Goal: Task Accomplishment & Management: Use online tool/utility

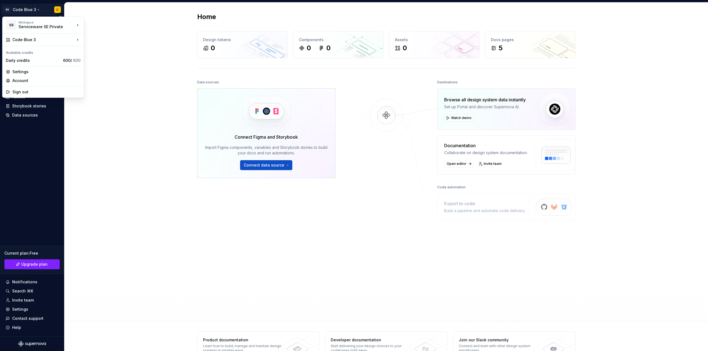
click at [36, 9] on html "SS Code Blue 3 C Home Documentation Analytics Code automation Design system dat…" at bounding box center [354, 175] width 708 height 351
click at [27, 79] on div "Account" at bounding box center [46, 81] width 68 height 6
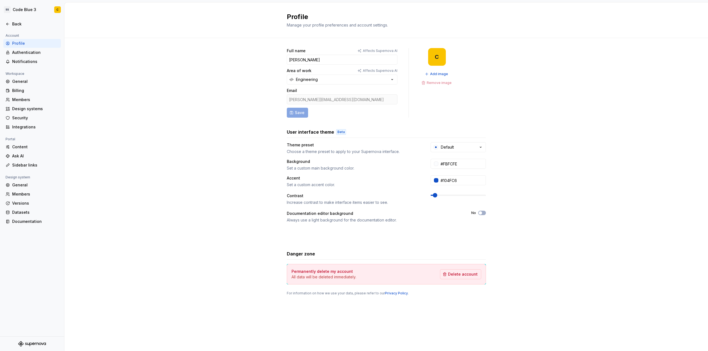
drag, startPoint x: 343, startPoint y: 98, endPoint x: 305, endPoint y: 98, distance: 38.2
click at [306, 98] on div "colin.finger@serviceware.de" at bounding box center [342, 100] width 111 height 10
click at [16, 22] on div "Back" at bounding box center [35, 24] width 46 height 6
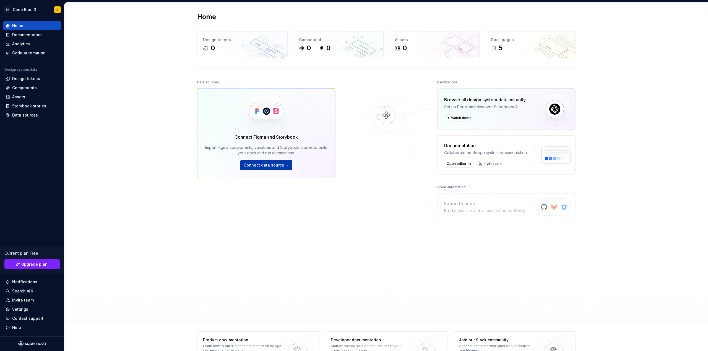
click at [269, 164] on span "Connect data source" at bounding box center [264, 166] width 41 height 6
click at [263, 177] on div "Figma library" at bounding box center [281, 178] width 62 height 6
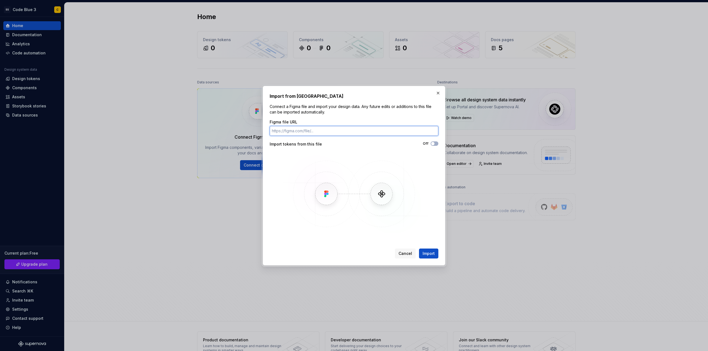
click at [353, 133] on input "Figma file URL" at bounding box center [354, 131] width 169 height 10
paste input "https://www.figma.com/design/7ZHO8MaACMKcwlEZu4dwg2/Code-Blue-3.0?node-id=0-1&t…"
type input "https://www.figma.com/design/7ZHO8MaACMKcwlEZu4dwg2/Code-Blue-3.0?node-id=0-1&t…"
click at [429, 252] on span "Import" at bounding box center [428, 254] width 12 height 6
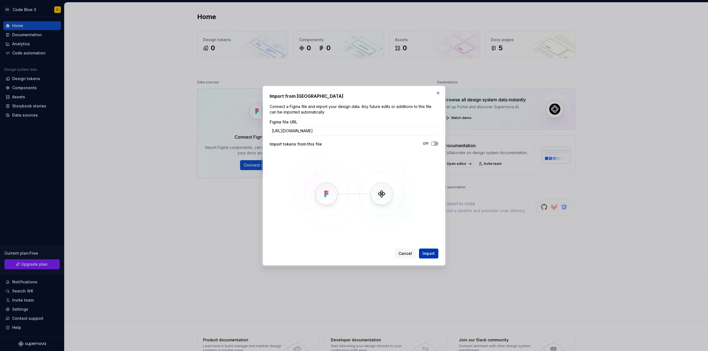
scroll to position [0, 0]
click at [405, 255] on span "Cancel" at bounding box center [405, 254] width 14 height 6
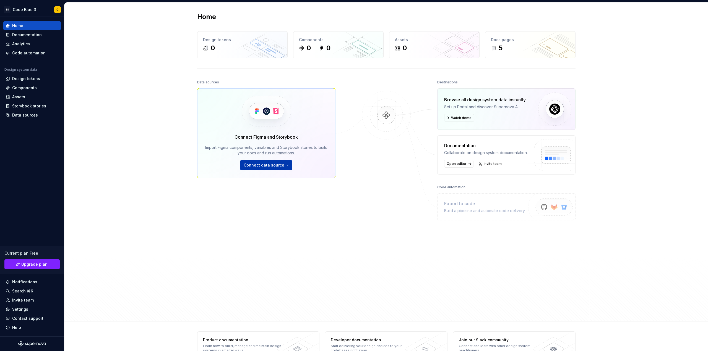
click at [279, 166] on span "Connect data source" at bounding box center [264, 166] width 41 height 6
click at [260, 181] on p "Import styles, components and icons." at bounding box center [281, 183] width 62 height 4
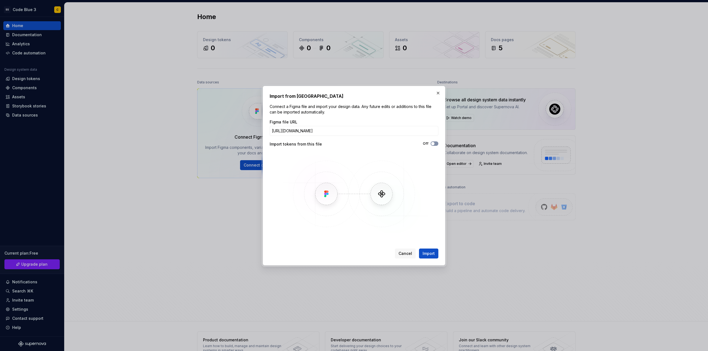
click at [432, 142] on span "button" at bounding box center [432, 143] width 3 height 3
click at [427, 255] on span "Import" at bounding box center [428, 254] width 12 height 6
click at [424, 251] on span "Import" at bounding box center [428, 254] width 12 height 6
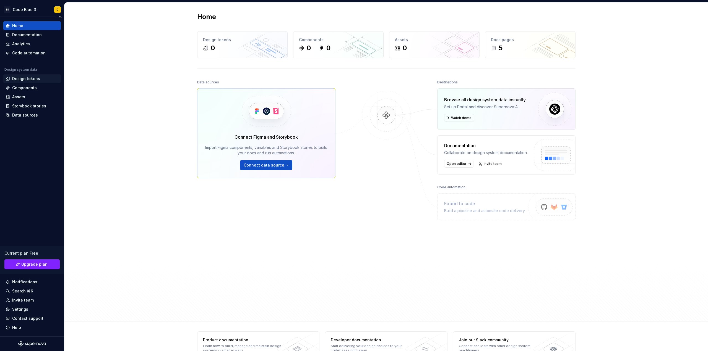
click at [37, 79] on div "Design tokens" at bounding box center [26, 79] width 28 height 6
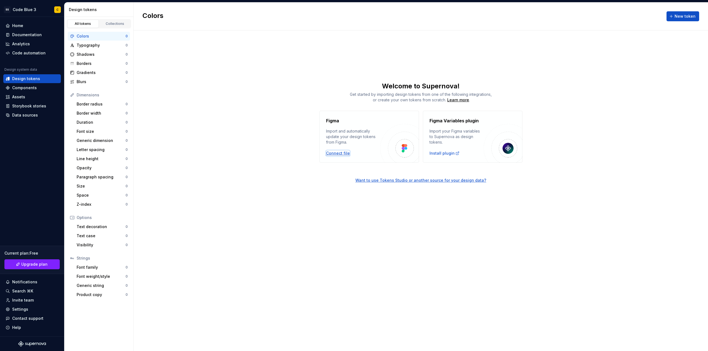
click at [336, 153] on div "Connect file" at bounding box center [338, 154] width 24 height 6
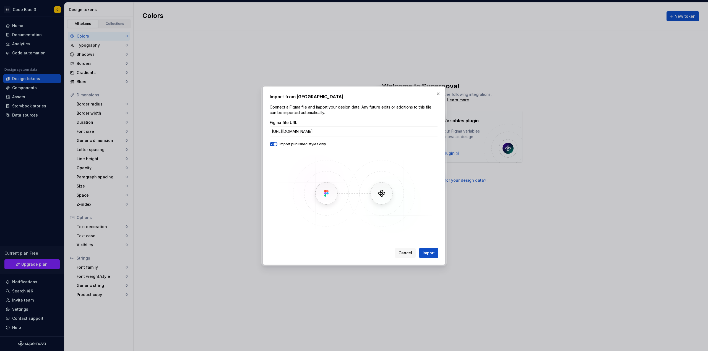
scroll to position [0, 50]
type input "[URL][DOMAIN_NAME]"
click at [408, 253] on span "Cancel" at bounding box center [405, 254] width 14 height 6
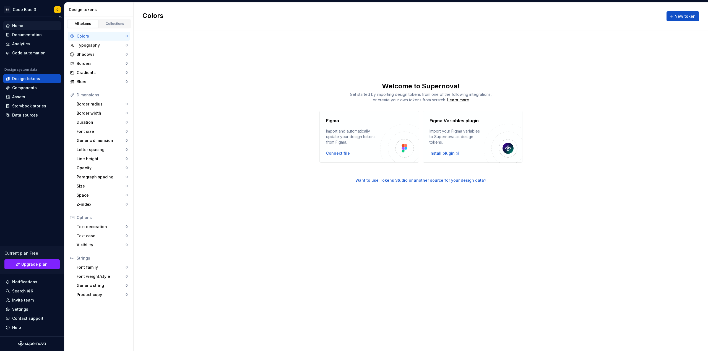
click at [28, 25] on div "Home" at bounding box center [32, 26] width 53 height 6
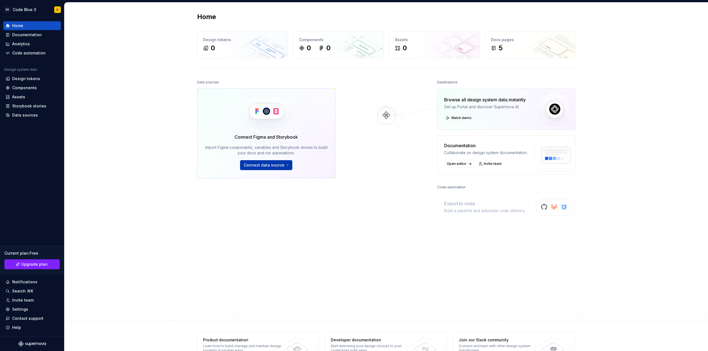
click at [282, 168] on button "Connect data source" at bounding box center [266, 165] width 52 height 10
click at [276, 178] on div "Figma library" at bounding box center [281, 178] width 62 height 6
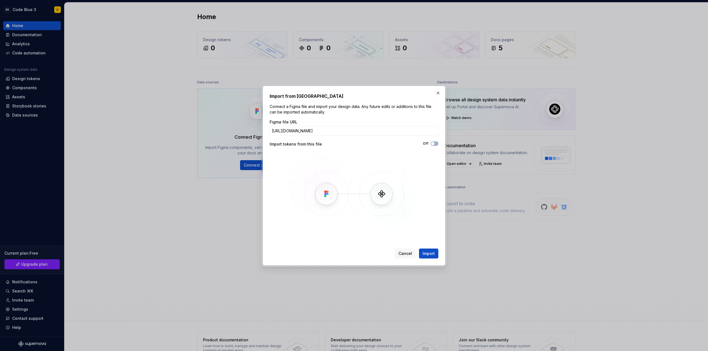
scroll to position [0, 50]
type input "[URL][DOMAIN_NAME]"
click at [432, 146] on div "Off" at bounding box center [396, 145] width 84 height 6
click at [434, 140] on div "Figma file URL https://www.figma.com/design/7ZHO8MaACMKcwlEZu4dwg2/Code-Blue-3.…" at bounding box center [354, 177] width 169 height 116
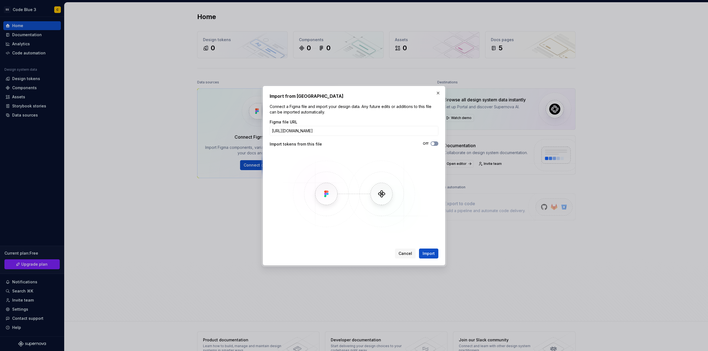
click at [435, 144] on icon "button" at bounding box center [432, 143] width 4 height 3
click at [423, 256] on span "Import" at bounding box center [428, 254] width 12 height 6
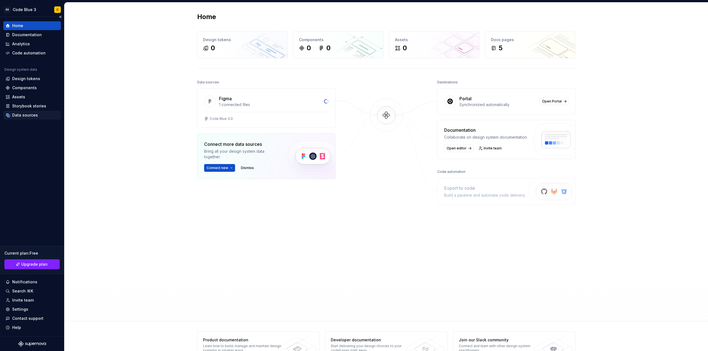
click at [41, 114] on div "Data sources" at bounding box center [32, 116] width 53 height 6
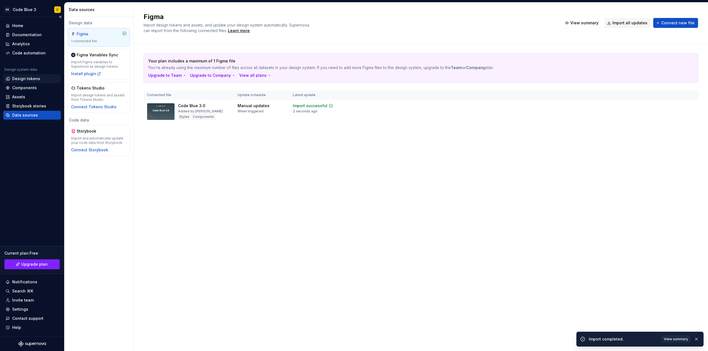
click at [30, 79] on div "Design tokens" at bounding box center [26, 79] width 28 height 6
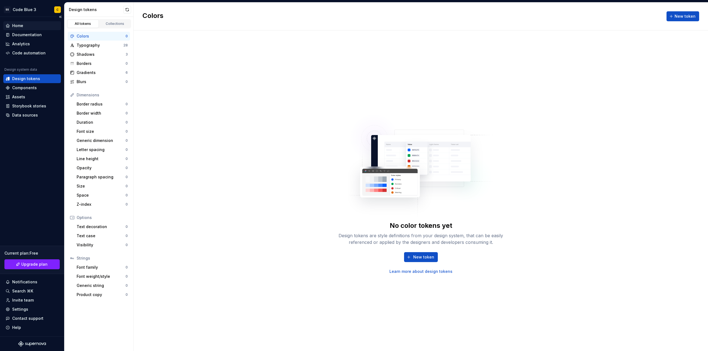
click at [33, 27] on div "Home" at bounding box center [32, 26] width 53 height 6
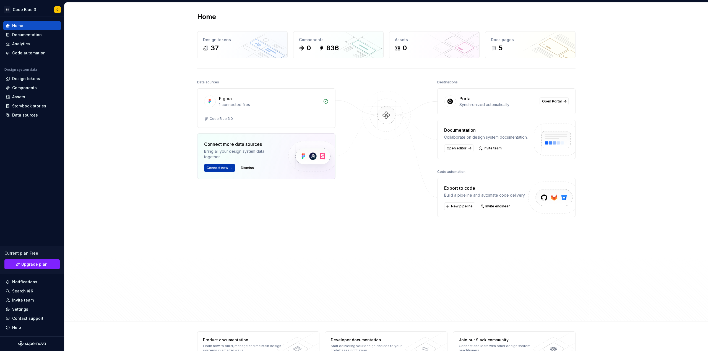
click at [224, 168] on span "Connect new" at bounding box center [218, 168] width 22 height 4
click at [229, 213] on div "Figma Variables Plugin" at bounding box center [241, 213] width 57 height 6
click at [24, 116] on div "Data sources" at bounding box center [25, 116] width 26 height 6
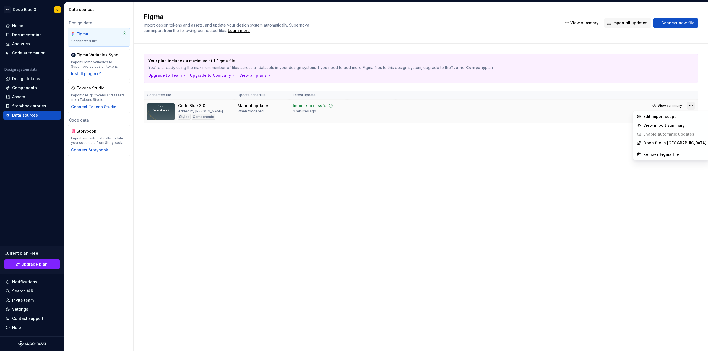
click at [690, 106] on html "SS Code Blue 3 C Home Documentation Analytics Code automation Design system dat…" at bounding box center [354, 175] width 708 height 351
click at [672, 114] on div "Import updates" at bounding box center [669, 115] width 25 height 4
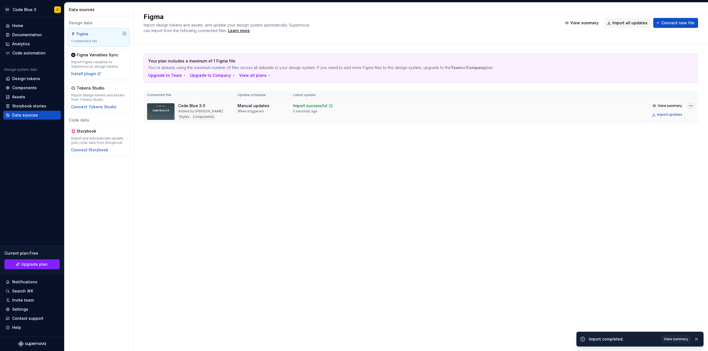
click at [689, 106] on html "SS Code Blue 3 C Home Documentation Analytics Code automation Design system dat…" at bounding box center [354, 175] width 708 height 351
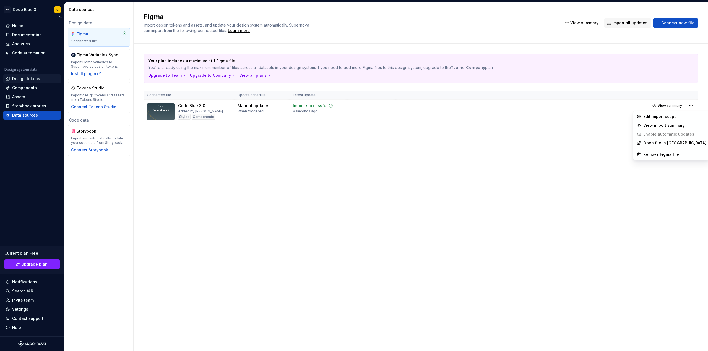
click at [27, 75] on html "SS Code Blue 3 C Home Documentation Analytics Code automation Design system dat…" at bounding box center [354, 175] width 708 height 351
click at [25, 78] on div "Design tokens" at bounding box center [26, 79] width 28 height 6
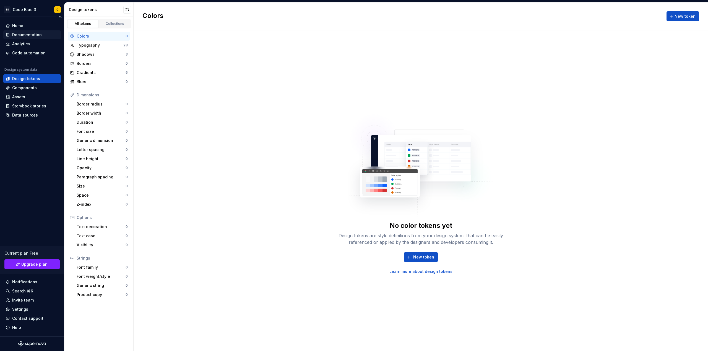
click at [32, 35] on div "Documentation" at bounding box center [27, 35] width 30 height 6
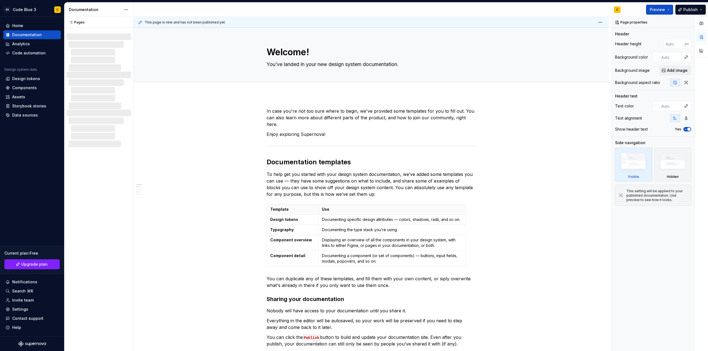
type textarea "*"
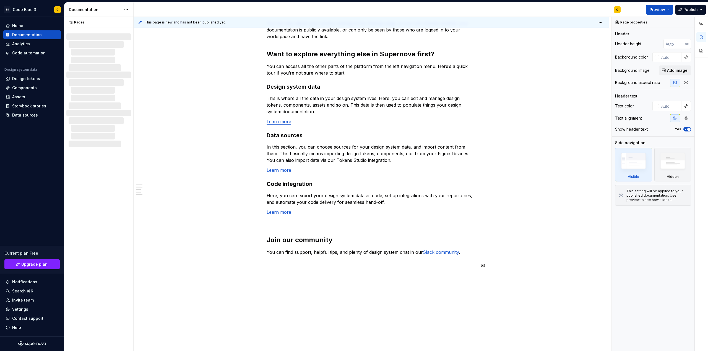
scroll to position [377, 0]
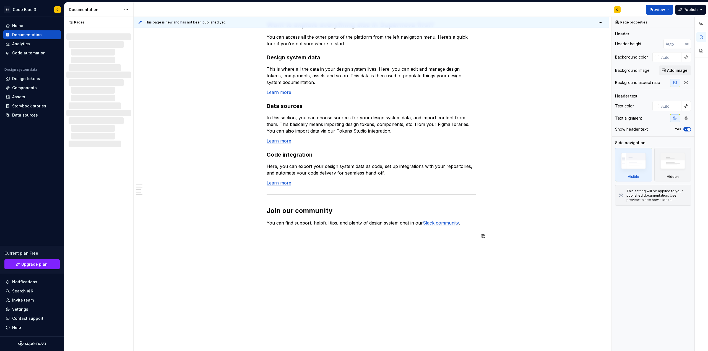
click at [329, 255] on div "In case you're not too sure where to begin, we've provided some templates for y…" at bounding box center [371, 38] width 475 height 641
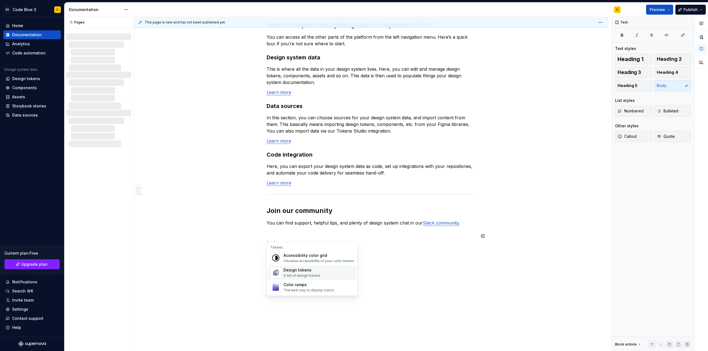
click at [309, 273] on div "Design tokens" at bounding box center [301, 271] width 37 height 6
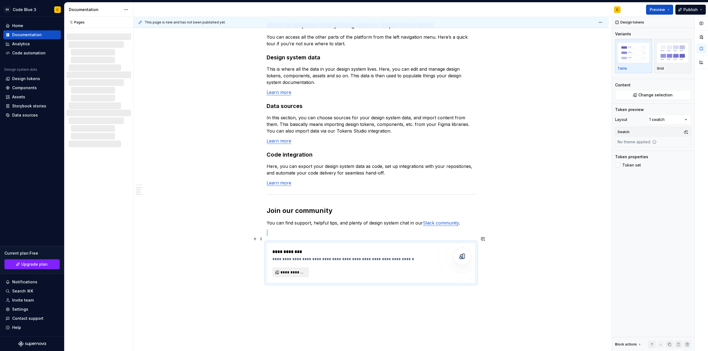
click at [299, 270] on span "**********" at bounding box center [292, 273] width 25 height 6
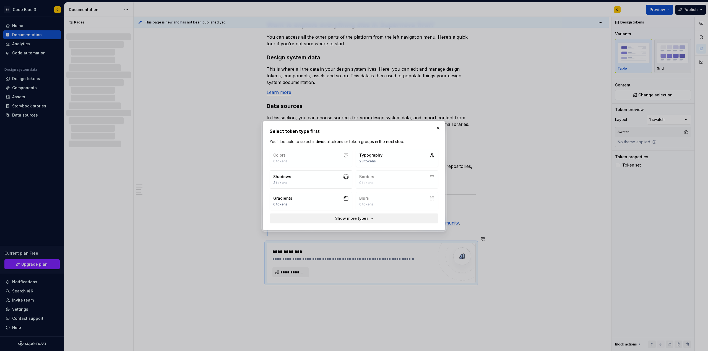
type textarea "*"
click at [293, 156] on div "Colors 0 tokens Typography 28 tokens Shadows 3 tokens Borders 0 tokens Gradient…" at bounding box center [354, 179] width 169 height 61
click at [308, 218] on button "Show more types" at bounding box center [354, 219] width 169 height 10
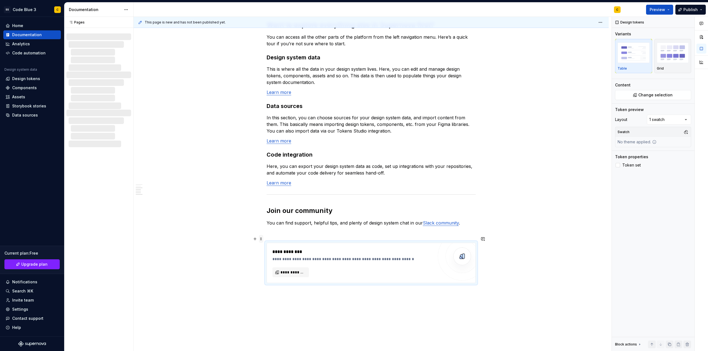
click at [260, 241] on span at bounding box center [261, 239] width 4 height 8
click at [276, 286] on div "Delete" at bounding box center [287, 288] width 36 height 6
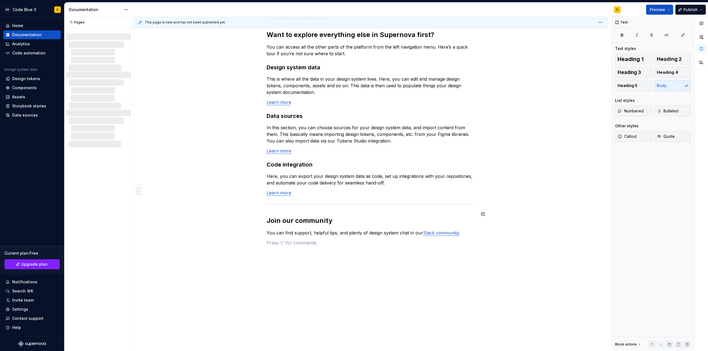
click at [277, 294] on div "In case you're not too sure where to begin, we've provided some templates for y…" at bounding box center [371, 43] width 475 height 631
click at [292, 260] on div "A list of design tokens" at bounding box center [301, 261] width 37 height 4
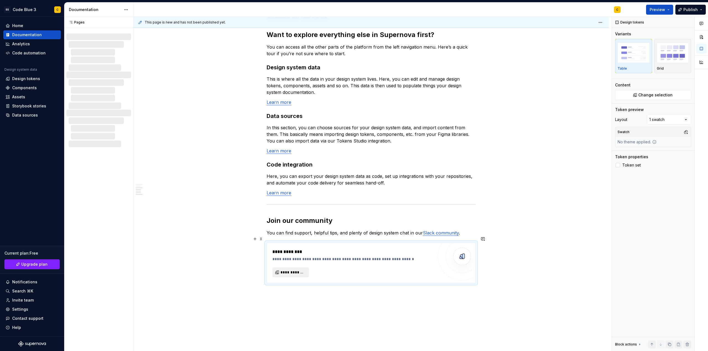
click at [290, 268] on button "**********" at bounding box center [290, 273] width 36 height 10
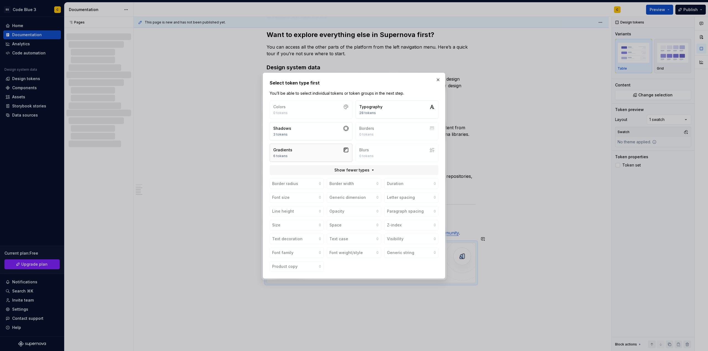
click at [299, 152] on button "Gradients 6 tokens" at bounding box center [311, 153] width 83 height 18
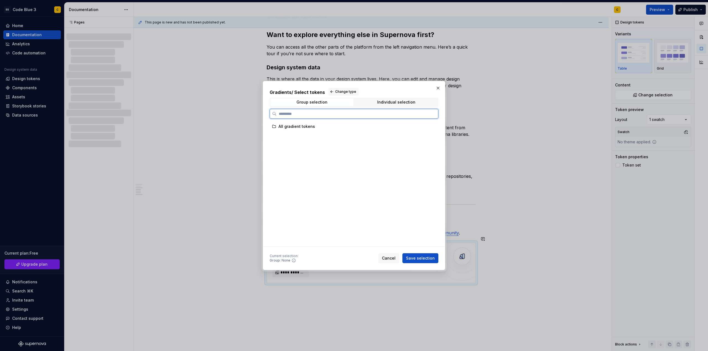
click at [301, 130] on div "All gradient tokens" at bounding box center [352, 126] width 164 height 9
click at [298, 124] on div "All gradient tokens" at bounding box center [296, 127] width 36 height 6
click at [371, 100] on span "Individual selection" at bounding box center [395, 102] width 83 height 8
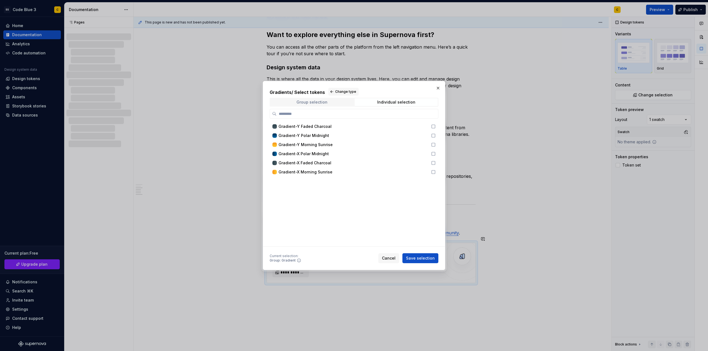
drag, startPoint x: 331, startPoint y: 102, endPoint x: 330, endPoint y: 105, distance: 3.4
click at [331, 102] on span "Group selection" at bounding box center [311, 102] width 83 height 8
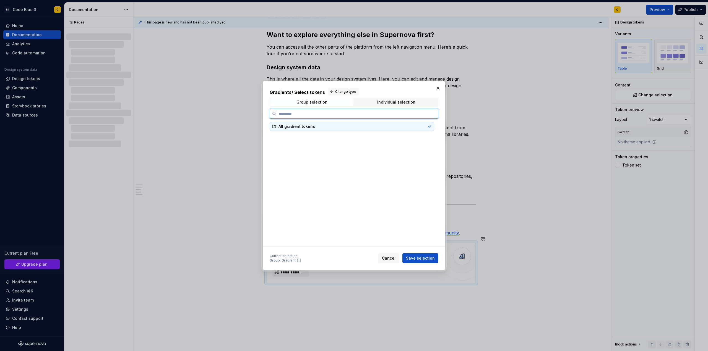
click at [306, 127] on div "All gradient tokens" at bounding box center [296, 127] width 36 height 6
click at [424, 259] on span "Save selection" at bounding box center [420, 259] width 29 height 6
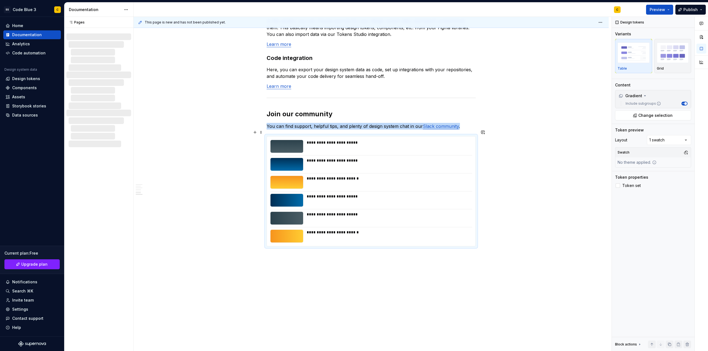
scroll to position [474, 0]
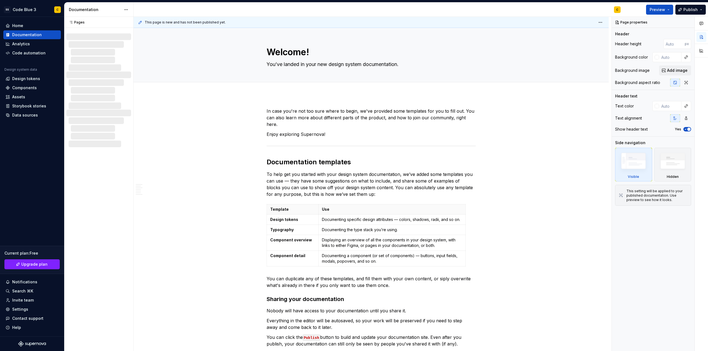
type textarea "*"
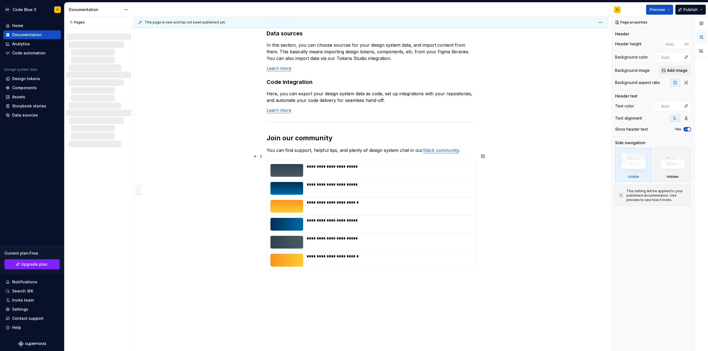
scroll to position [474, 0]
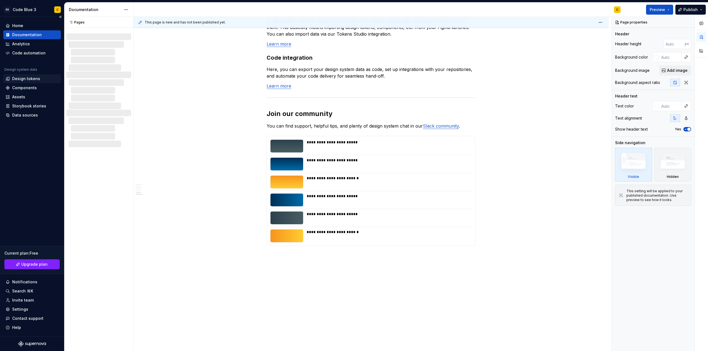
click at [32, 81] on div "Design tokens" at bounding box center [26, 79] width 28 height 6
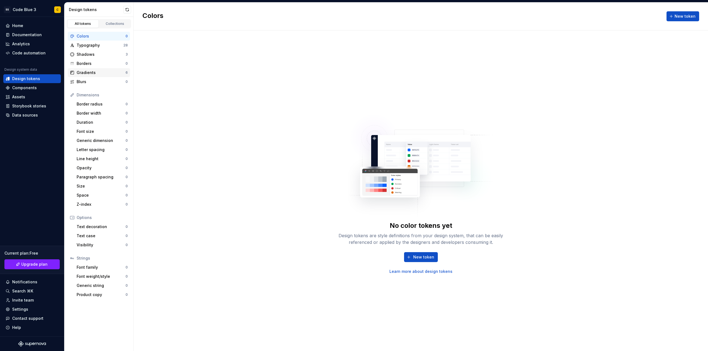
click at [93, 70] on div "Gradients 6" at bounding box center [99, 72] width 62 height 9
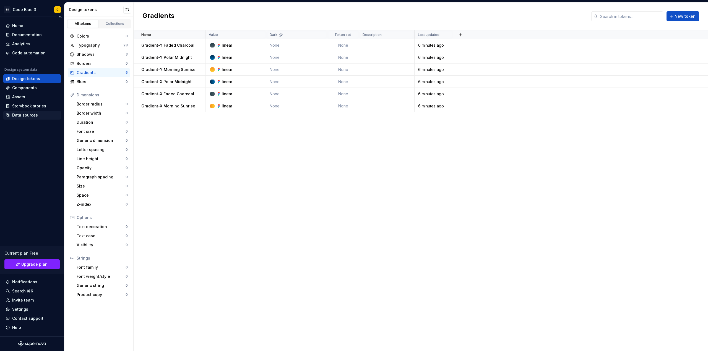
click at [21, 114] on div "Data sources" at bounding box center [25, 116] width 26 height 6
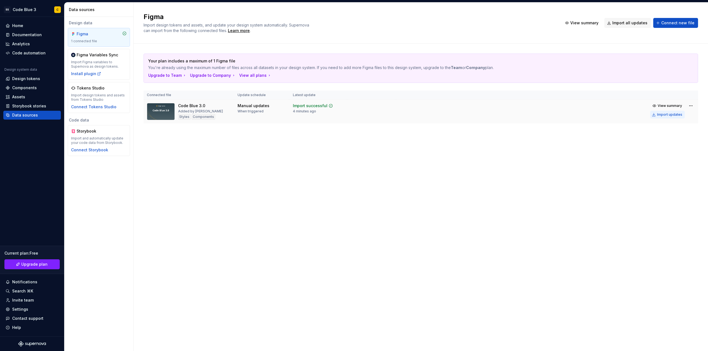
click at [657, 115] on button "Import updates" at bounding box center [667, 115] width 35 height 8
click at [21, 76] on div "Design tokens" at bounding box center [26, 79] width 28 height 6
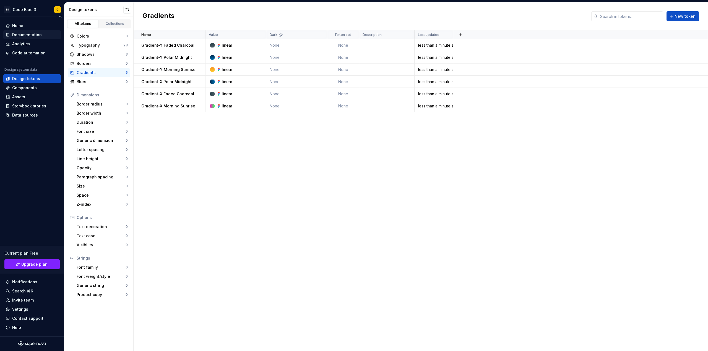
click at [24, 32] on div "Documentation" at bounding box center [32, 34] width 58 height 9
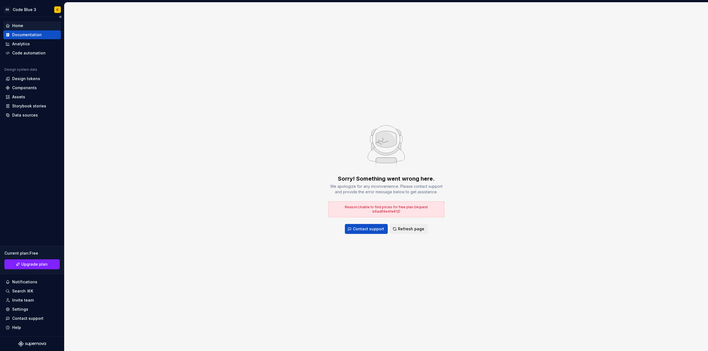
click at [27, 25] on div "Home" at bounding box center [32, 26] width 53 height 6
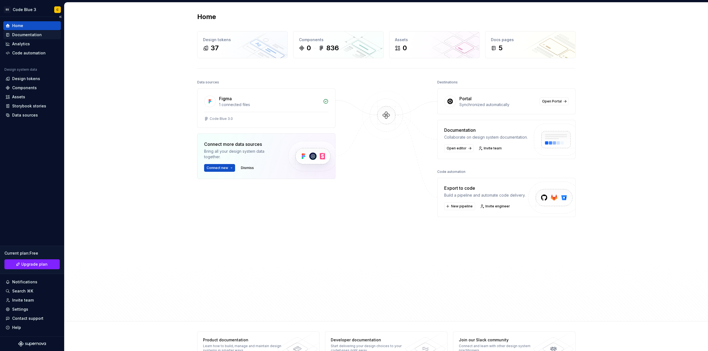
click at [24, 34] on div "Documentation" at bounding box center [27, 35] width 30 height 6
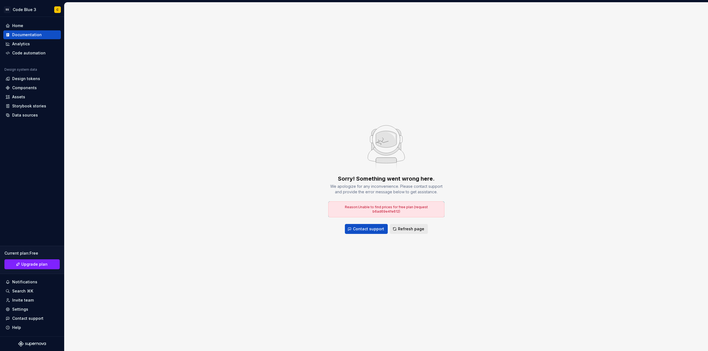
click at [399, 226] on span "Refresh page" at bounding box center [411, 229] width 26 height 6
click at [418, 226] on span "Refresh page" at bounding box center [411, 229] width 26 height 6
click at [27, 24] on div "Home" at bounding box center [32, 26] width 53 height 6
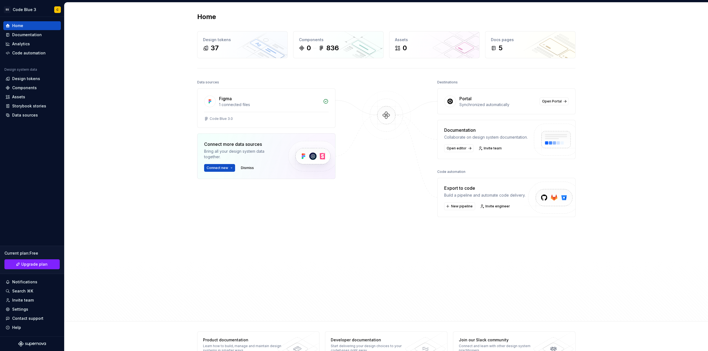
click at [454, 129] on div "Documentation" at bounding box center [486, 130] width 84 height 7
click at [455, 148] on span "Open editor" at bounding box center [457, 148] width 20 height 4
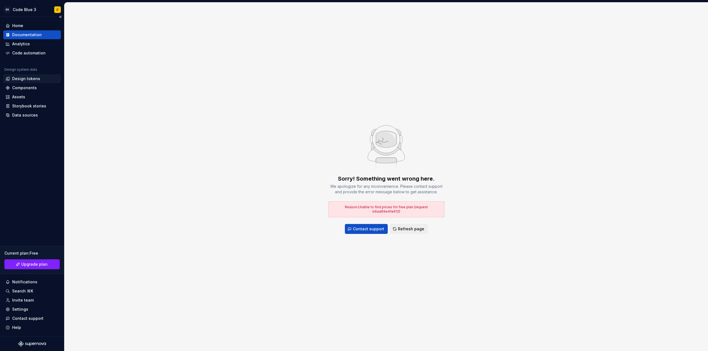
click at [43, 80] on div "Design tokens" at bounding box center [32, 79] width 53 height 6
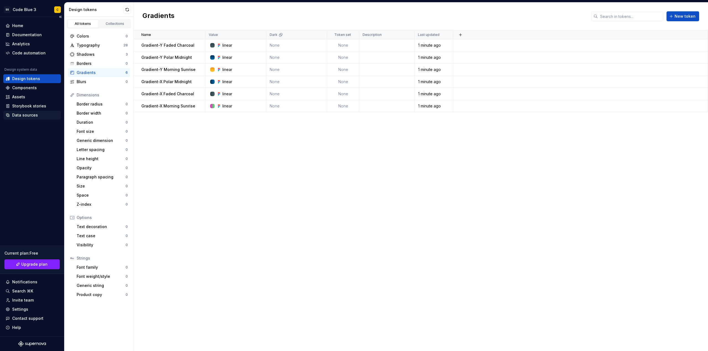
click at [24, 117] on div "Data sources" at bounding box center [25, 116] width 26 height 6
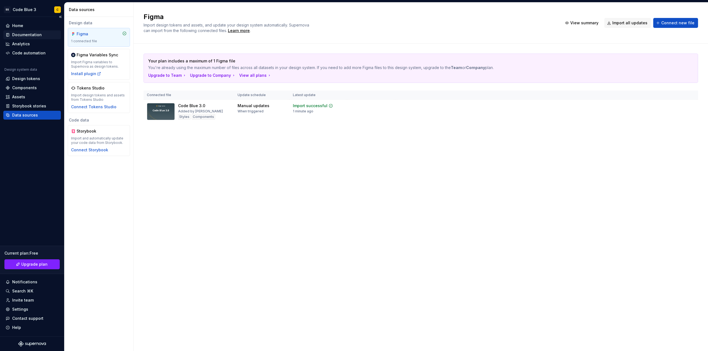
click at [27, 35] on div "Documentation" at bounding box center [27, 35] width 30 height 6
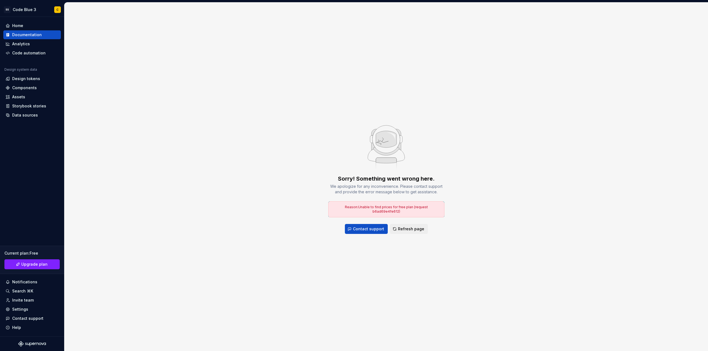
click at [352, 207] on span "Reason: Unable to find prices for free plan (request b6ad69e4fe612)" at bounding box center [386, 209] width 83 height 9
click at [352, 208] on span "Reason: Unable to find prices for free plan (request b6ad69e4fe612)" at bounding box center [386, 209] width 83 height 9
drag, startPoint x: 352, startPoint y: 208, endPoint x: 393, endPoint y: 208, distance: 41.2
click at [393, 208] on span "Reason: Unable to find prices for free plan (request b6ad69e4fe612)" at bounding box center [386, 209] width 83 height 9
click at [398, 228] on span "Refresh page" at bounding box center [411, 229] width 26 height 6
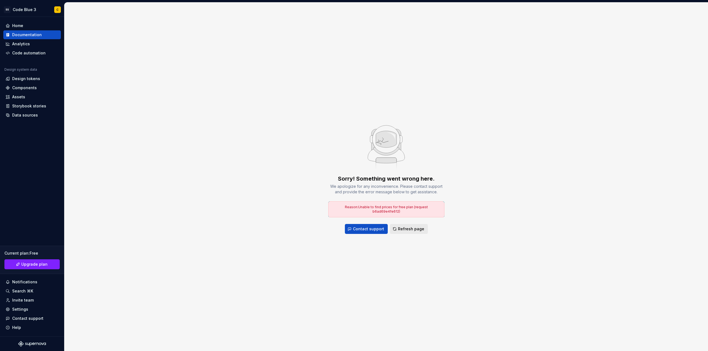
click at [398, 228] on span "Refresh page" at bounding box center [411, 229] width 26 height 6
click at [35, 9] on html "SS Code Blue 3 C Home Documentation Analytics Code automation Design system dat…" at bounding box center [354, 175] width 708 height 351
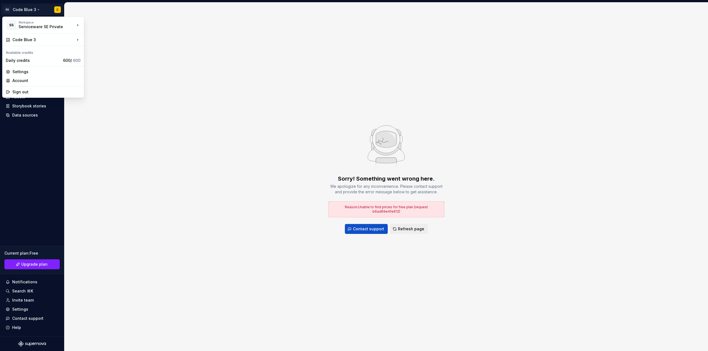
click at [30, 122] on html "SS Code Blue 3 C Home Documentation Analytics Code automation Design system dat…" at bounding box center [354, 175] width 708 height 351
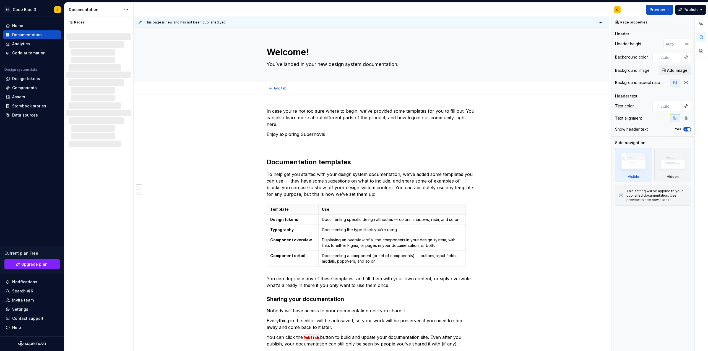
type textarea "*"
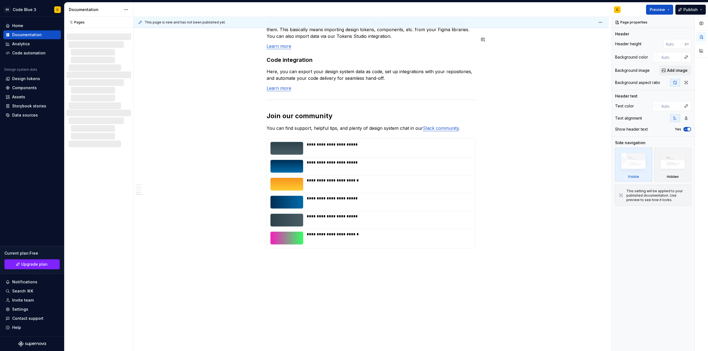
scroll to position [474, 0]
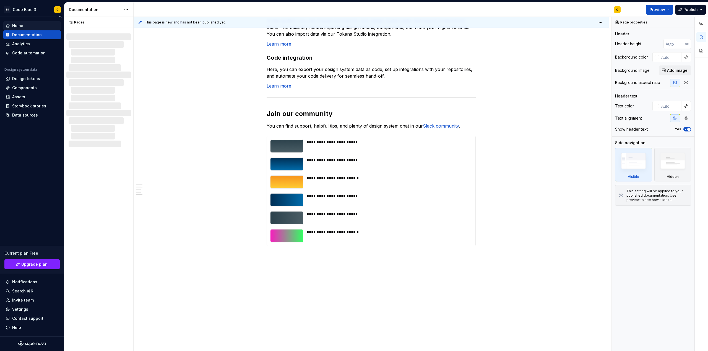
click at [21, 25] on div "Home" at bounding box center [17, 26] width 11 height 6
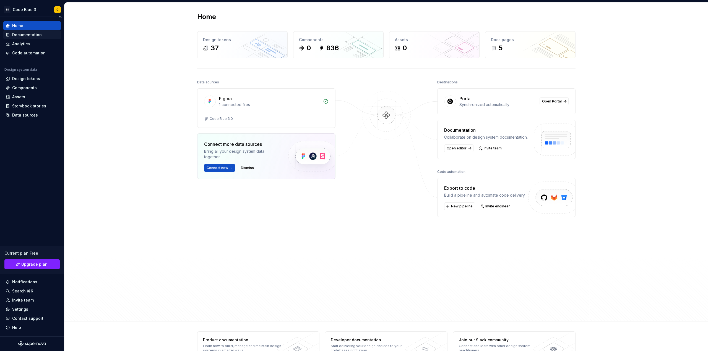
click at [36, 32] on div "Documentation" at bounding box center [27, 35] width 30 height 6
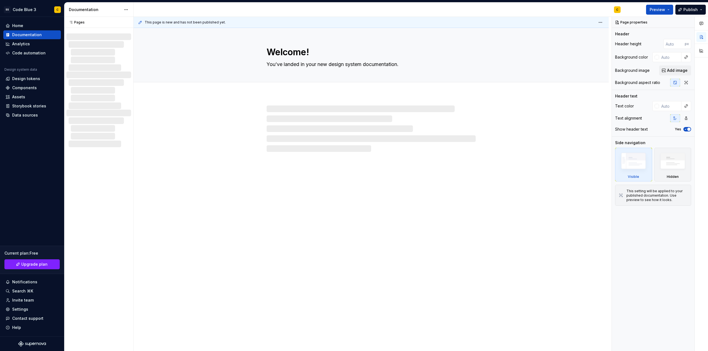
type textarea "*"
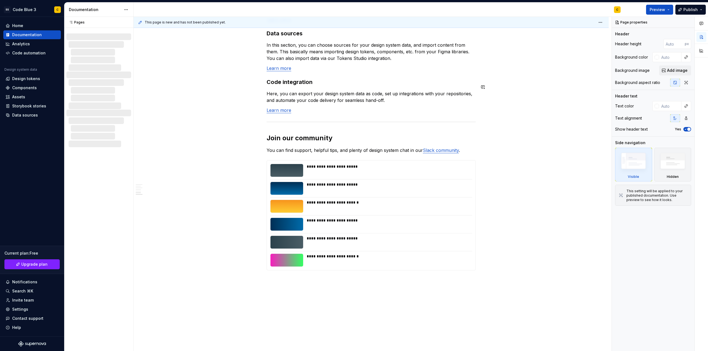
scroll to position [474, 0]
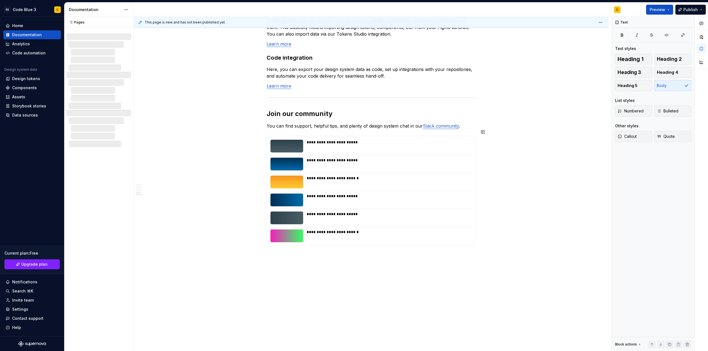
click at [293, 239] on div "**********" at bounding box center [371, 191] width 209 height 110
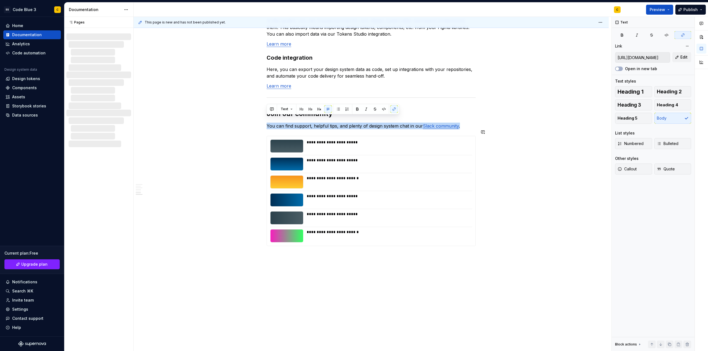
click at [282, 248] on div "This page is new and has not been published yet. Welcome! You’ve landed in your…" at bounding box center [373, 184] width 478 height 335
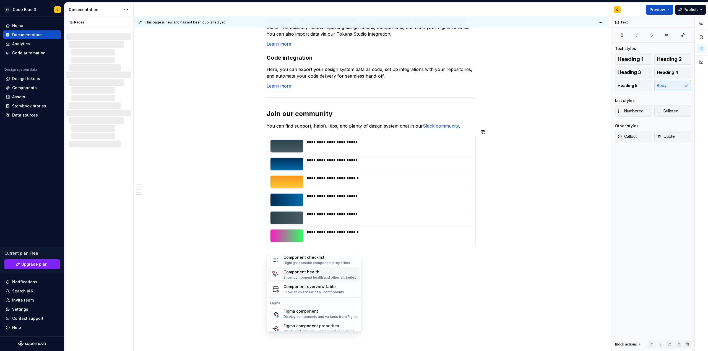
scroll to position [17, 0]
click at [311, 308] on div "Figma component" at bounding box center [320, 307] width 74 height 6
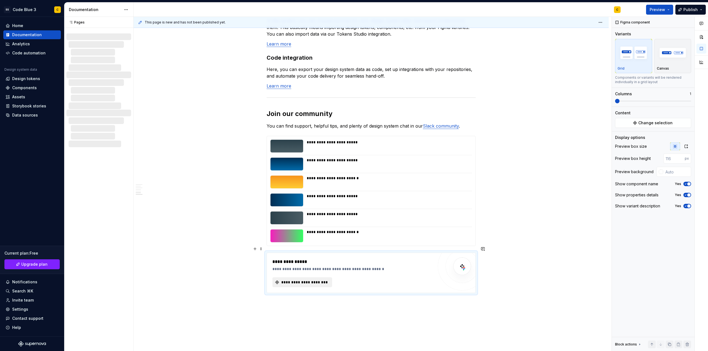
click at [299, 278] on button "**********" at bounding box center [302, 283] width 60 height 10
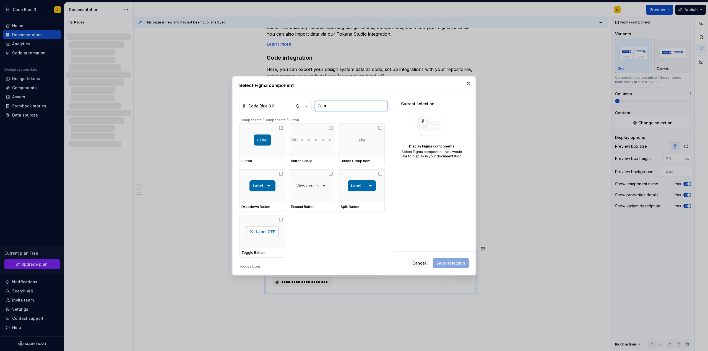
scroll to position [0, 0]
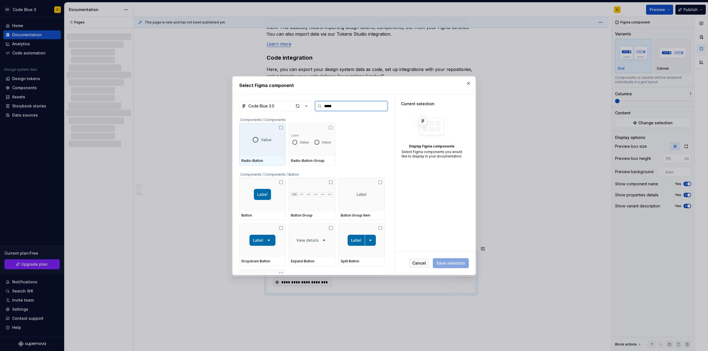
type input "******"
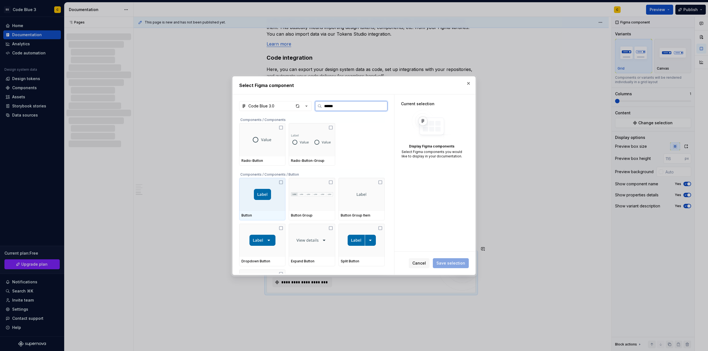
click at [266, 193] on img at bounding box center [262, 194] width 17 height 11
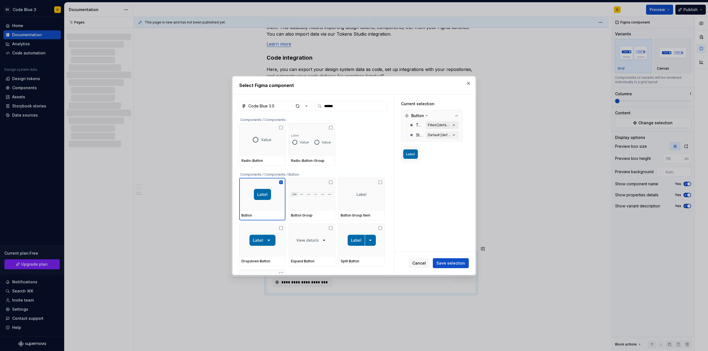
click at [442, 124] on div "Filled [default]" at bounding box center [439, 125] width 23 height 4
click at [450, 125] on button "Filled [default]" at bounding box center [442, 125] width 33 height 8
click at [453, 125] on icon "button" at bounding box center [454, 125] width 6 height 6
click at [453, 134] on icon "button" at bounding box center [454, 135] width 6 height 6
click at [433, 136] on div "Default [default]" at bounding box center [439, 135] width 23 height 4
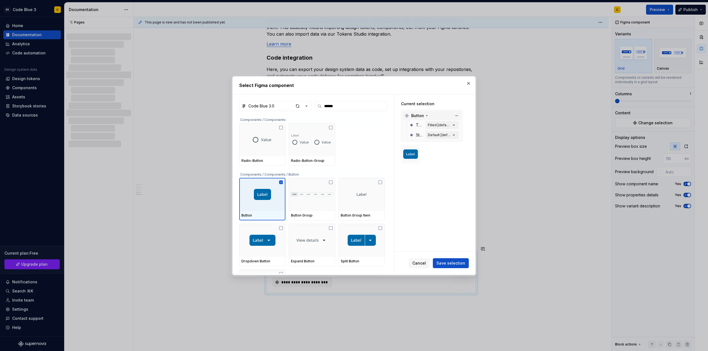
click at [421, 116] on span "Button" at bounding box center [417, 116] width 13 height 6
click at [437, 126] on div "Filled [default]" at bounding box center [439, 125] width 23 height 4
click at [414, 124] on div "Type Filled [default]" at bounding box center [433, 125] width 49 height 10
click at [440, 124] on div "Filled [default]" at bounding box center [439, 125] width 23 height 4
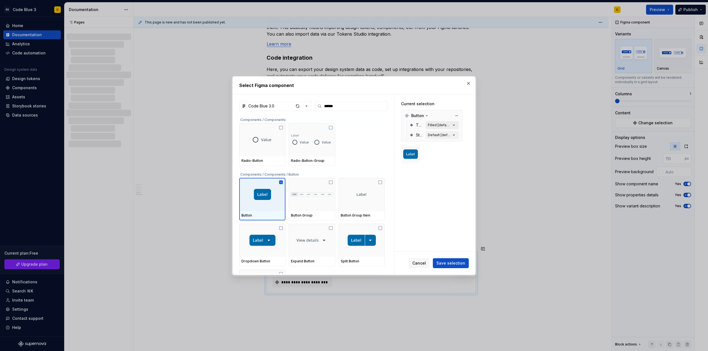
click at [448, 124] on div "Filled [default]" at bounding box center [439, 125] width 23 height 4
click at [455, 125] on icon "button" at bounding box center [454, 125] width 6 height 6
click at [453, 138] on icon "button" at bounding box center [454, 135] width 6 height 6
click at [453, 137] on icon "button" at bounding box center [454, 135] width 6 height 6
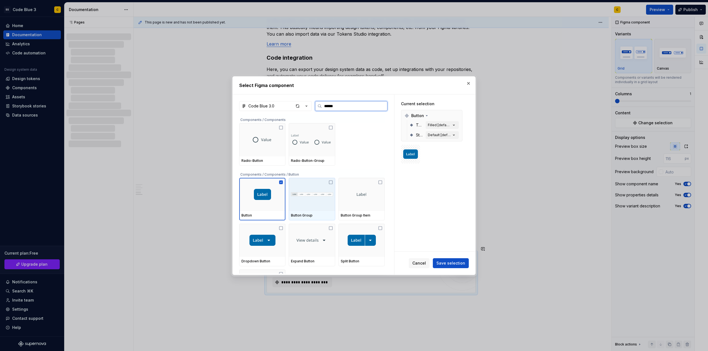
click at [322, 195] on img at bounding box center [312, 194] width 42 height 11
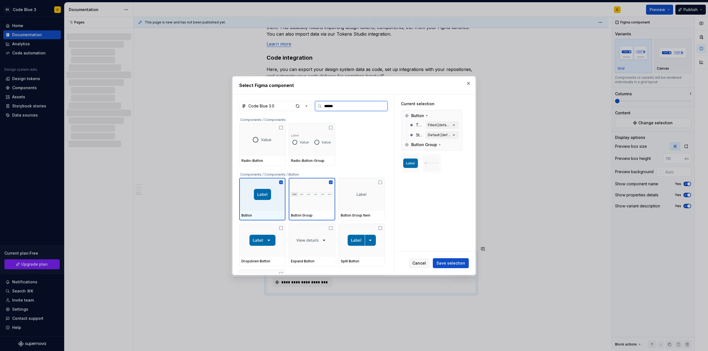
click at [271, 195] on img at bounding box center [262, 194] width 17 height 11
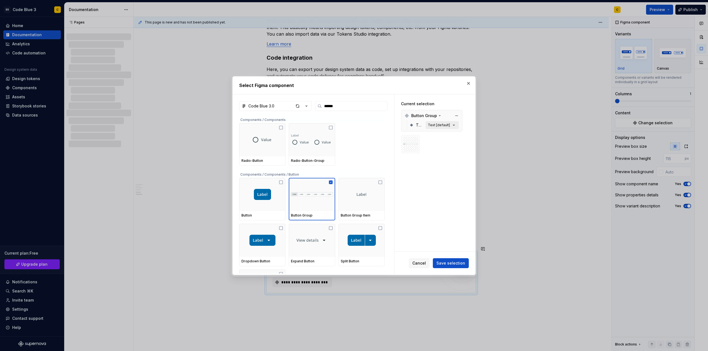
click at [440, 126] on div "Text [default]" at bounding box center [439, 125] width 22 height 4
click at [440, 125] on div "Text [default]" at bounding box center [439, 125] width 22 height 4
click at [271, 196] on div at bounding box center [262, 194] width 46 height 33
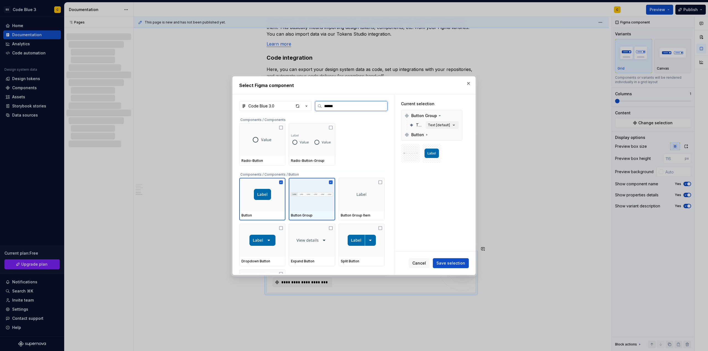
click at [313, 196] on img at bounding box center [312, 194] width 42 height 11
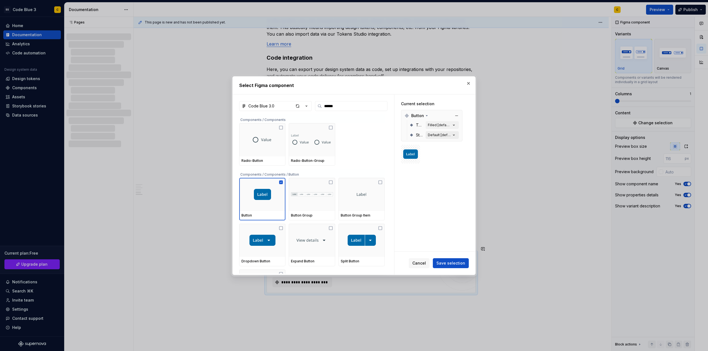
click at [435, 136] on div "Default [default]" at bounding box center [439, 135] width 23 height 4
click at [445, 123] on div "Filled [default]" at bounding box center [439, 125] width 23 height 4
click at [453, 126] on icon "button" at bounding box center [454, 125] width 6 height 6
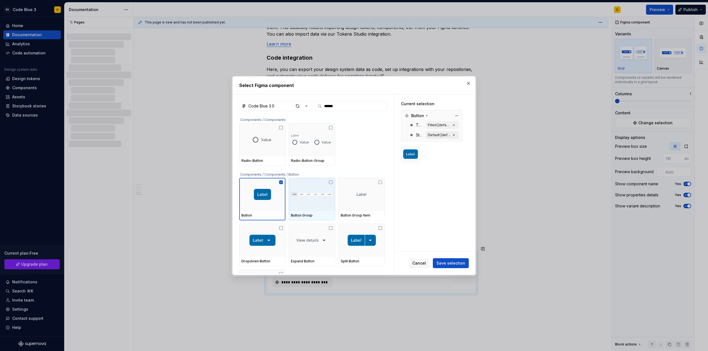
click at [444, 136] on div "Default [default]" at bounding box center [439, 135] width 23 height 4
click at [453, 135] on icon "button" at bounding box center [454, 135] width 6 height 6
click at [450, 267] on button "Save selection" at bounding box center [451, 264] width 36 height 10
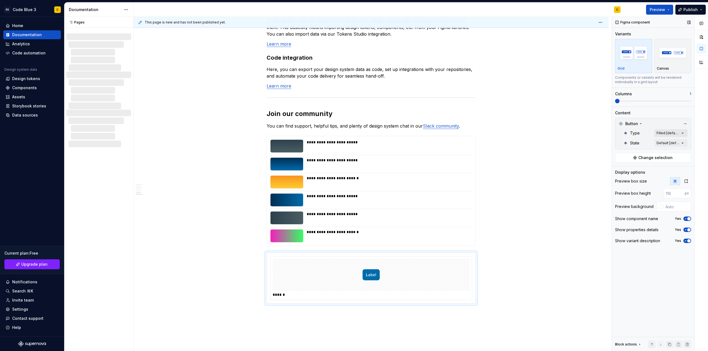
click at [668, 129] on div "Comments Open comments No comments yet Select ‘Comment’ from the block context …" at bounding box center [660, 184] width 96 height 335
click at [632, 168] on div "Link" at bounding box center [649, 169] width 67 height 6
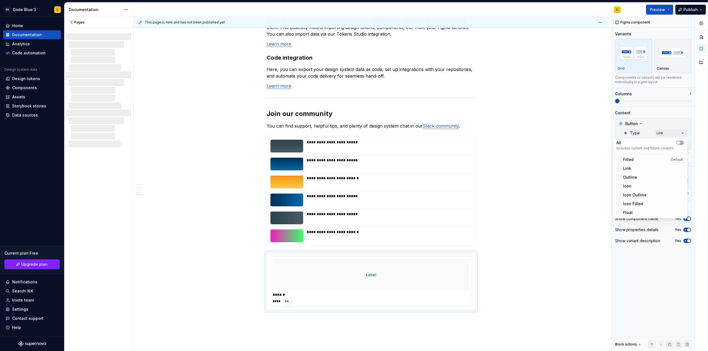
click at [632, 160] on span "Filled" at bounding box center [628, 160] width 11 height 6
click at [631, 170] on div "Link" at bounding box center [649, 169] width 67 height 6
click at [649, 280] on div "Comments Open comments No comments yet Select ‘Comment’ from the block context …" at bounding box center [660, 184] width 96 height 335
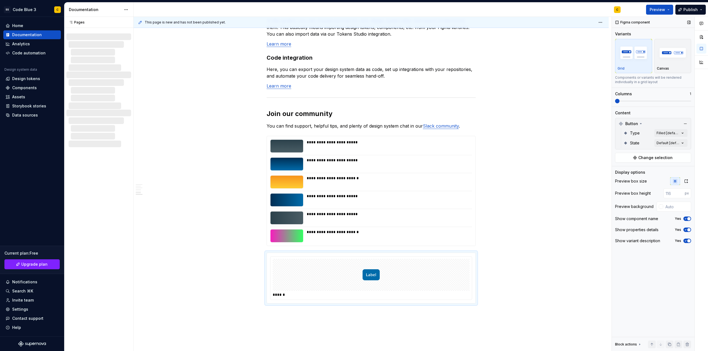
type textarea "*"
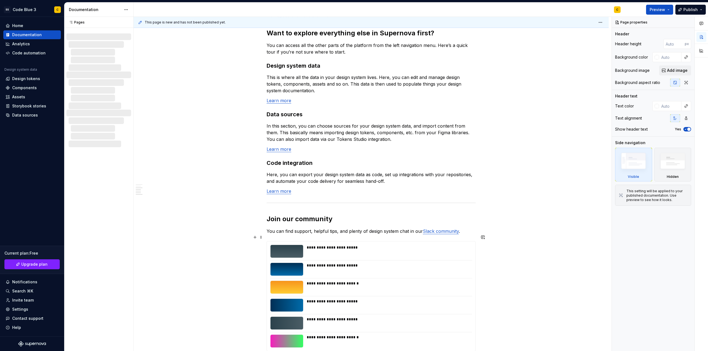
scroll to position [531, 0]
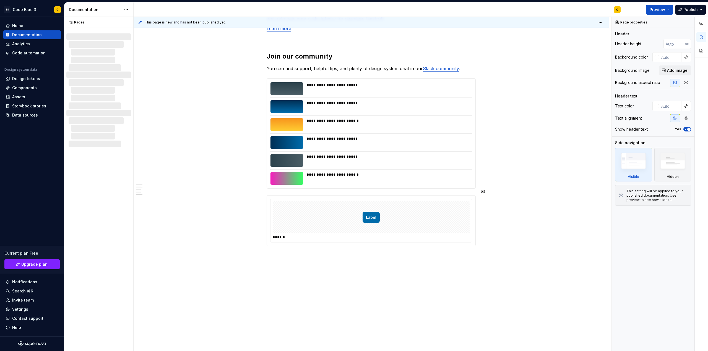
type textarea "*"
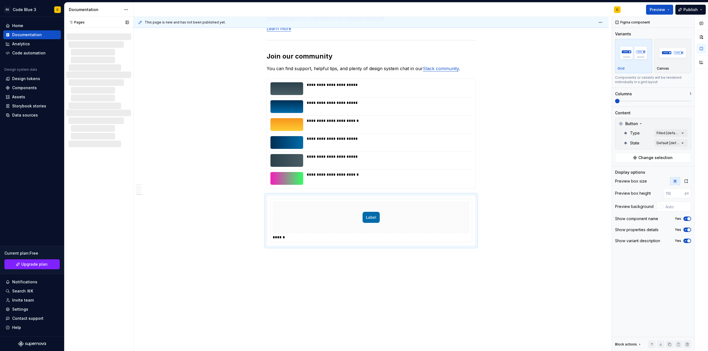
click at [126, 211] on div "Pages Pages Welcome! Foundations / Design tokens Foundations / Typography Compo…" at bounding box center [98, 184] width 69 height 335
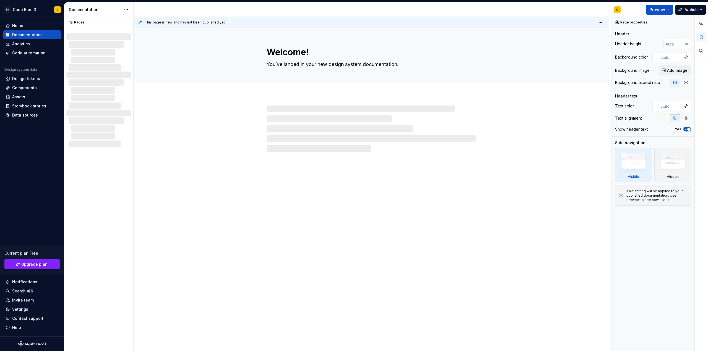
type textarea "*"
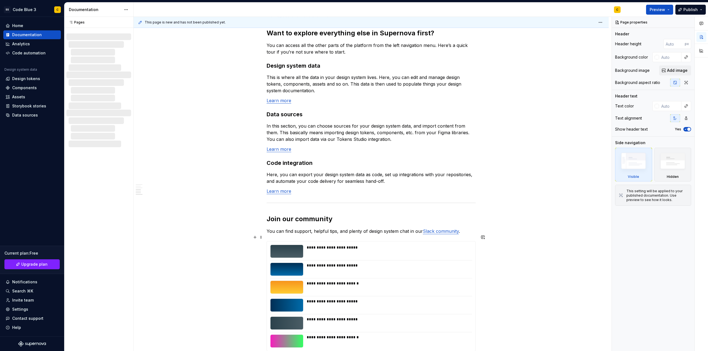
scroll to position [545, 0]
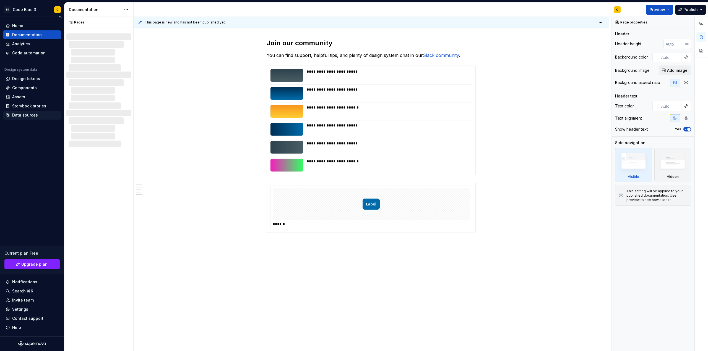
click at [13, 116] on div "Data sources" at bounding box center [25, 116] width 26 height 6
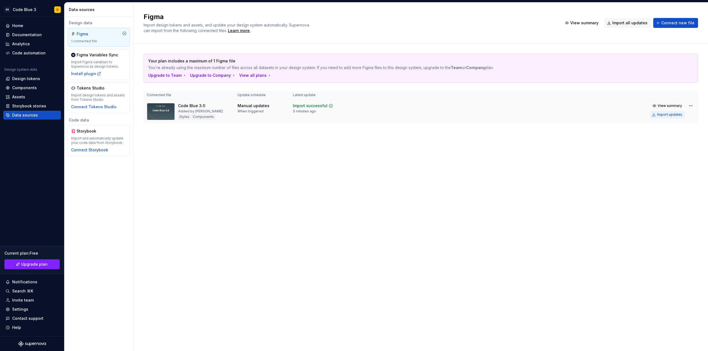
click at [659, 114] on div "Import updates" at bounding box center [669, 115] width 25 height 4
click at [26, 36] on div "Documentation" at bounding box center [27, 35] width 30 height 6
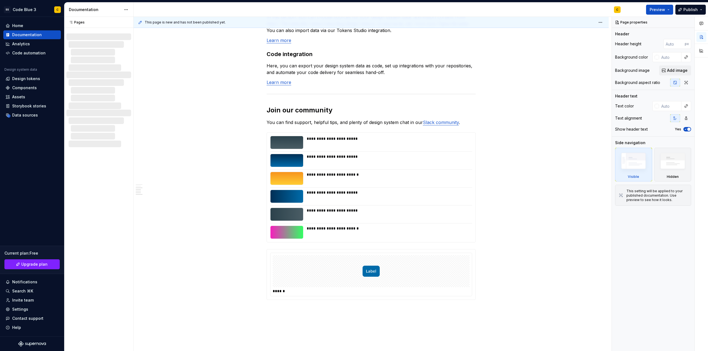
scroll to position [545, 0]
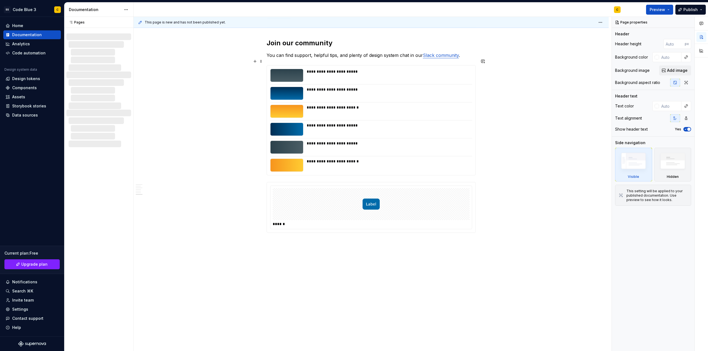
type textarea "*"
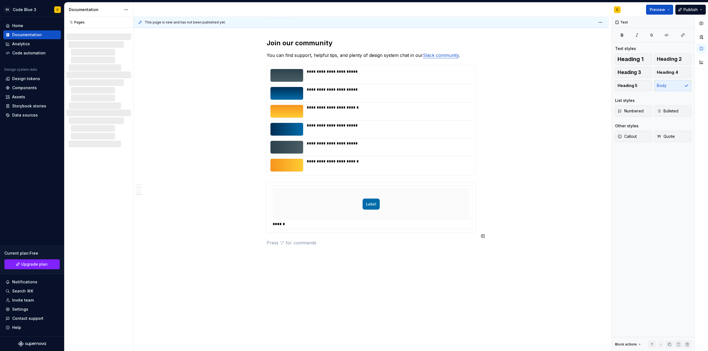
click at [119, 261] on div "Pages Pages Welcome! Foundations / Design tokens Foundations / Typography Compo…" at bounding box center [98, 184] width 69 height 335
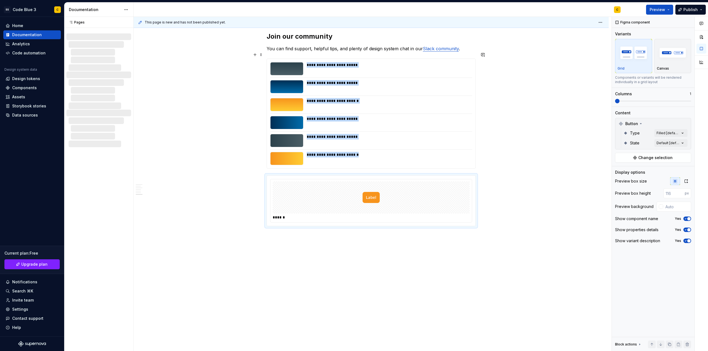
scroll to position [545, 0]
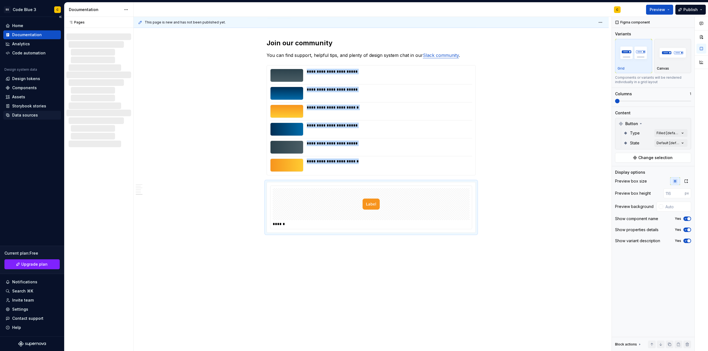
click at [28, 117] on div "Data sources" at bounding box center [25, 116] width 26 height 6
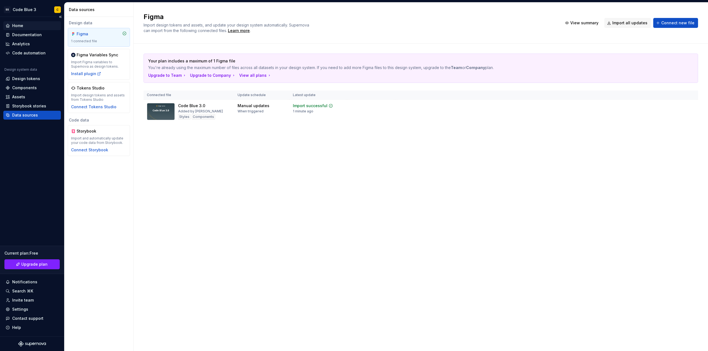
click at [29, 26] on div "Home" at bounding box center [32, 26] width 53 height 6
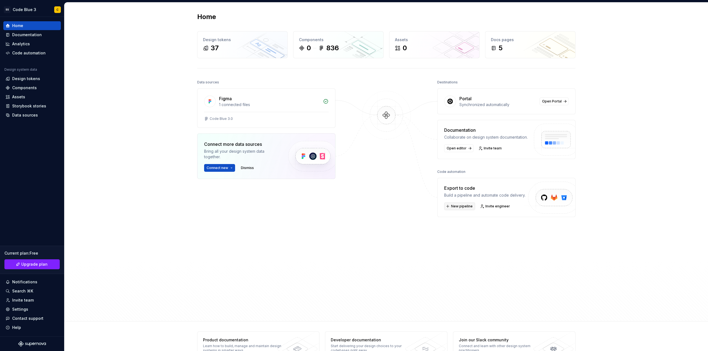
click at [460, 208] on span "New pipeline" at bounding box center [462, 206] width 22 height 4
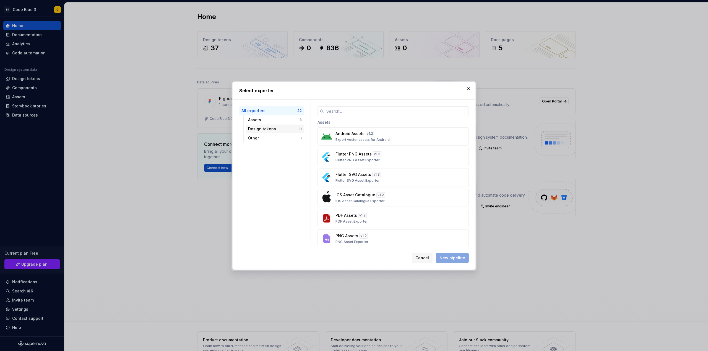
click at [281, 129] on div "Design tokens" at bounding box center [273, 129] width 51 height 6
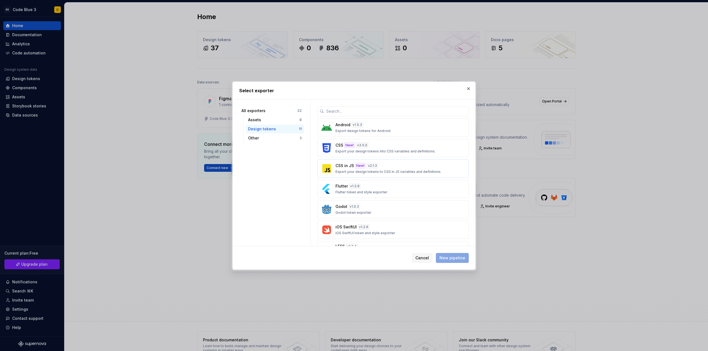
scroll to position [104, 0]
click at [350, 163] on button "SCSS v 1.4.1 SCSS token and style exporter" at bounding box center [392, 169] width 151 height 18
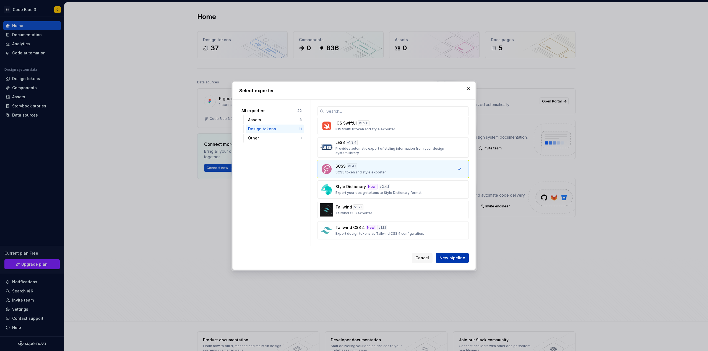
click at [447, 258] on span "New pipeline" at bounding box center [452, 258] width 26 height 6
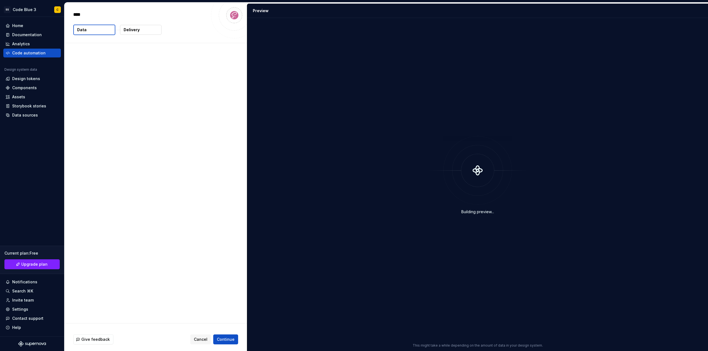
type textarea "*"
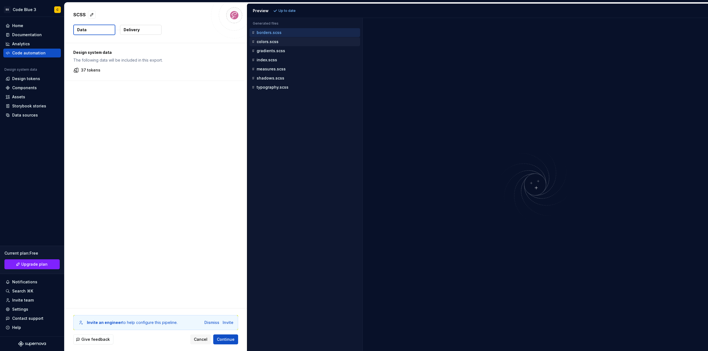
click at [278, 38] on div "colors.scss" at bounding box center [304, 41] width 111 height 9
click at [284, 50] on div "gradients.scss" at bounding box center [305, 51] width 109 height 6
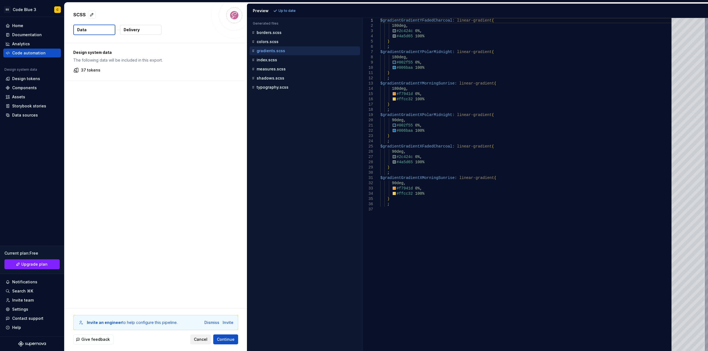
click at [204, 340] on span "Cancel" at bounding box center [201, 340] width 14 height 6
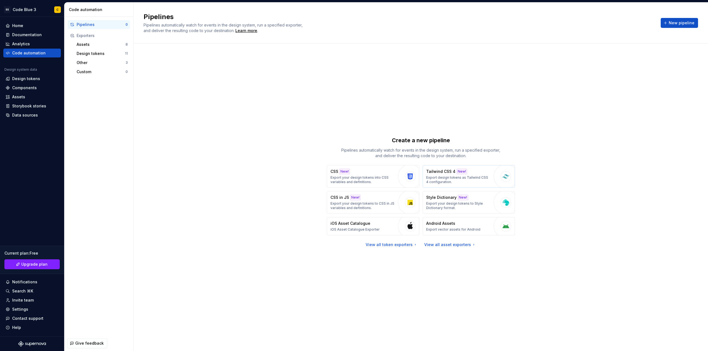
click at [443, 177] on p "Export design tokens as Tailwind CSS 4 configuration." at bounding box center [458, 180] width 65 height 9
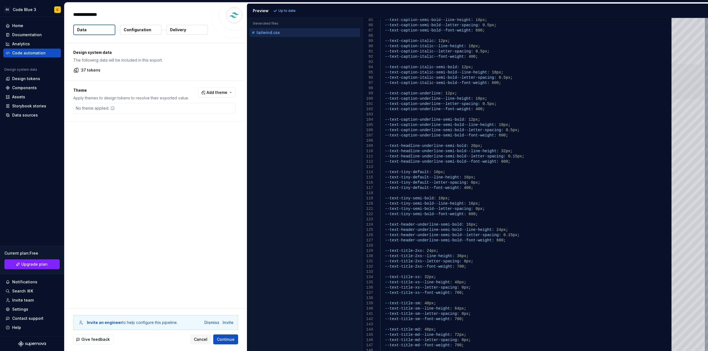
click at [674, 90] on div at bounding box center [687, 81] width 33 height 35
click at [205, 338] on span "Cancel" at bounding box center [201, 340] width 14 height 6
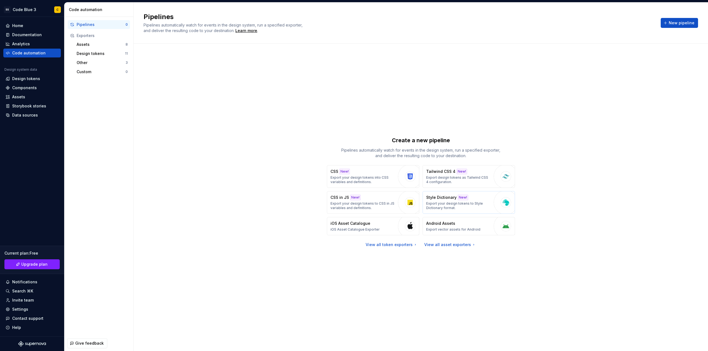
click at [441, 206] on p "Export your design tokens to Style Dictionary format." at bounding box center [458, 206] width 65 height 9
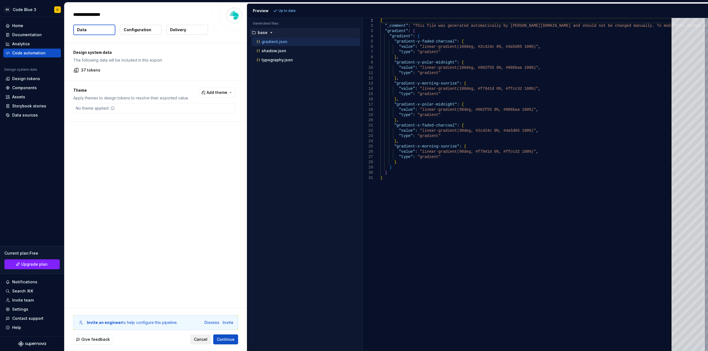
click at [204, 340] on span "Cancel" at bounding box center [201, 340] width 14 height 6
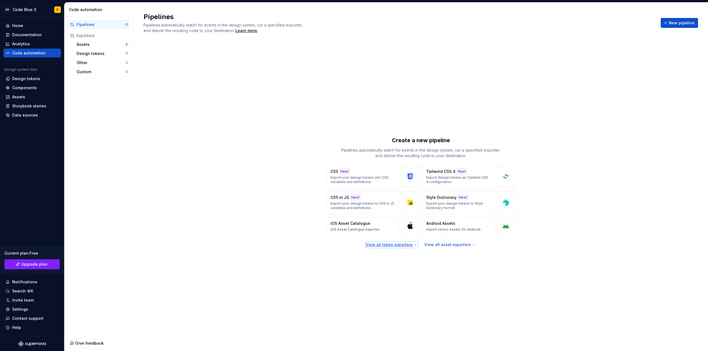
click at [401, 245] on div "View all token exporters" at bounding box center [392, 245] width 52 height 6
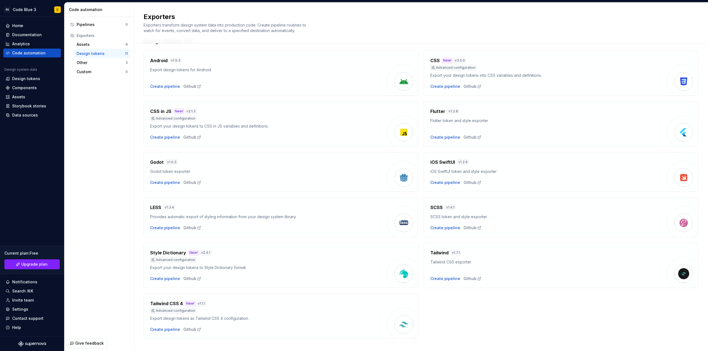
scroll to position [25, 0]
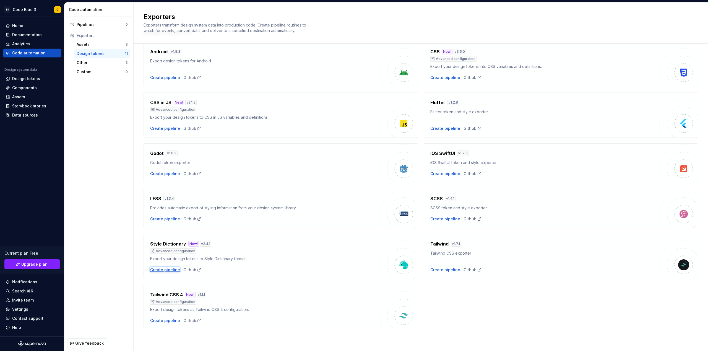
click at [172, 270] on div "Create pipeline" at bounding box center [165, 270] width 30 height 6
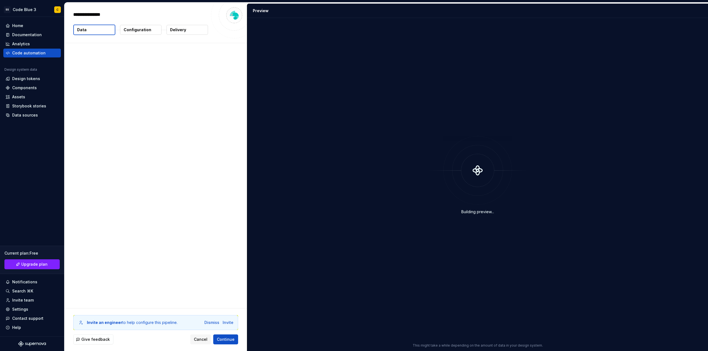
type textarea "*"
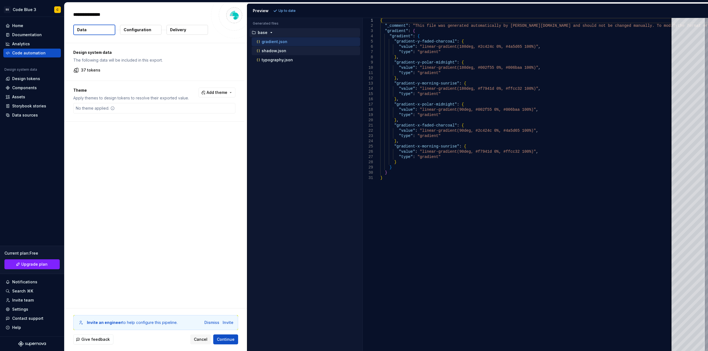
click at [289, 53] on div "shadow.json" at bounding box center [307, 51] width 105 height 6
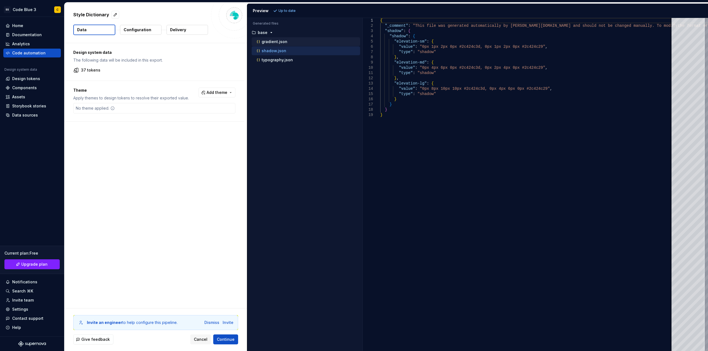
click at [286, 43] on div "gradient.json" at bounding box center [307, 42] width 105 height 6
type textarea "**********"
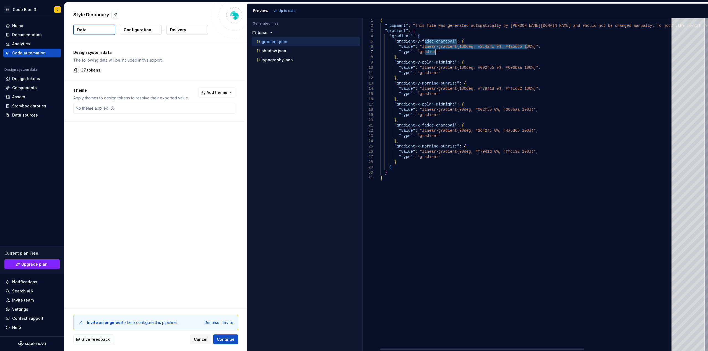
drag, startPoint x: 426, startPoint y: 51, endPoint x: 571, endPoint y: 29, distance: 146.8
drag, startPoint x: 597, startPoint y: 24, endPoint x: 651, endPoint y: 23, distance: 54.2
click at [380, 348] on div at bounding box center [525, 349] width 291 height 3
click at [112, 16] on button "button" at bounding box center [115, 15] width 8 height 8
click at [198, 341] on span "Cancel" at bounding box center [201, 340] width 14 height 6
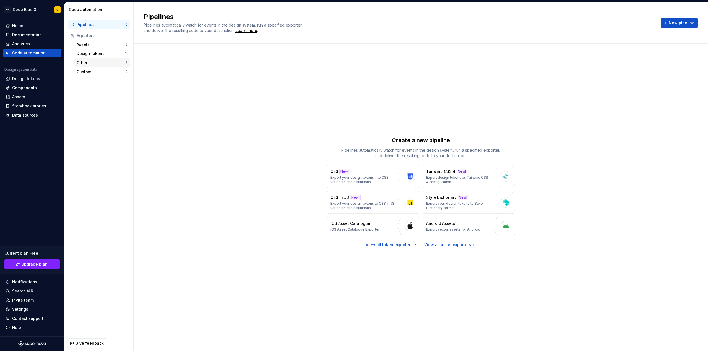
click at [84, 63] on div "Other" at bounding box center [101, 63] width 49 height 6
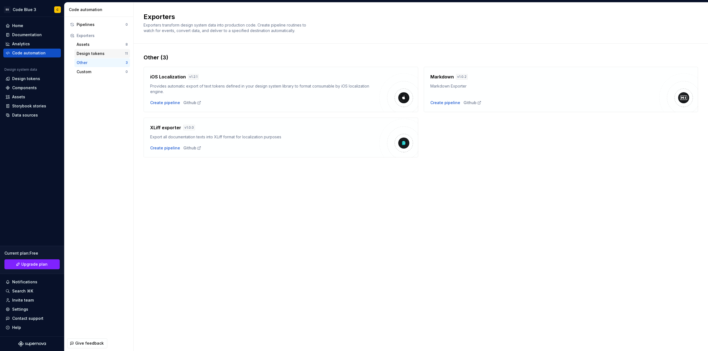
click at [87, 53] on div "Design tokens" at bounding box center [101, 54] width 48 height 6
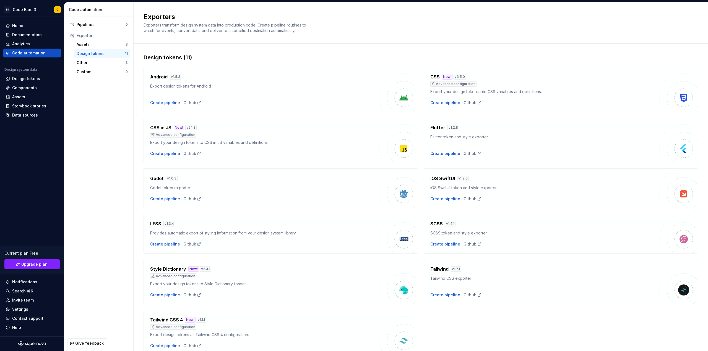
click at [439, 84] on div "Advanced configuration" at bounding box center [453, 84] width 46 height 6
click at [443, 103] on div "Create pipeline" at bounding box center [445, 103] width 30 height 6
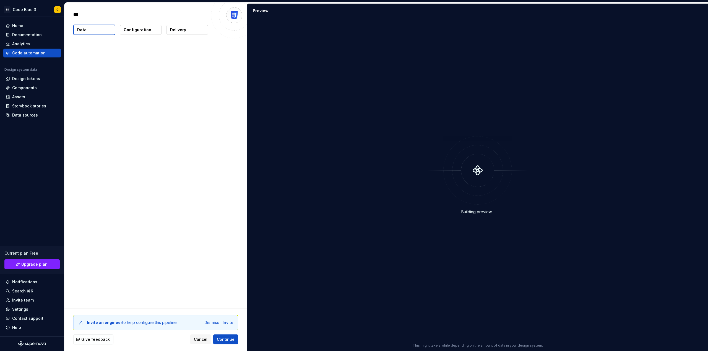
type textarea "*"
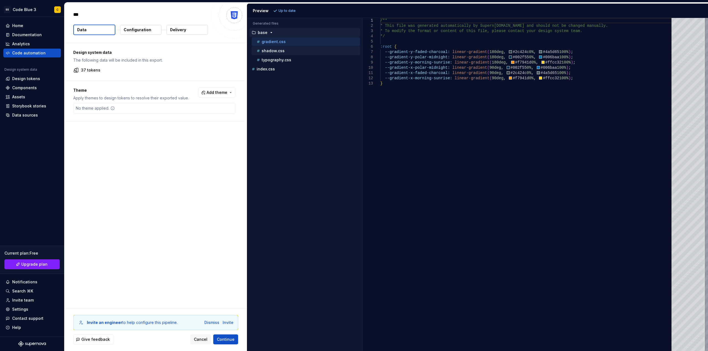
click at [281, 54] on div "shadow.css" at bounding box center [306, 50] width 108 height 9
click at [225, 337] on span "Continue" at bounding box center [226, 340] width 18 height 6
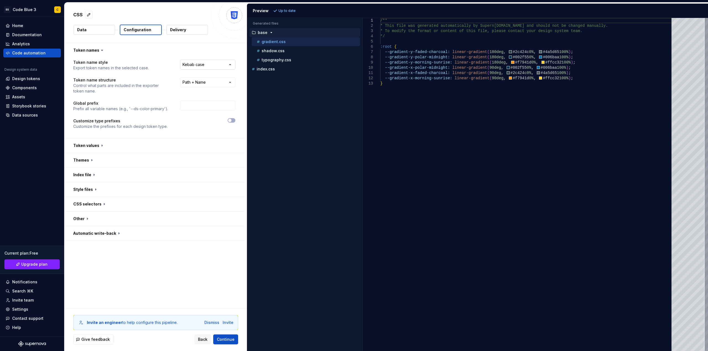
click at [202, 66] on html "**********" at bounding box center [354, 175] width 708 height 351
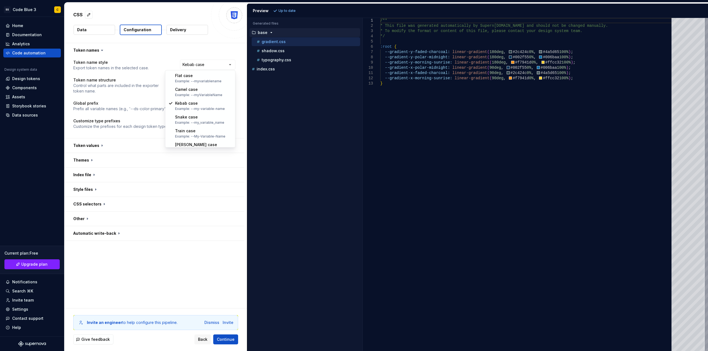
click at [202, 65] on html "**********" at bounding box center [354, 175] width 708 height 351
click at [204, 81] on html "**********" at bounding box center [354, 175] width 708 height 351
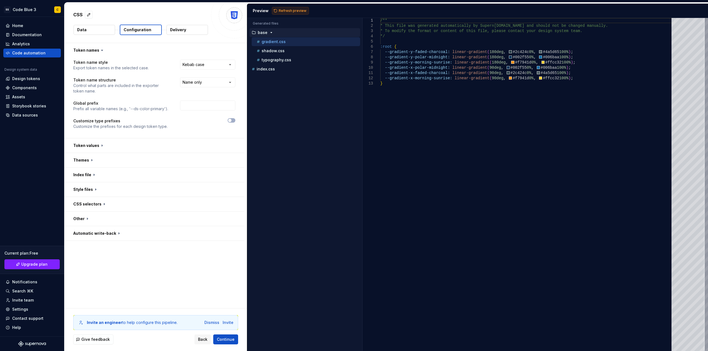
click at [279, 10] on span "Refresh preview" at bounding box center [293, 11] width 28 height 4
click at [209, 83] on html "**********" at bounding box center [354, 175] width 708 height 351
select select "**********"
click at [284, 10] on span "Refresh preview" at bounding box center [293, 11] width 28 height 4
click at [202, 66] on html "**********" at bounding box center [354, 175] width 708 height 351
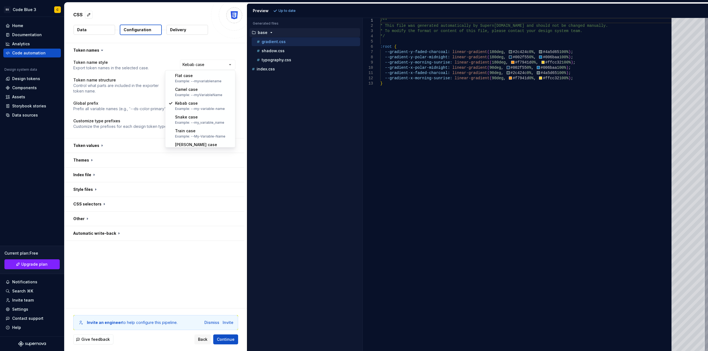
select select "*********"
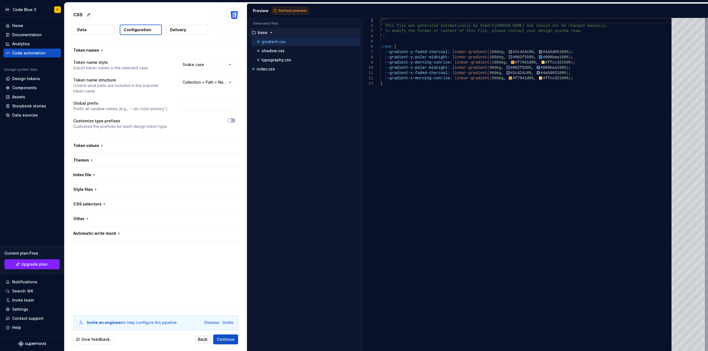
click at [277, 10] on button "Refresh preview" at bounding box center [290, 11] width 37 height 8
type textarea "**********"
click at [189, 103] on input "text" at bounding box center [207, 106] width 55 height 10
type input "--cb"
click at [286, 9] on span "Refresh preview" at bounding box center [293, 11] width 28 height 4
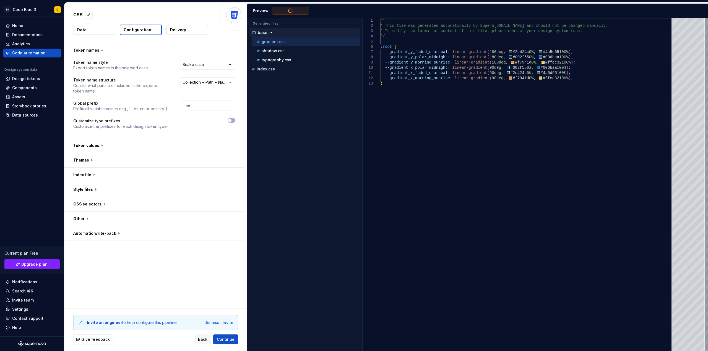
type textarea "**********"
click at [231, 65] on html "**********" at bounding box center [354, 175] width 708 height 351
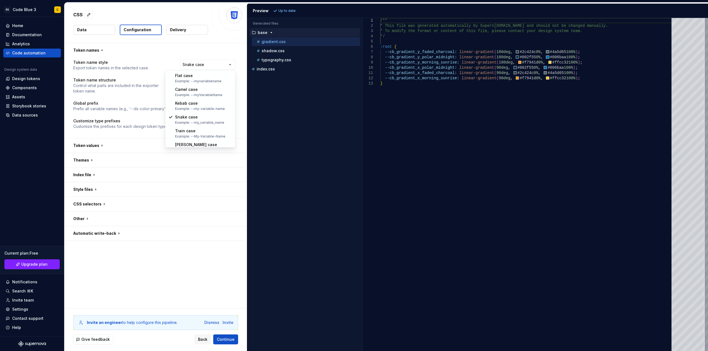
select select "*********"
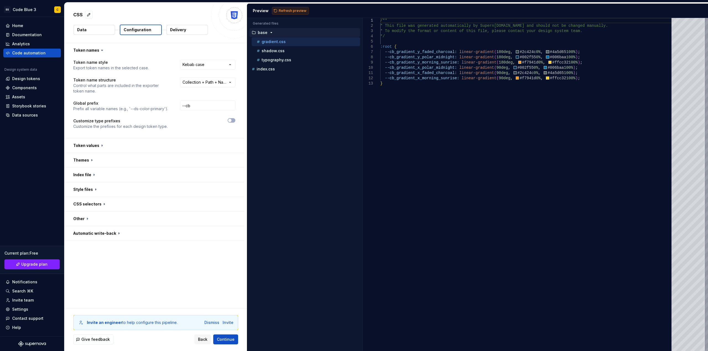
click at [284, 10] on span "Refresh preview" at bounding box center [293, 11] width 28 height 4
type textarea "**********"
click at [230, 121] on span "button" at bounding box center [229, 120] width 3 height 3
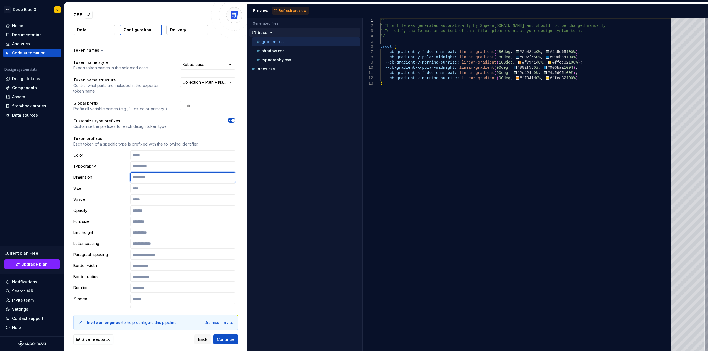
click at [161, 178] on input "text" at bounding box center [182, 178] width 105 height 10
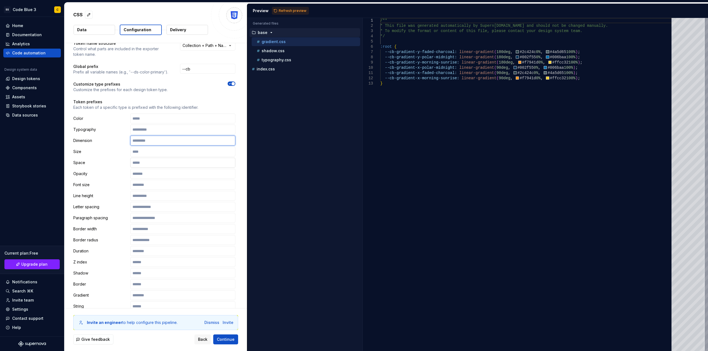
scroll to position [111, 0]
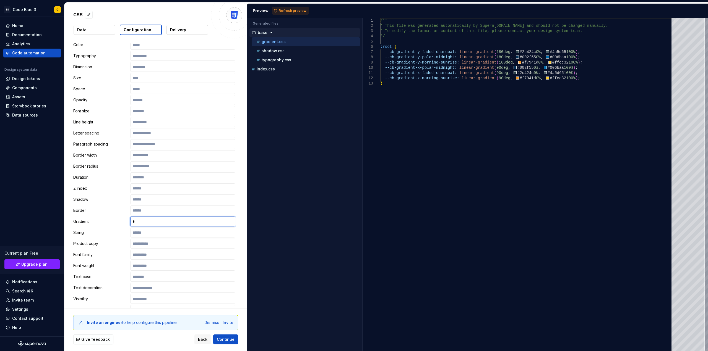
click at [161, 223] on input "*" at bounding box center [182, 222] width 105 height 10
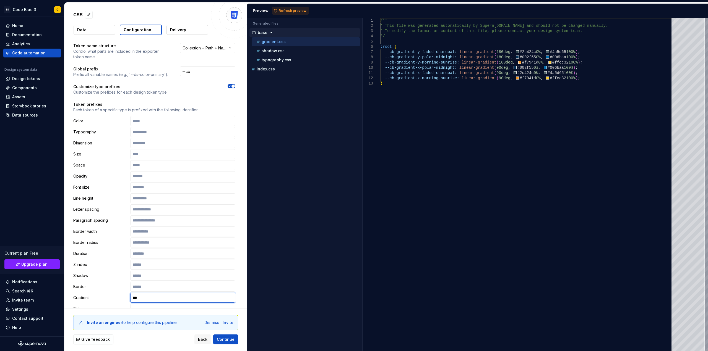
scroll to position [0, 0]
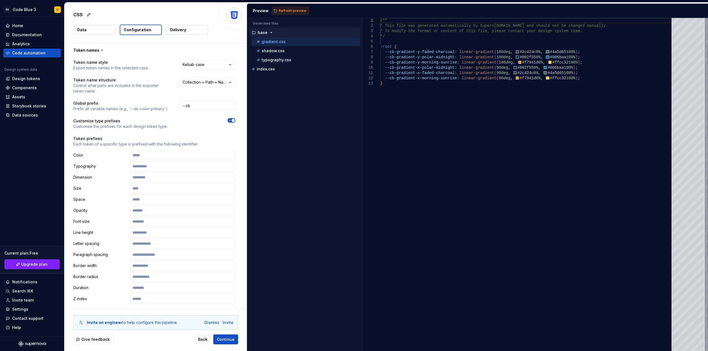
type input "***"
click at [287, 12] on span "Refresh preview" at bounding box center [293, 11] width 28 height 4
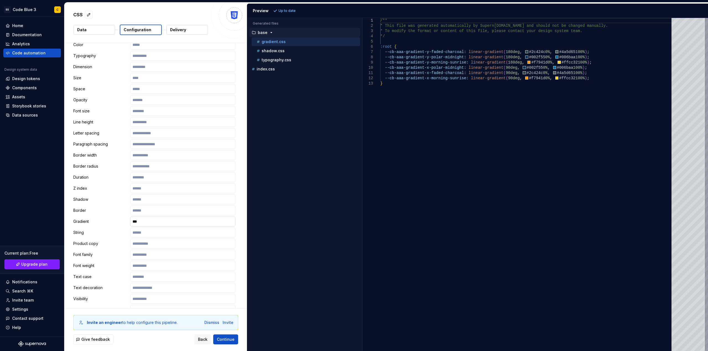
scroll to position [184, 0]
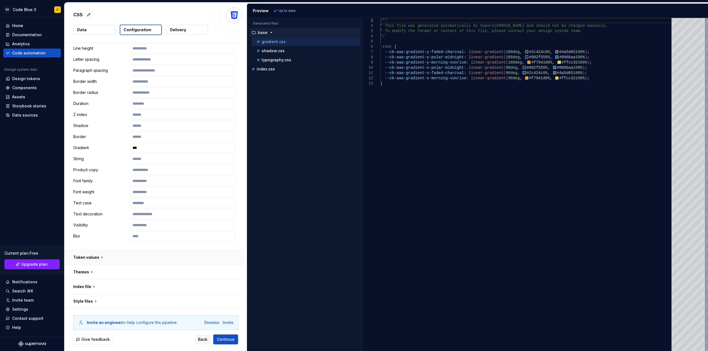
click at [128, 255] on button "button" at bounding box center [154, 258] width 180 height 14
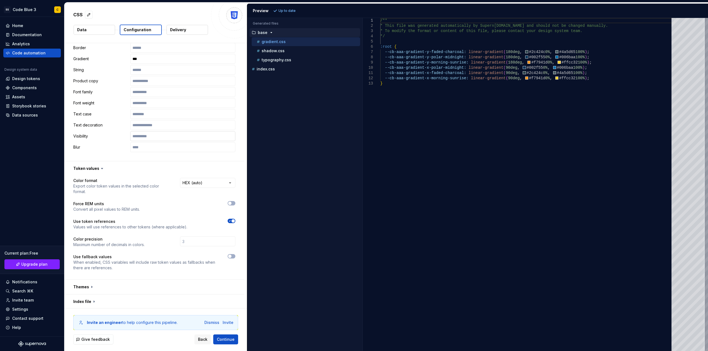
scroll to position [295, 0]
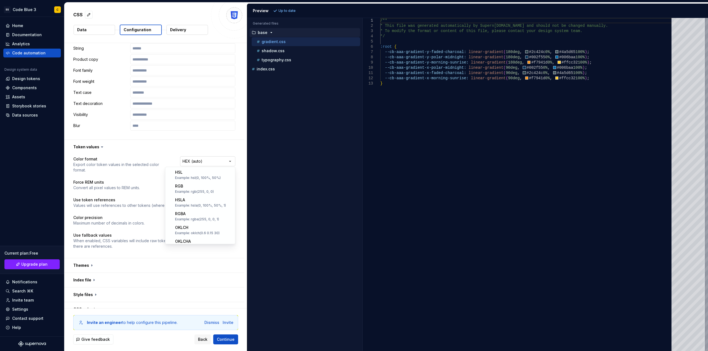
click at [207, 161] on html "**********" at bounding box center [354, 175] width 708 height 351
click at [146, 172] on html "**********" at bounding box center [354, 175] width 708 height 351
click at [231, 234] on span "button" at bounding box center [229, 234] width 3 height 3
click at [295, 9] on span "Refresh preview" at bounding box center [293, 11] width 28 height 4
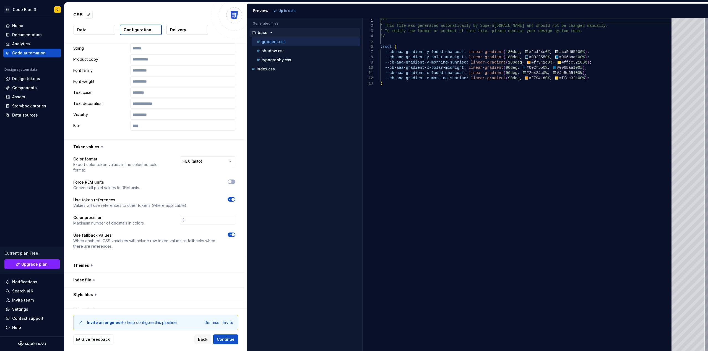
click at [229, 232] on div "**********" at bounding box center [154, 206] width 162 height 100
click at [184, 273] on div "Themes" at bounding box center [154, 266] width 180 height 15
click at [174, 280] on button "button" at bounding box center [154, 280] width 180 height 14
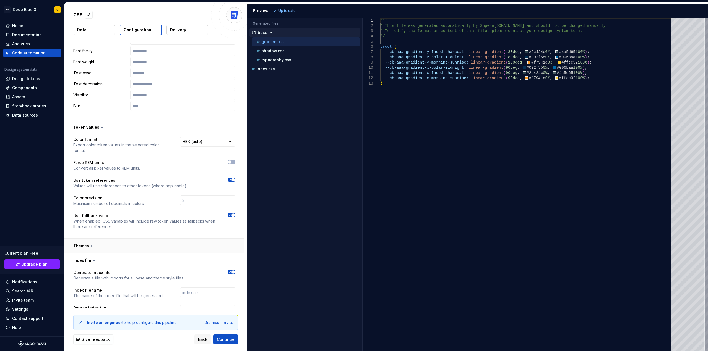
scroll to position [369, 0]
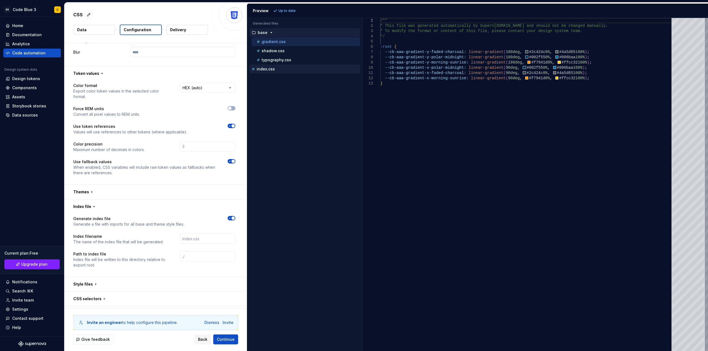
click at [266, 66] on div "index.css" at bounding box center [305, 69] width 109 height 6
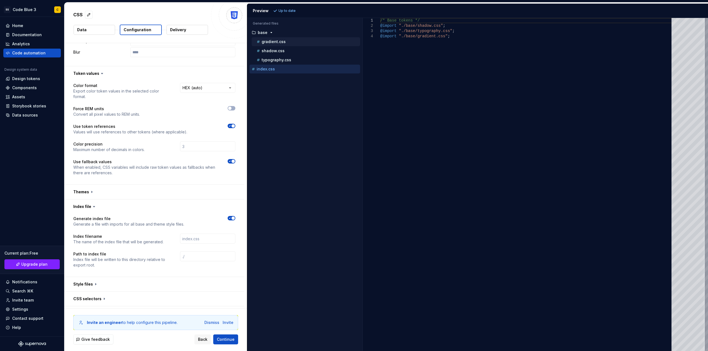
click at [281, 45] on button "gradient.css" at bounding box center [306, 42] width 108 height 6
type textarea "**********"
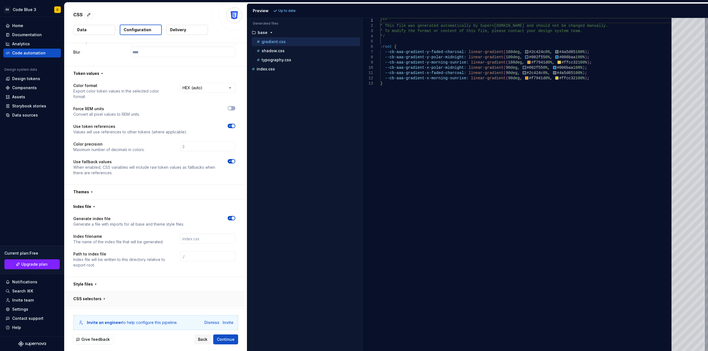
click at [127, 301] on button "button" at bounding box center [154, 299] width 180 height 14
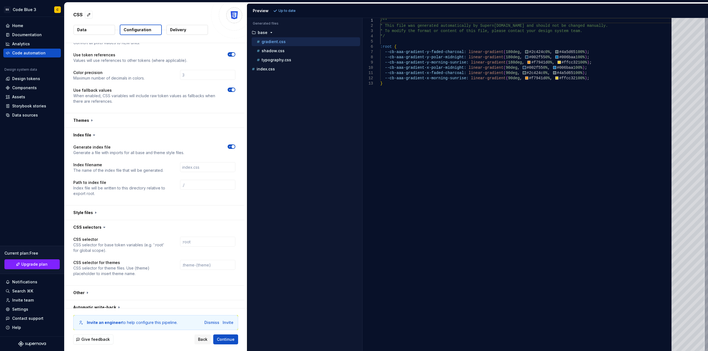
scroll to position [442, 0]
click at [165, 211] on button "button" at bounding box center [154, 210] width 180 height 14
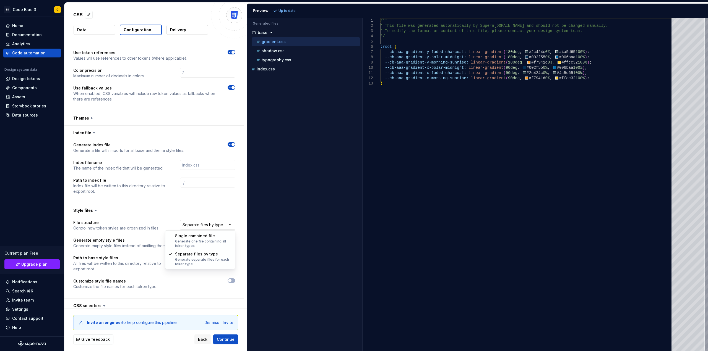
click at [193, 223] on html "**********" at bounding box center [354, 175] width 708 height 351
click at [230, 242] on button "button" at bounding box center [232, 240] width 8 height 4
click at [293, 10] on span "Refresh preview" at bounding box center [293, 11] width 28 height 4
click at [230, 239] on icon "button" at bounding box center [230, 239] width 4 height 3
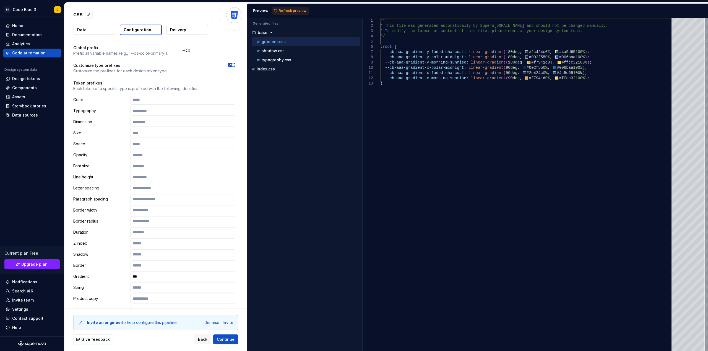
scroll to position [37, 0]
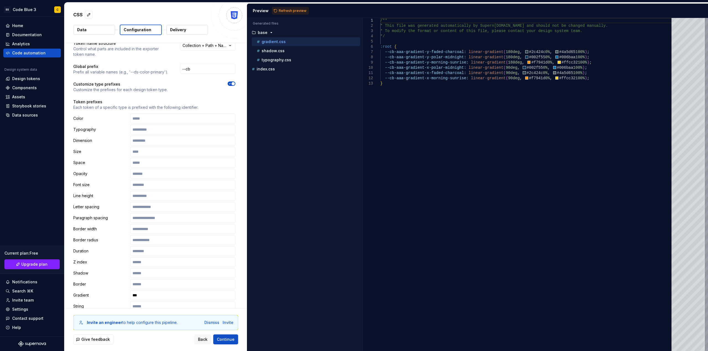
drag, startPoint x: 148, startPoint y: 293, endPoint x: 118, endPoint y: 288, distance: 30.6
click at [118, 288] on div "Color Typography Dimension Size Space Opacity Font size Line height Letter spac…" at bounding box center [154, 251] width 162 height 275
click at [121, 104] on p "Token prefixes" at bounding box center [154, 102] width 162 height 6
click at [230, 83] on icon "button" at bounding box center [230, 83] width 4 height 3
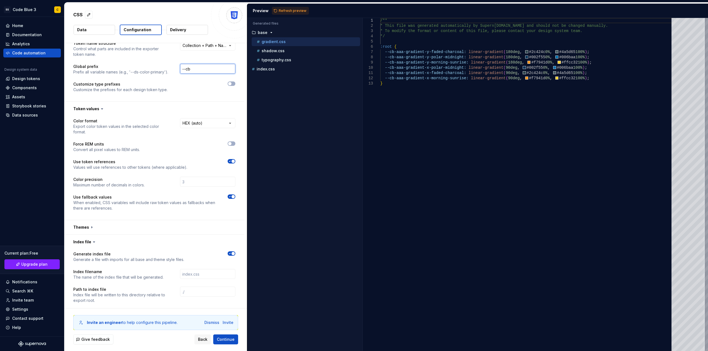
drag, startPoint x: 214, startPoint y: 69, endPoint x: 133, endPoint y: 69, distance: 81.6
click at [133, 69] on div "Global prefix Prefix all variable names (e.g., '--ds-color-primary'). --cb" at bounding box center [154, 69] width 162 height 11
click at [196, 45] on html "**********" at bounding box center [354, 175] width 708 height 351
select select "**********"
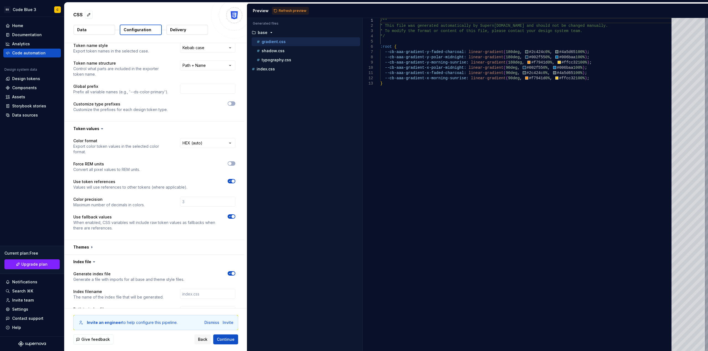
scroll to position [0, 0]
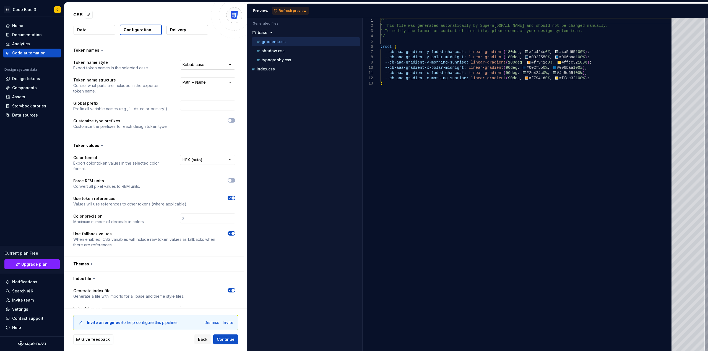
click at [197, 66] on html "**********" at bounding box center [354, 175] width 708 height 351
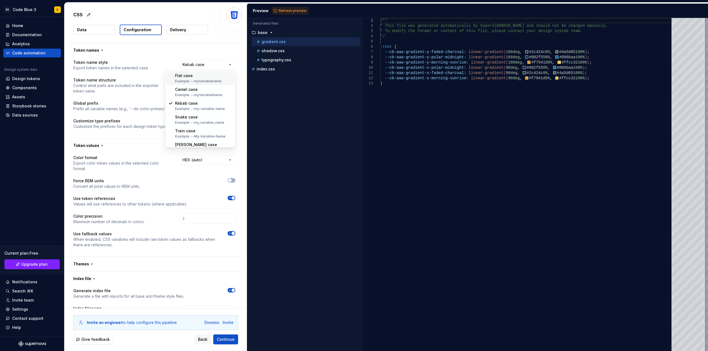
scroll to position [22, 0]
click at [149, 74] on html "**********" at bounding box center [354, 175] width 708 height 351
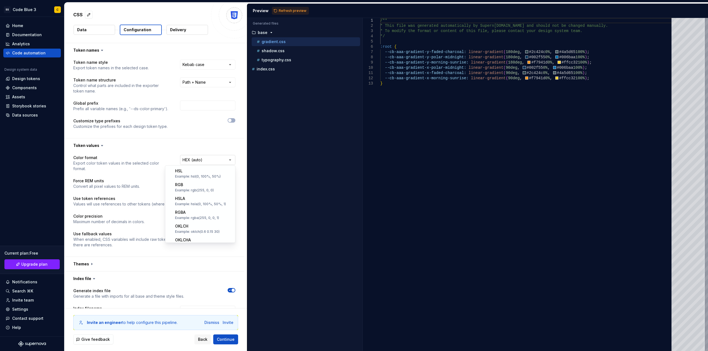
click at [196, 161] on html "**********" at bounding box center [354, 175] width 708 height 351
click at [201, 340] on html "**********" at bounding box center [354, 175] width 708 height 351
click at [201, 340] on span "Back" at bounding box center [202, 340] width 9 height 6
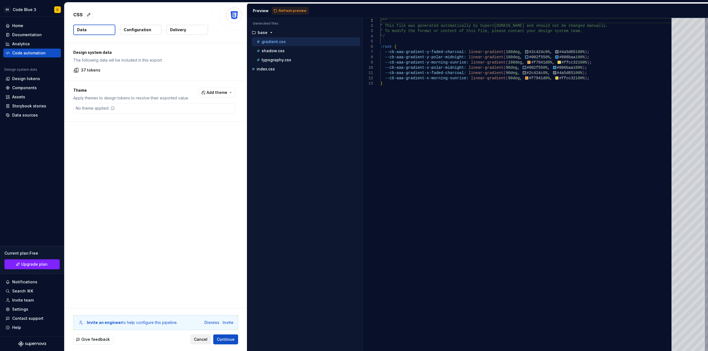
click at [201, 340] on span "Cancel" at bounding box center [201, 340] width 14 height 6
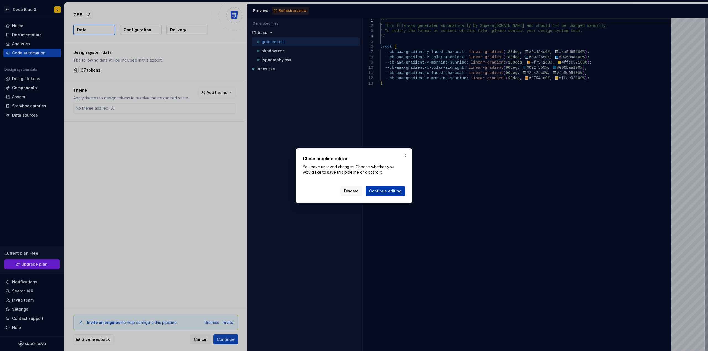
click at [385, 189] on span "Continue editing" at bounding box center [385, 192] width 32 height 6
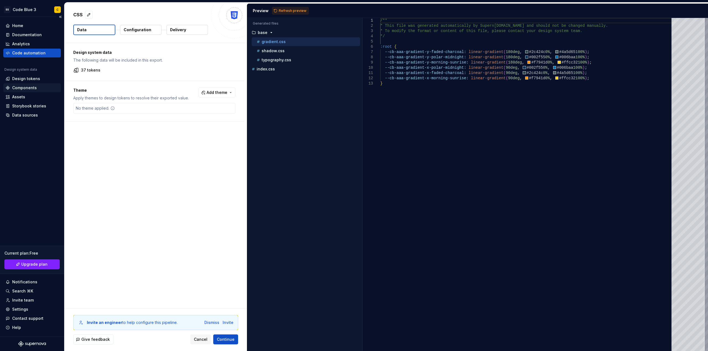
click at [17, 84] on div "Components" at bounding box center [32, 88] width 58 height 9
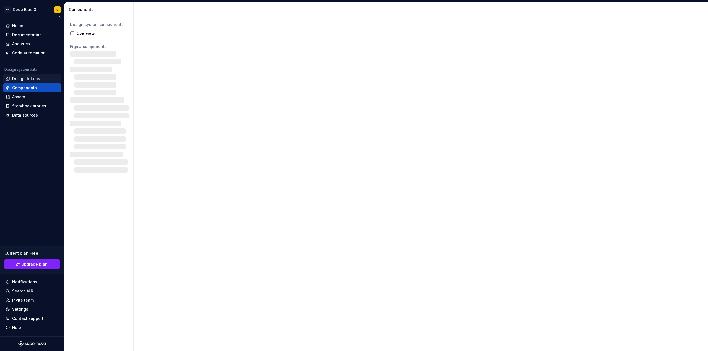
click at [18, 81] on div "Design tokens" at bounding box center [26, 79] width 28 height 6
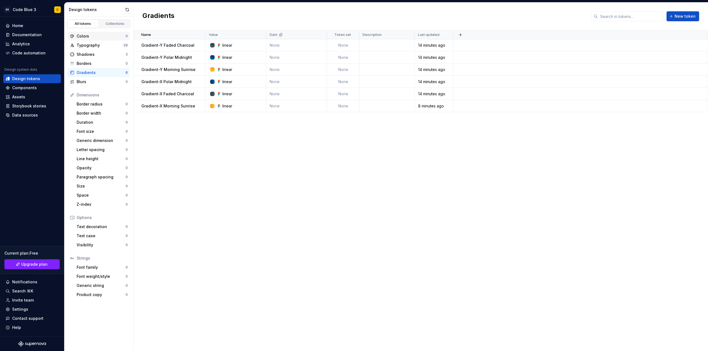
click at [93, 34] on div "Colors" at bounding box center [101, 36] width 49 height 6
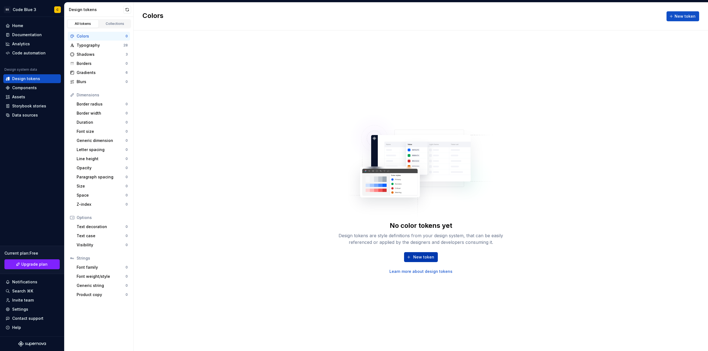
click at [416, 255] on span "New token" at bounding box center [423, 258] width 21 height 6
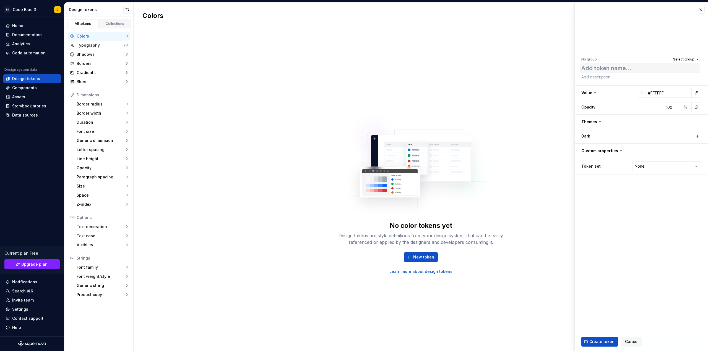
click at [600, 67] on textarea at bounding box center [640, 68] width 120 height 10
type textarea "*"
type textarea "e"
type textarea "*"
type textarea "ex"
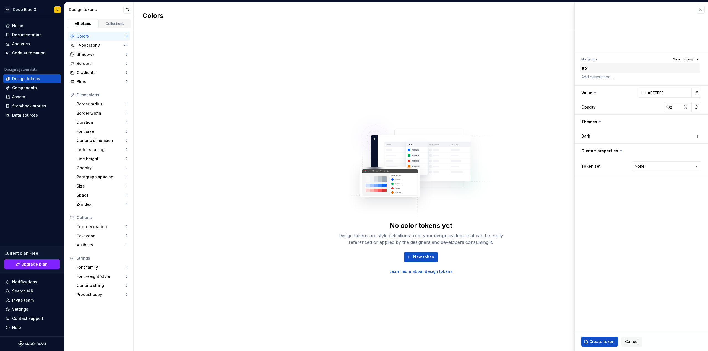
type textarea "*"
type textarea "exa"
type textarea "*"
type textarea "exam"
type textarea "*"
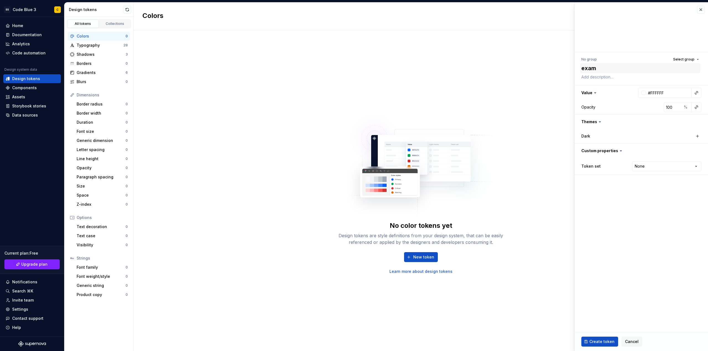
type textarea "examp"
type textarea "*"
type textarea "exampl"
type textarea "*"
type textarea "example"
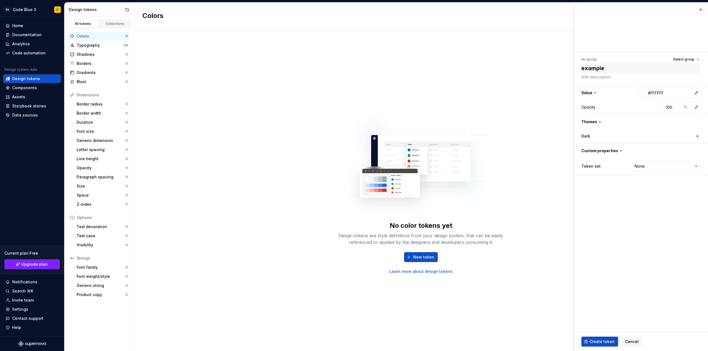
type textarea "*"
type textarea "example-"
type textarea "*"
type textarea "example-c"
type textarea "*"
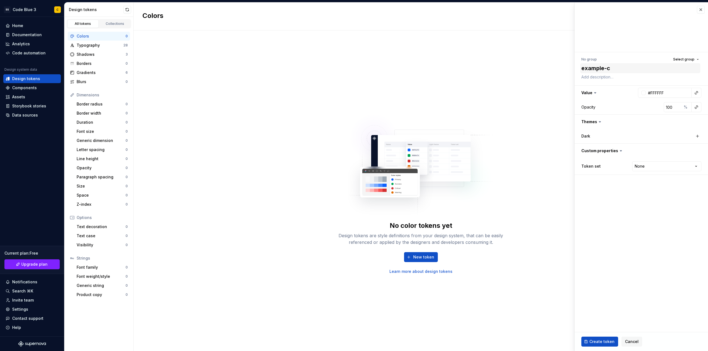
type textarea "example-co"
type textarea "*"
type textarea "example-col"
type textarea "*"
type textarea "example-colo"
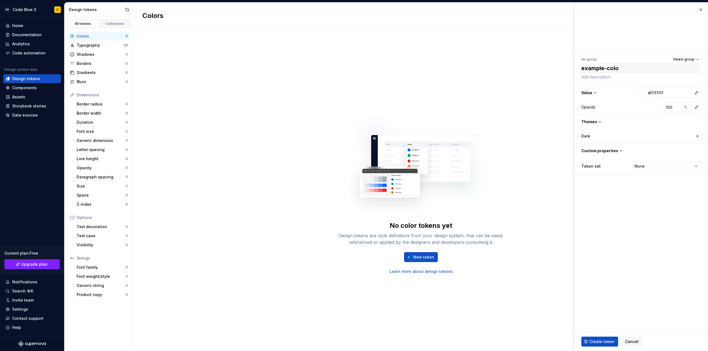
type textarea "*"
type textarea "example-color"
type textarea "*"
type textarea "example-color-"
type textarea "*"
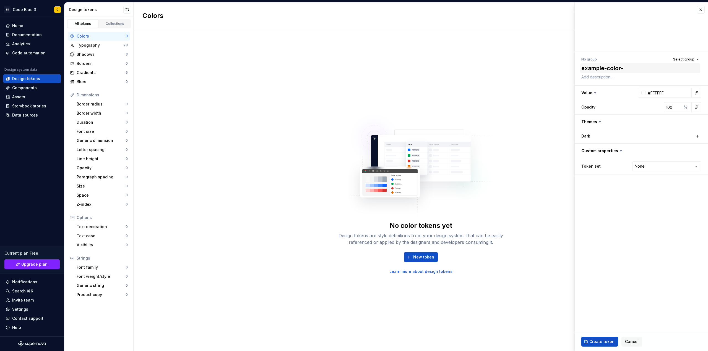
type textarea "example-color-b"
type textarea "*"
type textarea "example-color-ba"
type textarea "*"
type textarea "example-color-bas"
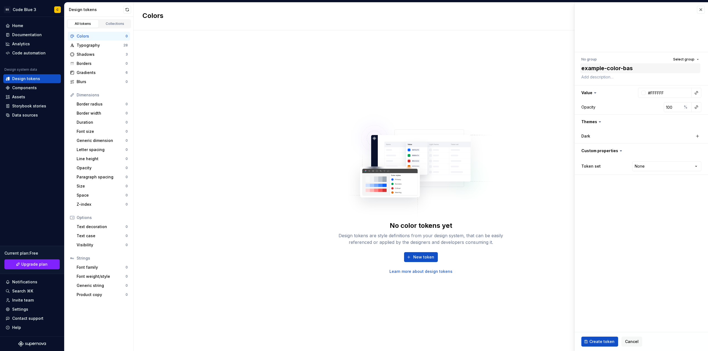
type textarea "*"
type textarea "example-color-base"
type textarea "*"
type textarea "example-color-base-"
type textarea "*"
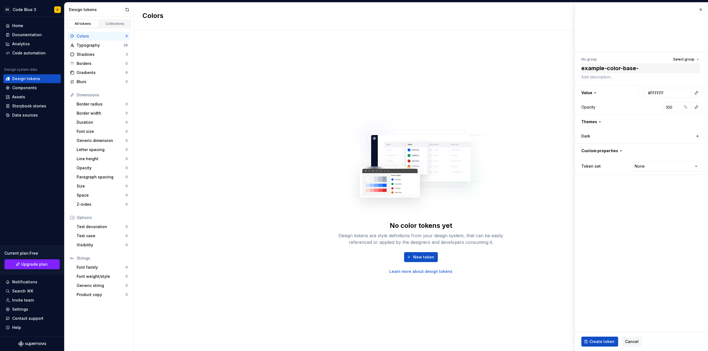
type textarea "example-color-base-c"
type textarea "*"
type textarea "example-color-base-"
type textarea "*"
type textarea "example-color-base-b"
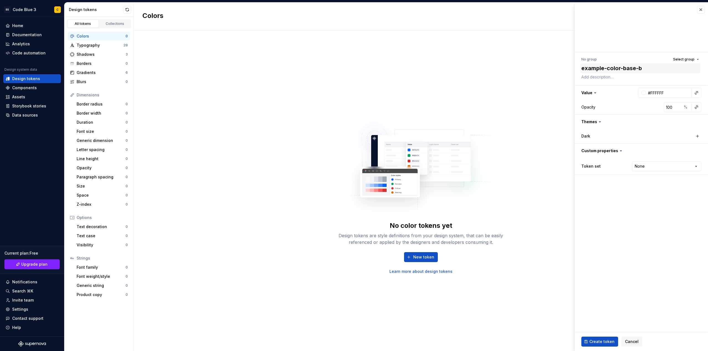
type textarea "*"
type textarea "example-color-base-bl"
type textarea "*"
type textarea "example-color-base-blue"
type textarea "*"
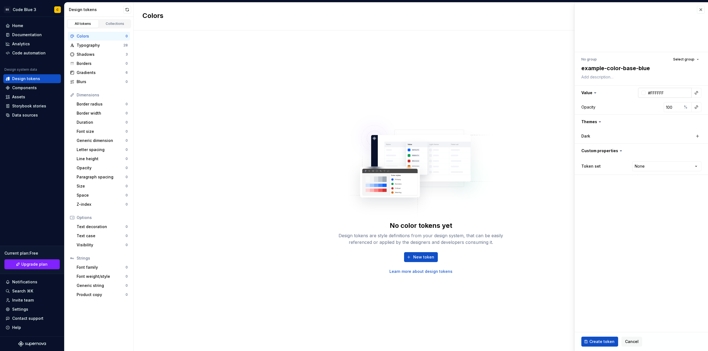
type textarea "example-color-base-blue"
click at [644, 93] on div at bounding box center [643, 93] width 4 height 4
type textarea "*"
drag, startPoint x: 670, startPoint y: 131, endPoint x: 673, endPoint y: 130, distance: 3.2
click at [673, 130] on div at bounding box center [668, 129] width 35 height 3
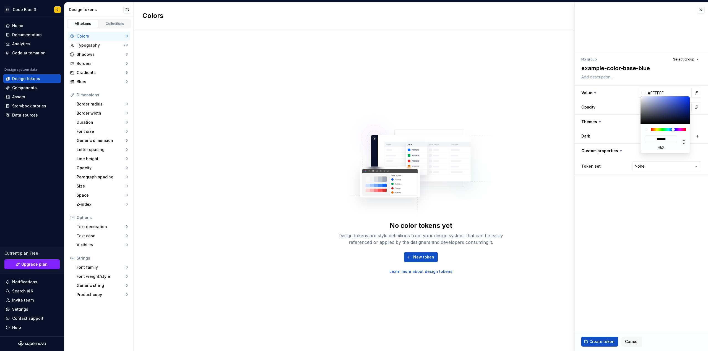
type input "#4260E0"
type input "*******"
type input "#4361E3"
type input "*******"
click at [675, 99] on div at bounding box center [665, 109] width 50 height 27
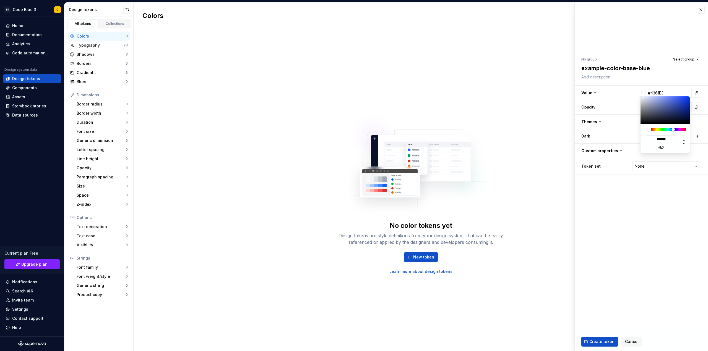
type input "#4564EA"
type input "*******"
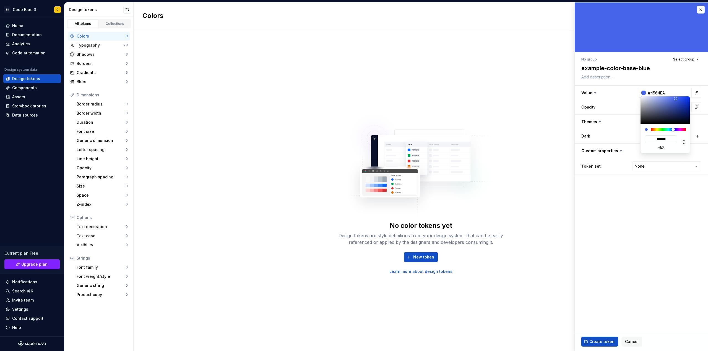
click at [669, 180] on html "SS Code Blue 3 C Home Documentation Analytics Code automation Design system dat…" at bounding box center [354, 175] width 708 height 351
click at [620, 254] on html "SS Code Blue 3 C Home Documentation Analytics Code automation Design system dat…" at bounding box center [354, 175] width 708 height 351
click at [603, 338] on button "Create token" at bounding box center [599, 342] width 37 height 10
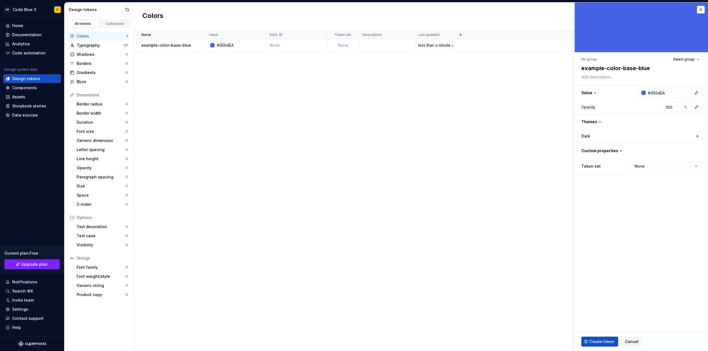
type textarea "*"
type input "#FFFFFF"
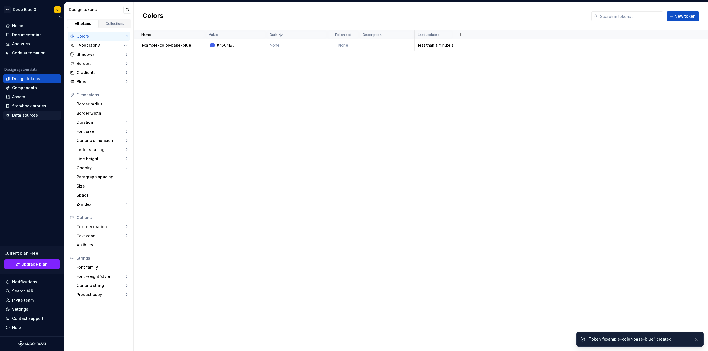
click at [15, 112] on div "Data sources" at bounding box center [32, 115] width 58 height 9
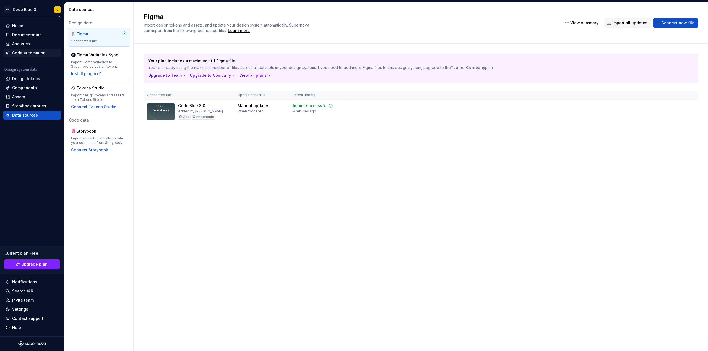
click at [36, 55] on div "Code automation" at bounding box center [28, 53] width 33 height 6
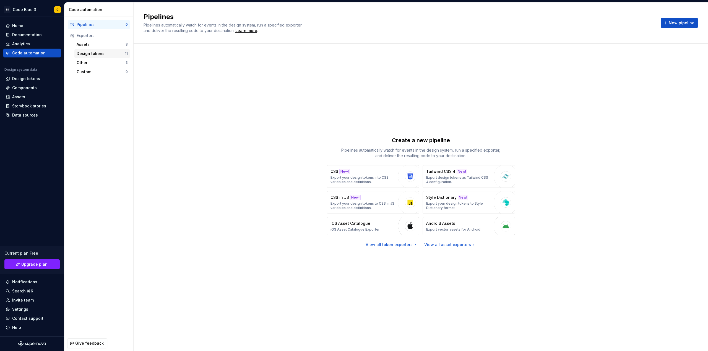
click at [95, 55] on div "Design tokens" at bounding box center [101, 54] width 48 height 6
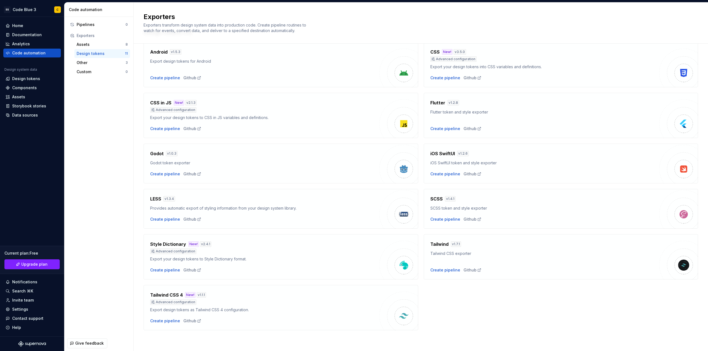
scroll to position [25, 0]
click at [445, 220] on div "Create pipeline" at bounding box center [445, 219] width 30 height 6
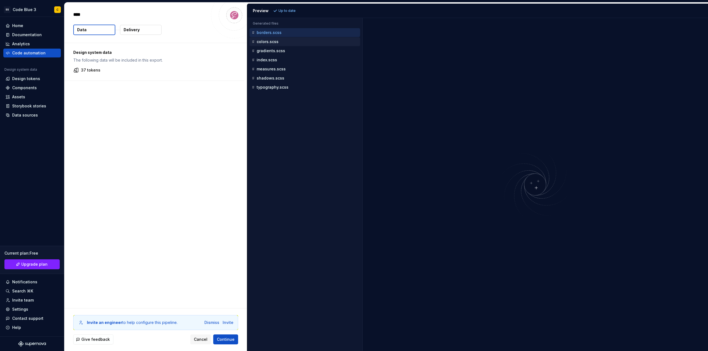
click at [283, 41] on div "colors.scss" at bounding box center [305, 42] width 109 height 6
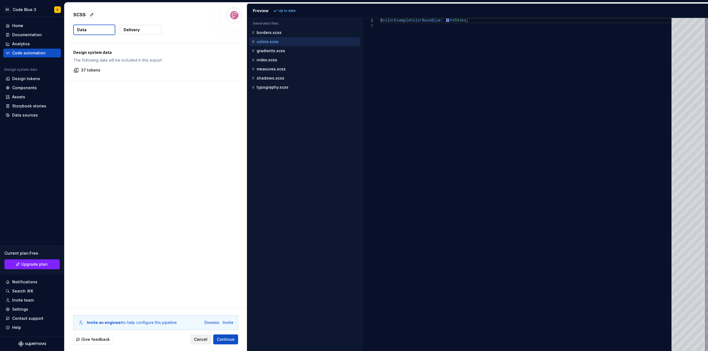
click at [197, 340] on span "Cancel" at bounding box center [201, 340] width 14 height 6
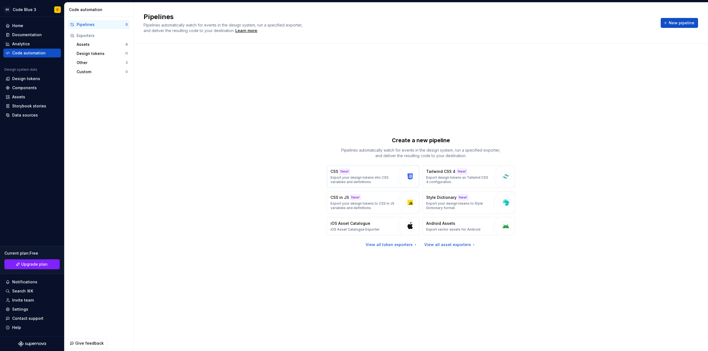
click at [346, 182] on p "Export your design tokens into CSS variables and definitions." at bounding box center [362, 180] width 65 height 9
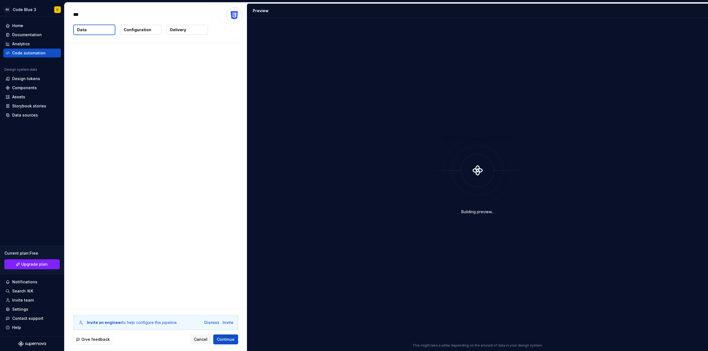
type textarea "*"
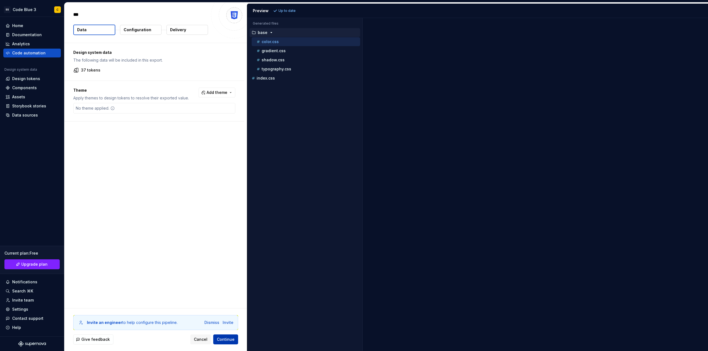
click at [219, 338] on span "Continue" at bounding box center [226, 340] width 18 height 6
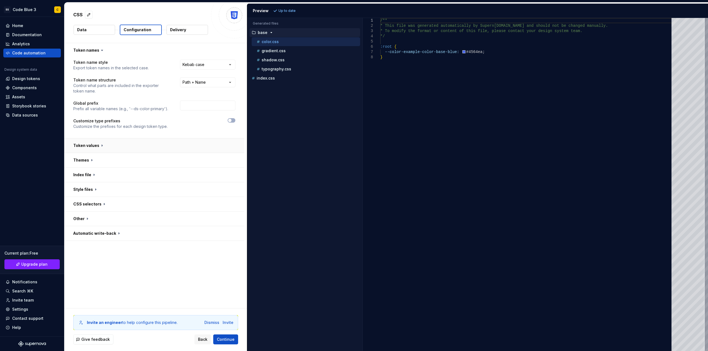
click at [148, 147] on button "button" at bounding box center [154, 146] width 180 height 14
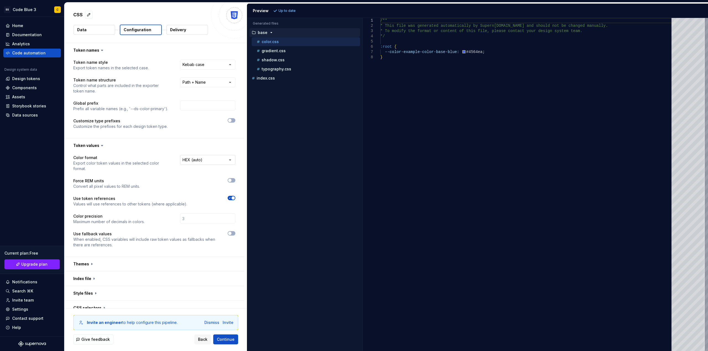
click at [194, 160] on html "**********" at bounding box center [354, 175] width 708 height 351
select select "**********"
click at [285, 9] on span "Refresh preview" at bounding box center [293, 11] width 28 height 4
type textarea "**********"
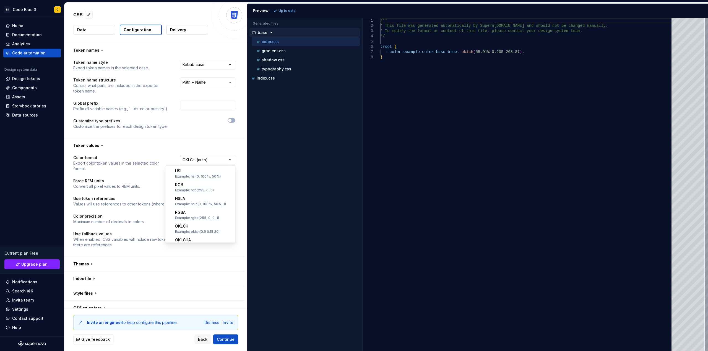
click at [198, 161] on html "**********" at bounding box center [354, 175] width 708 height 351
select select "**********"
click at [284, 10] on span "Refresh preview" at bounding box center [293, 11] width 28 height 4
type textarea "**********"
click at [232, 181] on icon "button" at bounding box center [230, 180] width 4 height 3
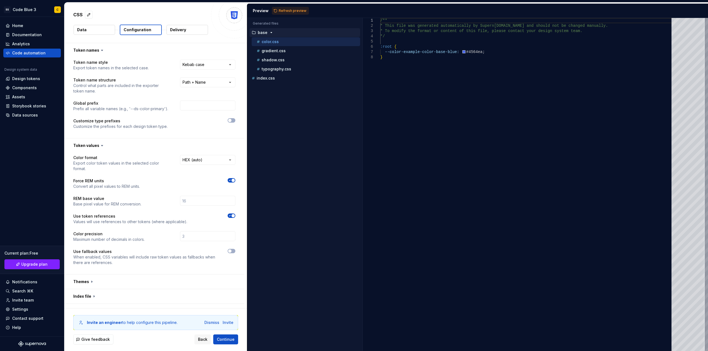
click at [295, 9] on span "Refresh preview" at bounding box center [293, 11] width 28 height 4
click at [233, 181] on span "button" at bounding box center [232, 180] width 3 height 3
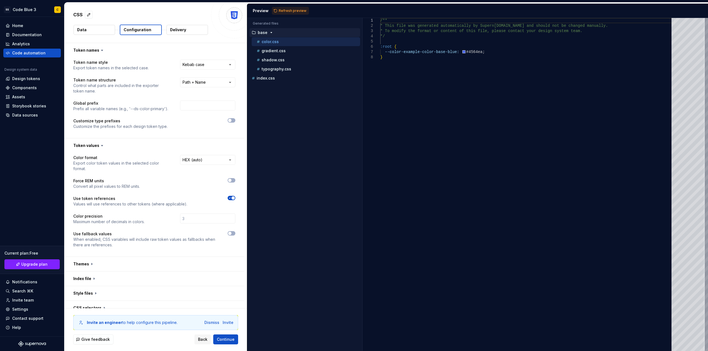
click at [228, 199] on icon "button" at bounding box center [230, 198] width 4 height 3
click at [228, 199] on span "button" at bounding box center [229, 198] width 3 height 3
click at [228, 199] on icon "button" at bounding box center [230, 198] width 4 height 3
click at [29, 80] on div "Design tokens" at bounding box center [26, 79] width 28 height 6
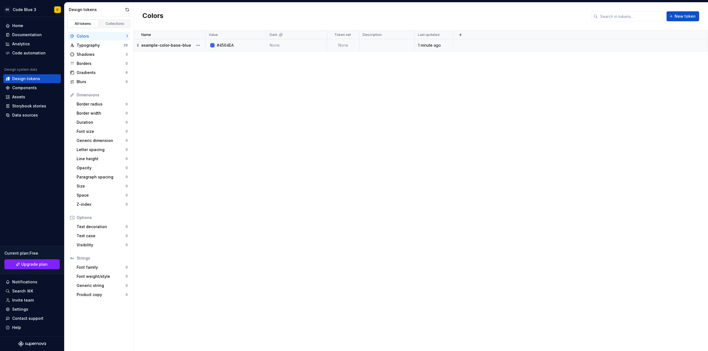
click at [287, 45] on td "None" at bounding box center [296, 45] width 61 height 12
type textarea "*"
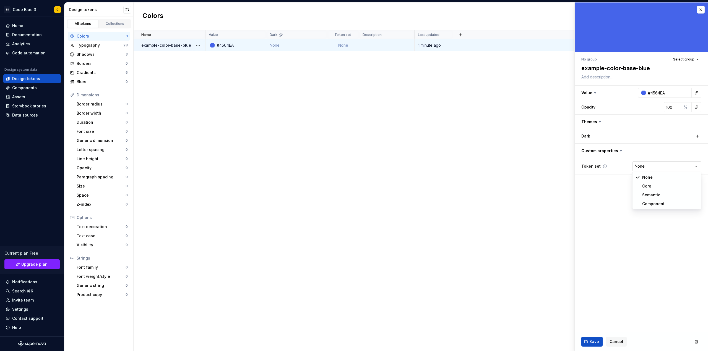
click at [646, 169] on html "SS Code Blue 3 C Home Documentation Analytics Code automation Design system dat…" at bounding box center [354, 175] width 708 height 351
select select "**********"
click at [594, 60] on div "No group" at bounding box center [588, 59] width 15 height 4
click at [597, 78] on textarea at bounding box center [640, 77] width 120 height 8
type textarea "*"
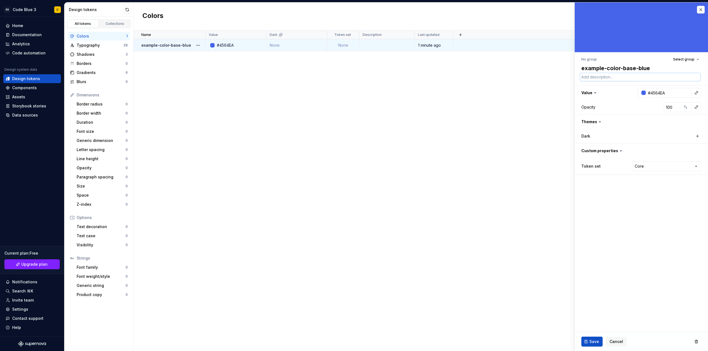
type textarea "T"
type textarea "*"
type textarea "Te"
type textarea "*"
type textarea "Tes"
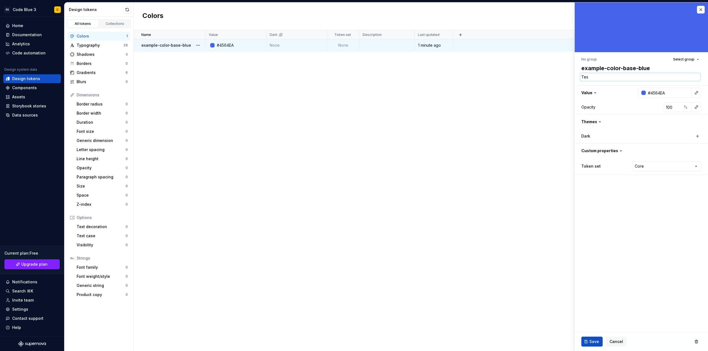
type textarea "*"
type textarea "Test"
type textarea "*"
type textarea "Test C"
type textarea "*"
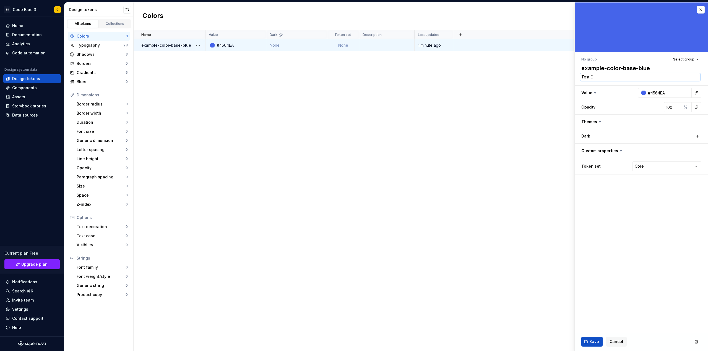
type textarea "Test Co"
type textarea "*"
type textarea "Test Col"
type textarea "*"
type textarea "Test Colo"
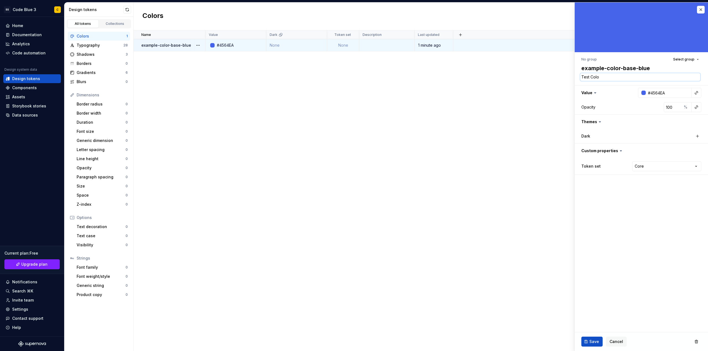
type textarea "*"
type textarea "Test Color"
type textarea "*"
type textarea "Test Color D"
type textarea "*"
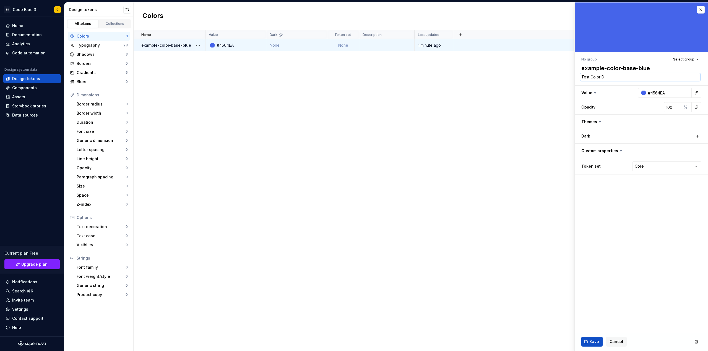
type textarea "Test Color De"
type textarea "*"
type textarea "Test Color Des"
type textarea "*"
type textarea "Test Color Desc"
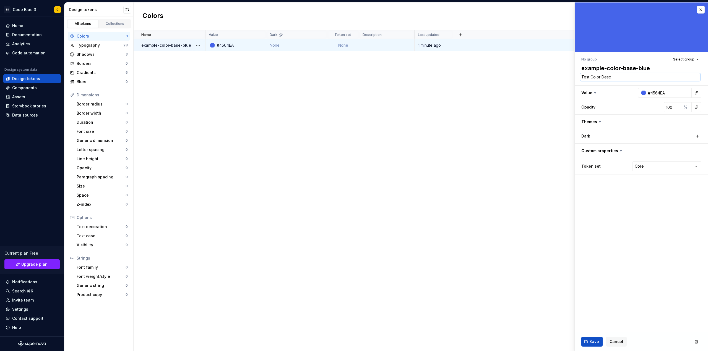
type textarea "*"
type textarea "Test Color Descr"
type textarea "*"
type textarea "Test Color Descri"
type textarea "*"
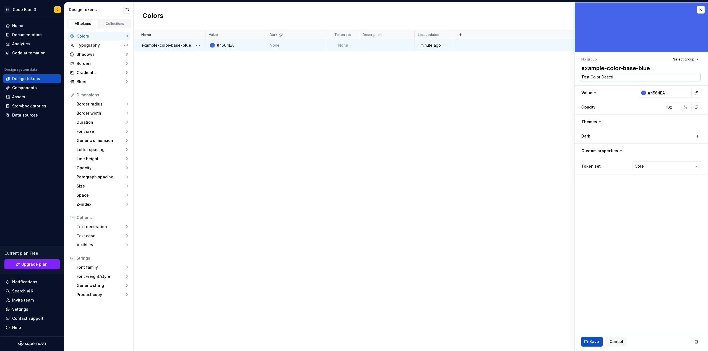
type textarea "Test Color Descrip"
type textarea "*"
type textarea "Test Color Descripti"
type textarea "*"
type textarea "Test Color Descriptio"
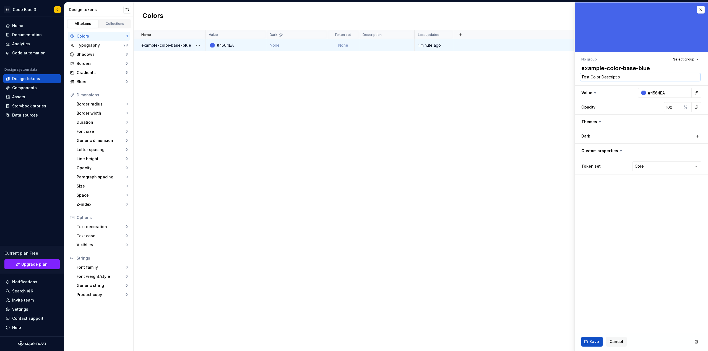
type textarea "*"
type textarea "Test Color Description"
type textarea "*"
type textarea "Color Description"
type textarea "*"
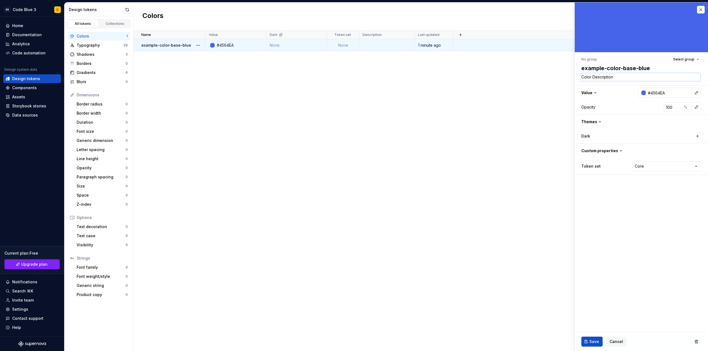
type textarea "BColor Description"
type textarea "*"
type textarea "BlColor Description"
type textarea "*"
type textarea "BluColor Description"
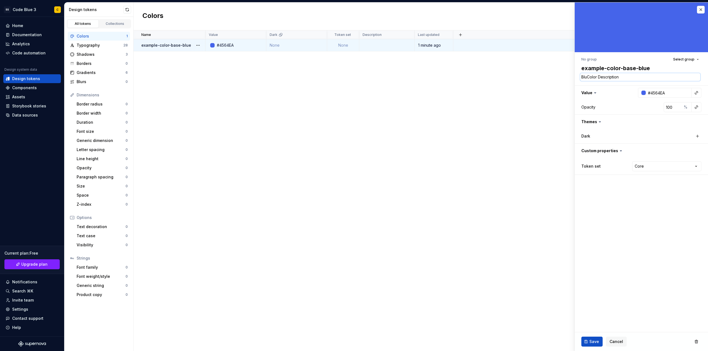
type textarea "*"
type textarea "BlueColor Description"
type textarea "*"
type textarea "Blue Color Description"
click at [698, 140] on button "button" at bounding box center [697, 136] width 8 height 8
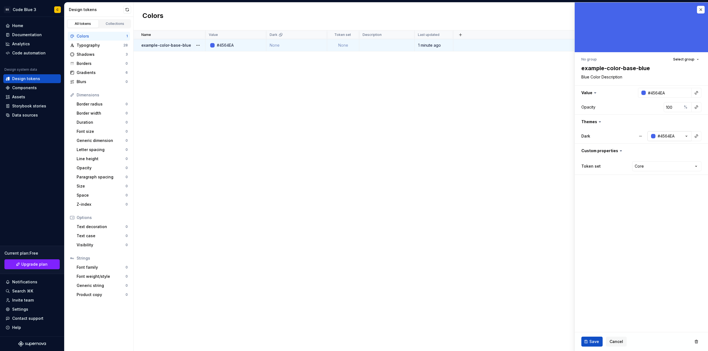
click at [685, 137] on icon "button" at bounding box center [686, 137] width 6 height 6
type textarea "*"
click at [630, 150] on div at bounding box center [631, 151] width 4 height 4
type input "#49558B"
type input "*******"
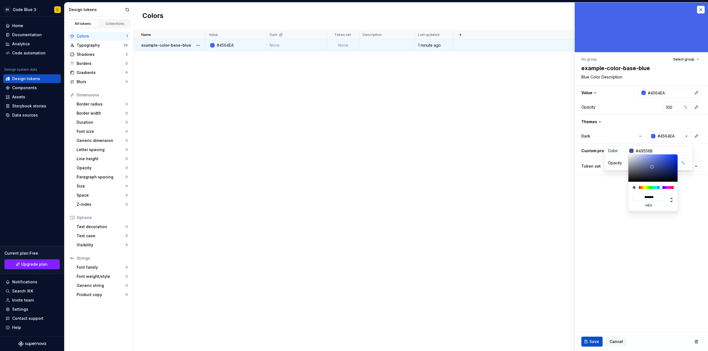
type textarea "*"
click at [652, 167] on div at bounding box center [653, 168] width 50 height 27
type input "#4C8B49"
type input "*******"
click at [650, 188] on div at bounding box center [656, 187] width 35 height 3
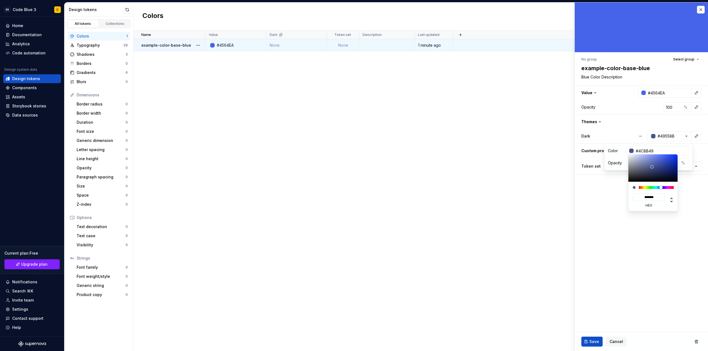
type textarea "*"
type input "#34B42E"
type input "*******"
type input "#36CB2F"
type input "*******"
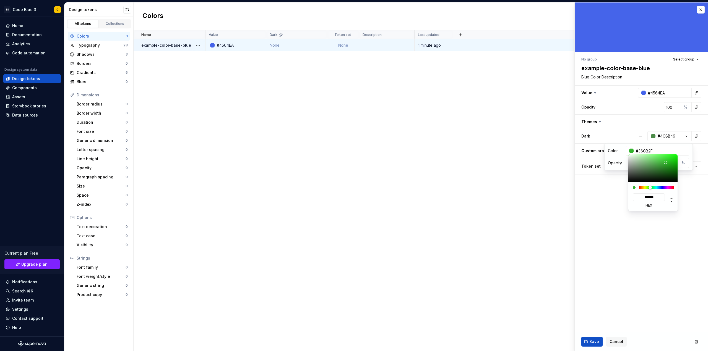
type input "#3AF232"
type input "*******"
drag, startPoint x: 666, startPoint y: 161, endPoint x: 670, endPoint y: 158, distance: 5.4
click at [668, 156] on div at bounding box center [653, 168] width 50 height 27
type input "#38F230"
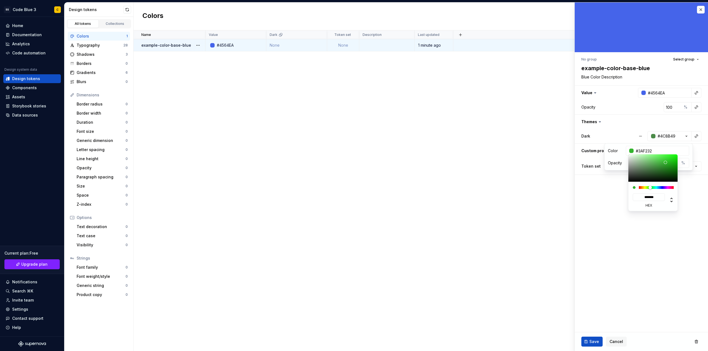
type input "*******"
click at [665, 242] on html "SS Code Blue 3 C Home Documentation Analytics Code automation Design system dat…" at bounding box center [354, 175] width 708 height 351
click at [649, 238] on html "SS Code Blue 3 C Home Documentation Analytics Code automation Design system dat…" at bounding box center [354, 175] width 708 height 351
click at [650, 207] on fieldset "No group Select group example-color-base-blue Blue Color Description Value #456…" at bounding box center [641, 176] width 133 height 349
click at [678, 61] on span "Select group" at bounding box center [683, 59] width 21 height 4
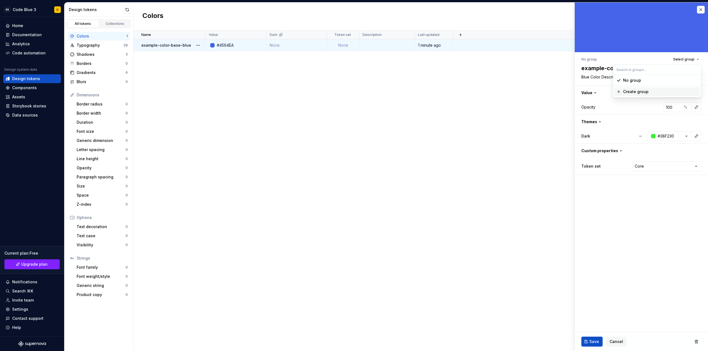
click at [646, 91] on div "Create group" at bounding box center [635, 92] width 25 height 6
type textarea "*"
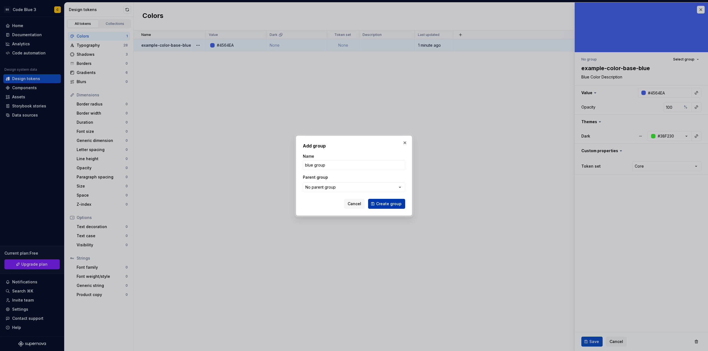
type input "blue group"
click at [391, 202] on span "Create group" at bounding box center [388, 204] width 25 height 6
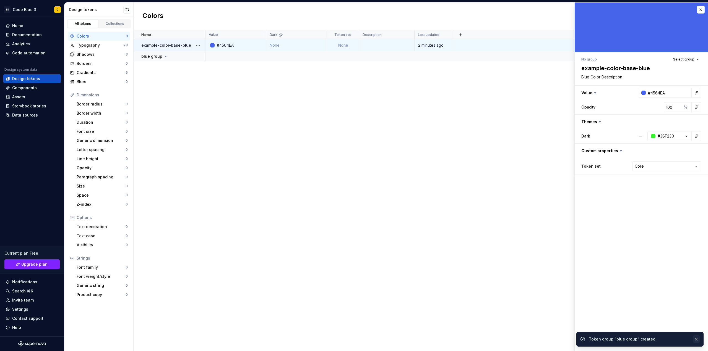
click at [697, 341] on button "button" at bounding box center [696, 340] width 7 height 8
click at [586, 344] on button "Save" at bounding box center [591, 342] width 21 height 10
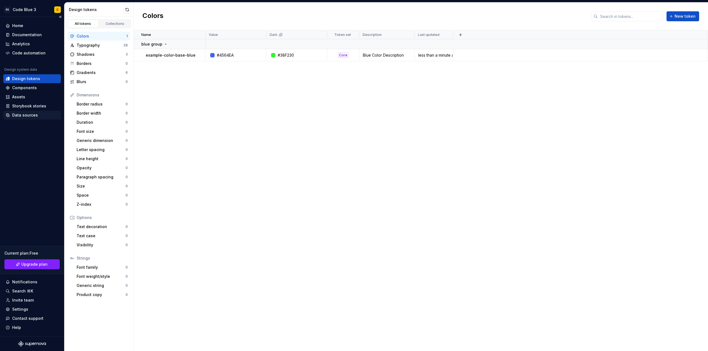
click at [40, 112] on div "Data sources" at bounding box center [32, 115] width 58 height 9
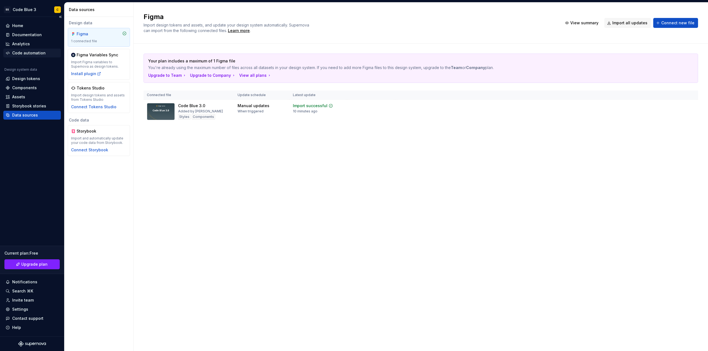
click at [37, 55] on div "Code automation" at bounding box center [28, 53] width 33 height 6
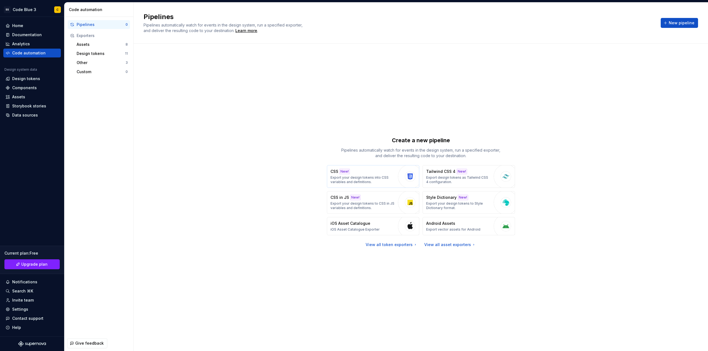
click at [357, 181] on p "Export your design tokens into CSS variables and definitions." at bounding box center [362, 180] width 65 height 9
type textarea "*"
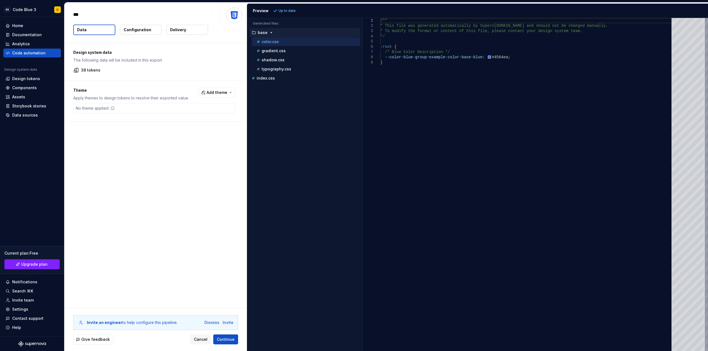
click at [139, 111] on div "No theme applied." at bounding box center [154, 108] width 162 height 11
click at [210, 93] on span "Add theme" at bounding box center [217, 93] width 21 height 6
click at [191, 115] on div "Dark" at bounding box center [205, 115] width 53 height 6
click at [285, 12] on html "SS Code Blue 3 C Home Documentation Analytics Code automation Design system dat…" at bounding box center [354, 175] width 708 height 351
click at [285, 9] on span "Refresh preview" at bounding box center [293, 11] width 28 height 4
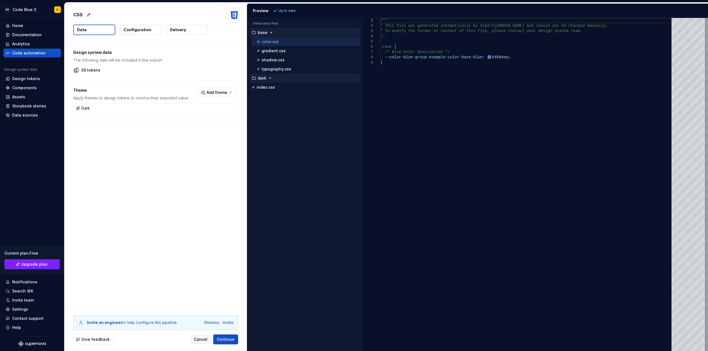
click at [275, 79] on div "dark" at bounding box center [305, 78] width 109 height 4
click at [275, 85] on p "color.css" at bounding box center [270, 87] width 17 height 4
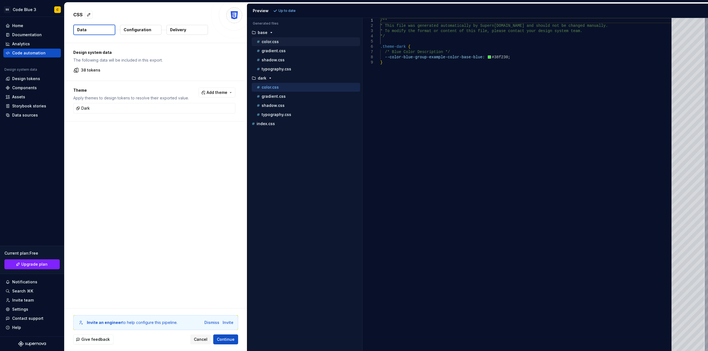
click at [281, 39] on div "color.css" at bounding box center [307, 42] width 105 height 6
type textarea "**********"
click at [221, 343] on button "Continue" at bounding box center [225, 340] width 25 height 10
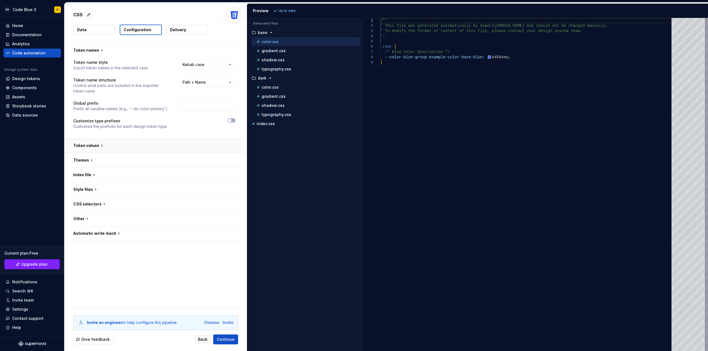
click at [128, 147] on button "button" at bounding box center [154, 146] width 180 height 14
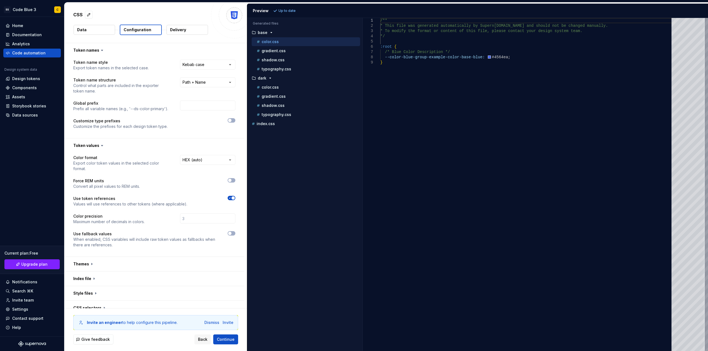
click at [230, 198] on icon "button" at bounding box center [230, 198] width 4 height 3
click at [280, 8] on button "Refresh preview" at bounding box center [290, 11] width 37 height 8
click at [231, 197] on span "button" at bounding box center [229, 198] width 3 height 3
click at [27, 78] on div "Design tokens" at bounding box center [26, 79] width 28 height 6
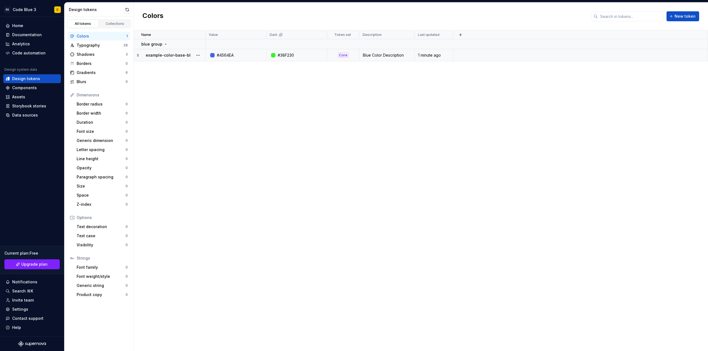
click at [249, 53] on div "#4564EA" at bounding box center [237, 56] width 57 height 6
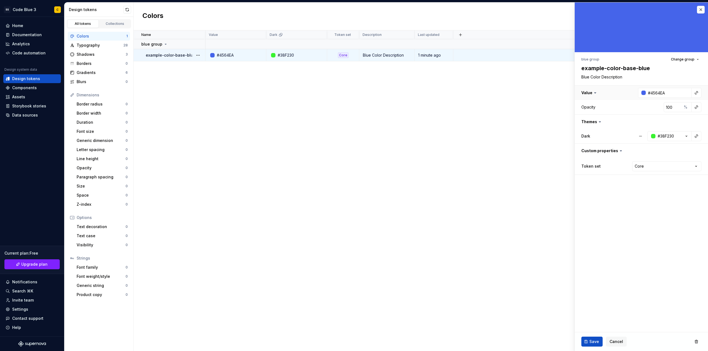
click at [583, 88] on button "button" at bounding box center [641, 93] width 133 height 14
click at [695, 92] on button "button" at bounding box center [696, 93] width 8 height 8
click at [644, 213] on html "SS Code Blue 3 C Home Documentation Analytics Code automation Design system dat…" at bounding box center [354, 175] width 708 height 351
click at [694, 135] on button "button" at bounding box center [696, 136] width 8 height 8
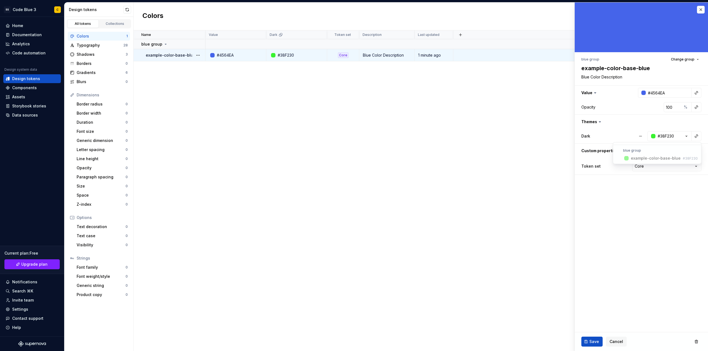
click at [636, 213] on html "SS Code Blue 3 C Home Documentation Analytics Code automation Design system dat…" at bounding box center [354, 175] width 708 height 351
click at [445, 283] on div "Name Value Dark Token set Description Last updated blue group example-color-bas…" at bounding box center [421, 190] width 574 height 321
click at [614, 340] on span "Cancel" at bounding box center [616, 342] width 14 height 6
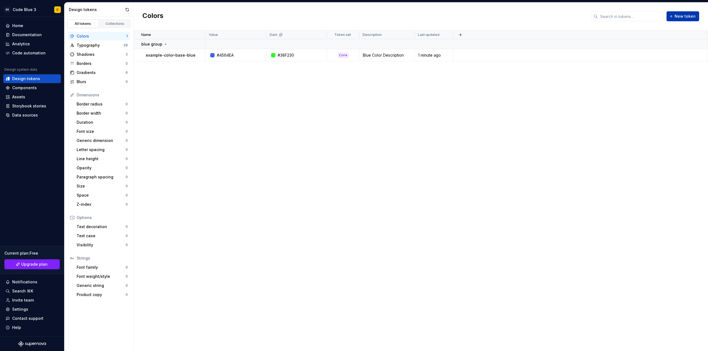
click at [694, 15] on span "New token" at bounding box center [684, 17] width 21 height 6
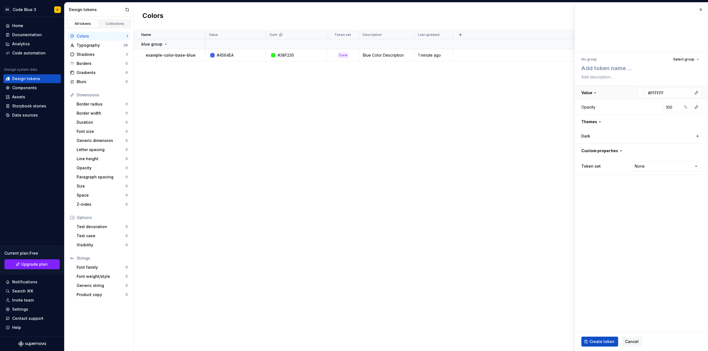
type textarea "*"
type textarea "r"
type textarea "*"
type textarea "re"
type textarea "*"
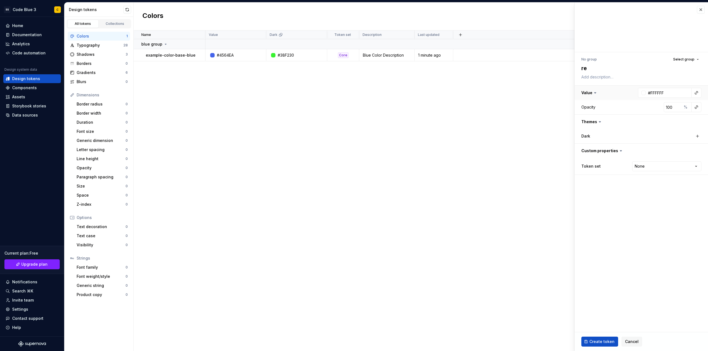
type textarea "ref"
type textarea "*"
type textarea "refe"
type textarea "*"
type textarea "refer"
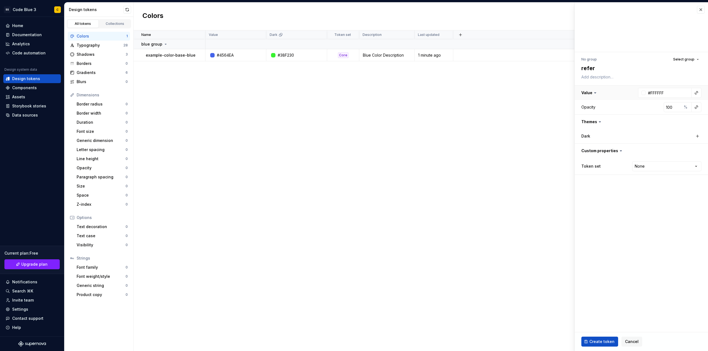
type textarea "*"
type textarea "refere"
type textarea "*"
type textarea "referen"
type textarea "*"
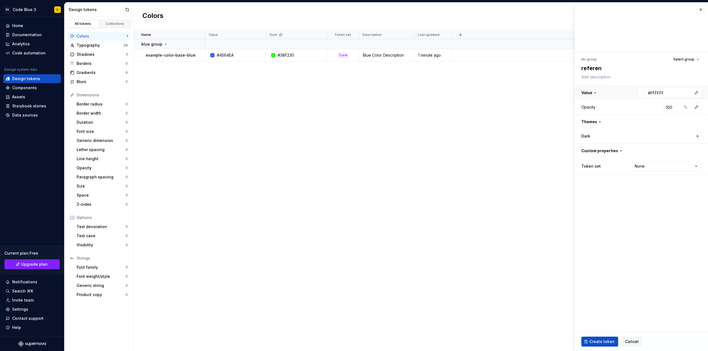
type textarea "referenc"
type textarea "*"
type textarea "reference"
type textarea "*"
type textarea "reference"
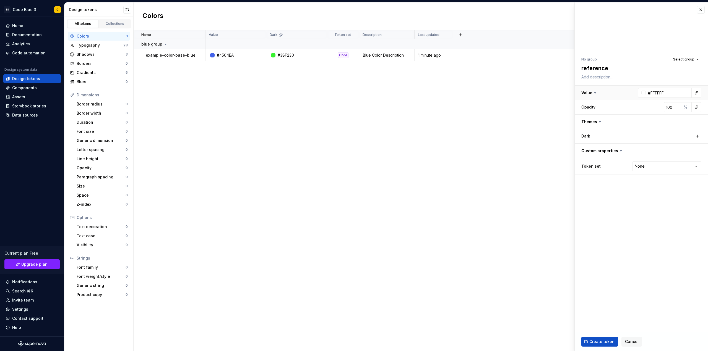
type textarea "*"
type textarea "reference b"
type textarea "*"
type textarea "reference bl"
type textarea "*"
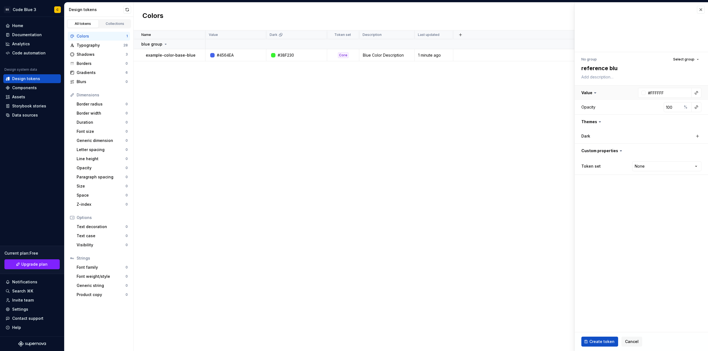
type textarea "reference blue"
type textarea "*"
type textarea "reference blue"
click at [642, 95] on div at bounding box center [643, 93] width 4 height 4
type textarea "*"
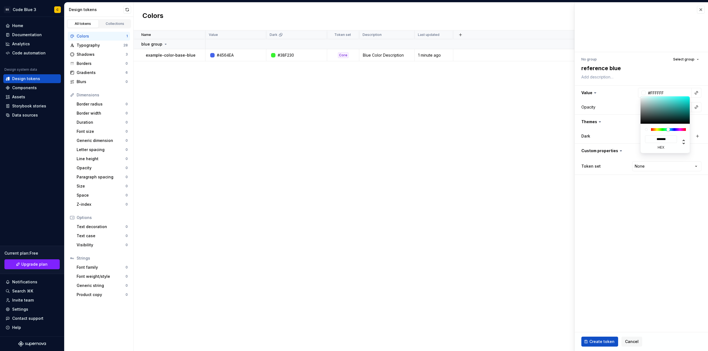
click at [668, 130] on div at bounding box center [668, 129] width 35 height 3
type input "#1FEAE1"
type input "*******"
type input "#1DF7EE"
type input "*******"
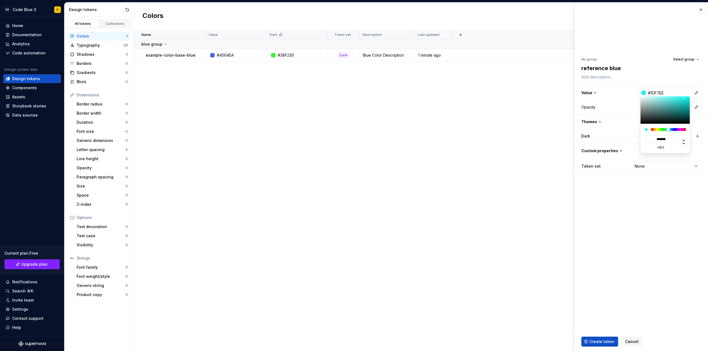
type input "#19FFF6"
type input "*******"
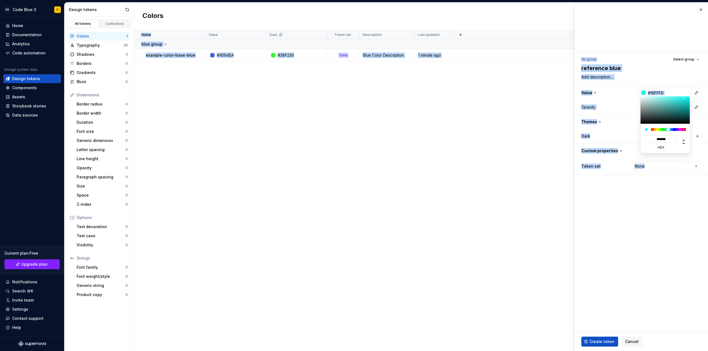
type input "#17FFF6"
type input "*******"
type input "#14FFF6"
type input "*******"
drag, startPoint x: 684, startPoint y: 97, endPoint x: 686, endPoint y: 94, distance: 3.4
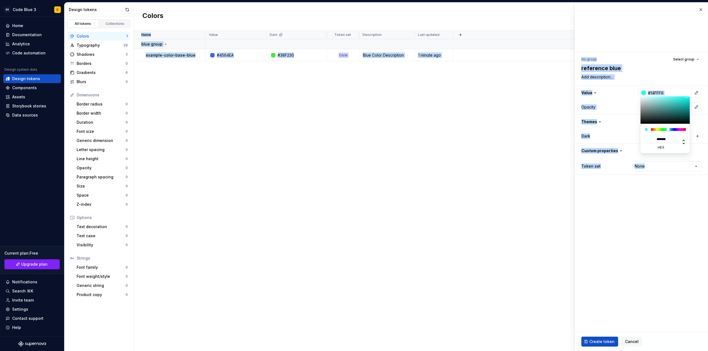
click at [686, 94] on html "SS Code Blue 3 C Home Documentation Analytics Code automation Design system dat…" at bounding box center [354, 175] width 708 height 351
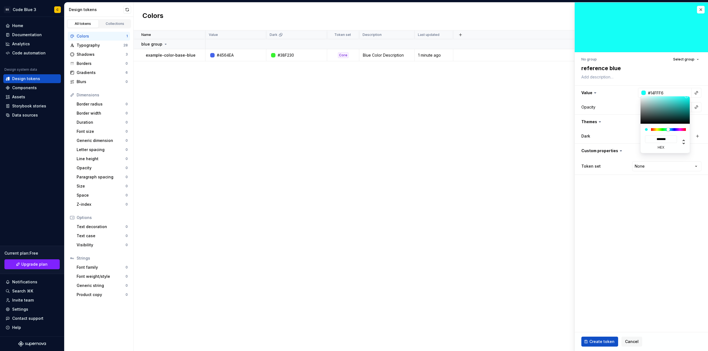
click at [657, 200] on html "SS Code Blue 3 C Home Documentation Analytics Code automation Design system dat…" at bounding box center [354, 175] width 708 height 351
drag, startPoint x: 640, startPoint y: 197, endPoint x: 638, endPoint y: 207, distance: 10.1
click at [640, 197] on html "SS Code Blue 3 C Home Documentation Analytics Code automation Design system dat…" at bounding box center [354, 175] width 708 height 351
click at [599, 343] on span "Create token" at bounding box center [601, 342] width 25 height 6
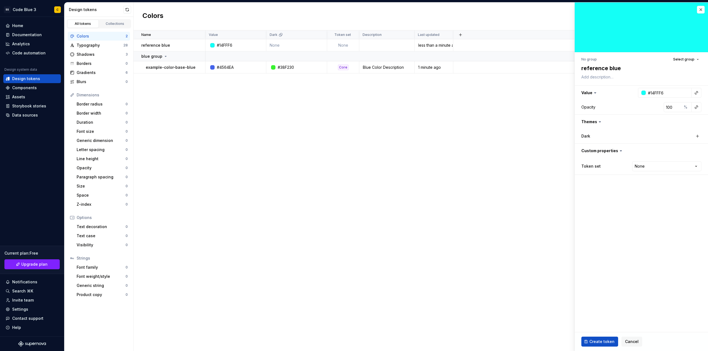
type textarea "*"
type input "#FFFFFF"
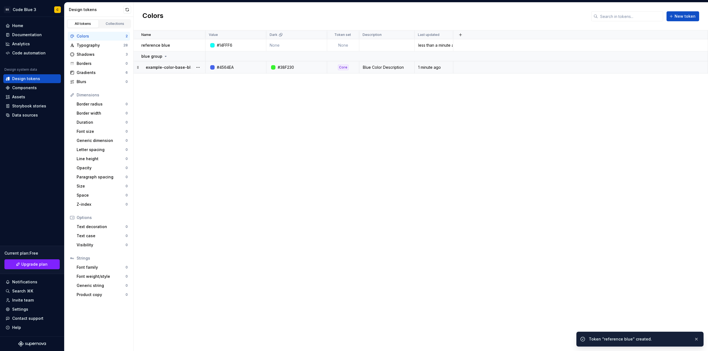
click at [233, 65] on div "#4564EA" at bounding box center [225, 68] width 17 height 6
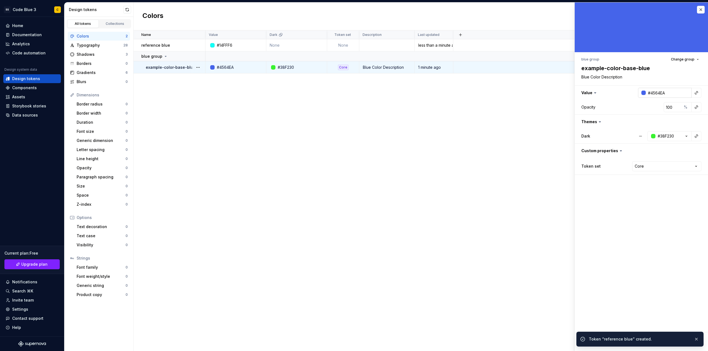
click at [672, 92] on input "#4564EA" at bounding box center [669, 93] width 46 height 10
click at [693, 92] on button "button" at bounding box center [696, 93] width 8 height 8
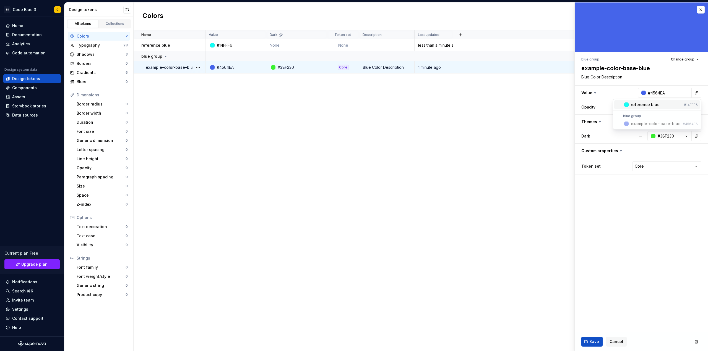
click at [650, 108] on span "reference blue #14FFF6" at bounding box center [657, 104] width 86 height 9
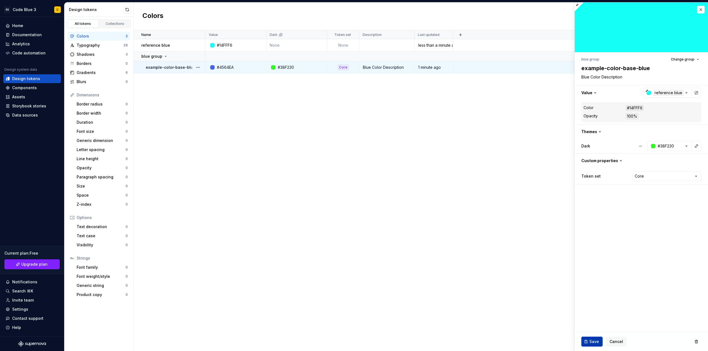
click at [595, 346] on button "Save" at bounding box center [591, 342] width 21 height 10
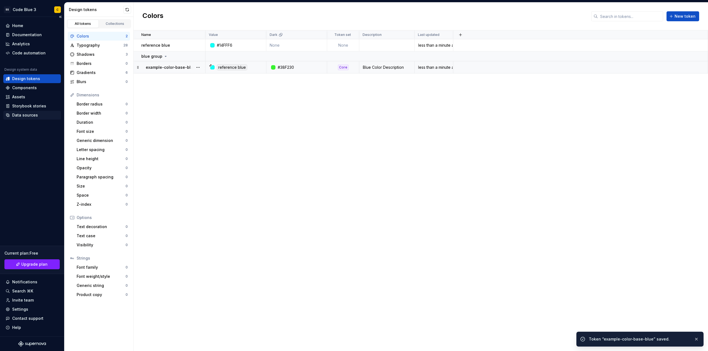
click at [45, 113] on div "Data sources" at bounding box center [32, 116] width 53 height 6
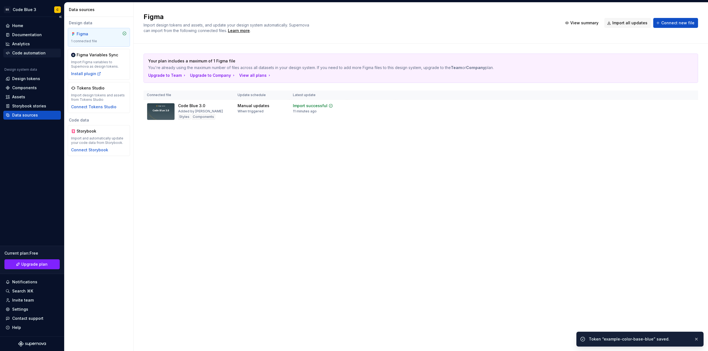
click at [27, 51] on div "Code automation" at bounding box center [28, 53] width 33 height 6
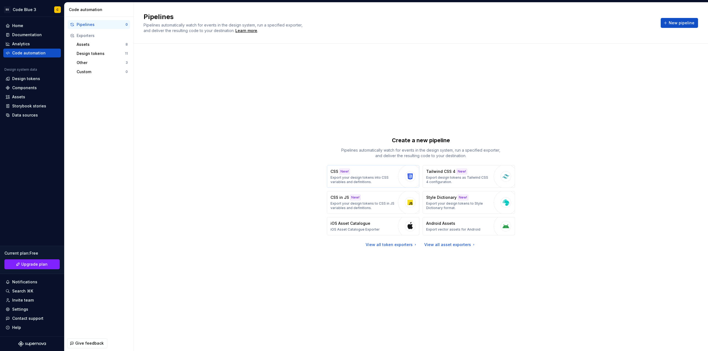
click at [333, 176] on p "Export your design tokens into CSS variables and definitions." at bounding box center [362, 180] width 65 height 9
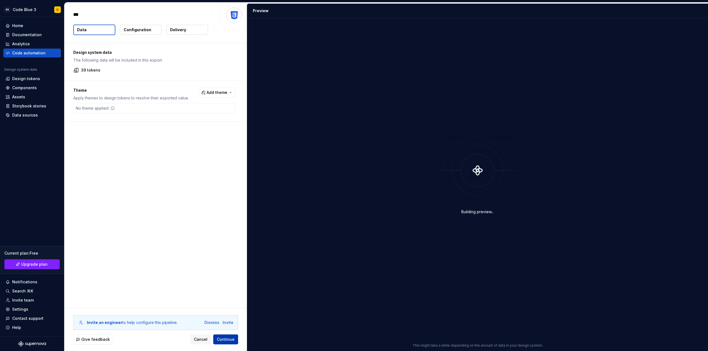
click at [227, 341] on span "Continue" at bounding box center [226, 340] width 18 height 6
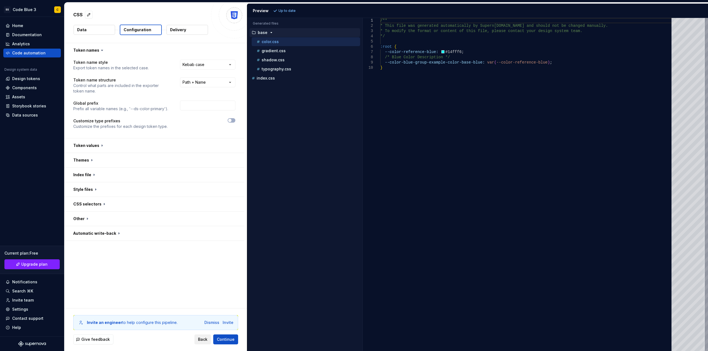
click at [200, 339] on span "Back" at bounding box center [202, 340] width 9 height 6
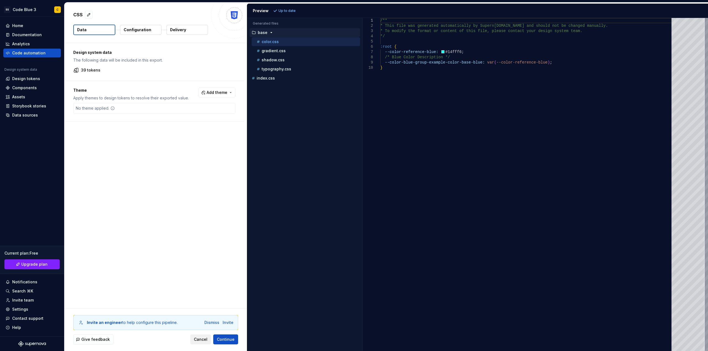
click at [200, 339] on span "Cancel" at bounding box center [201, 340] width 14 height 6
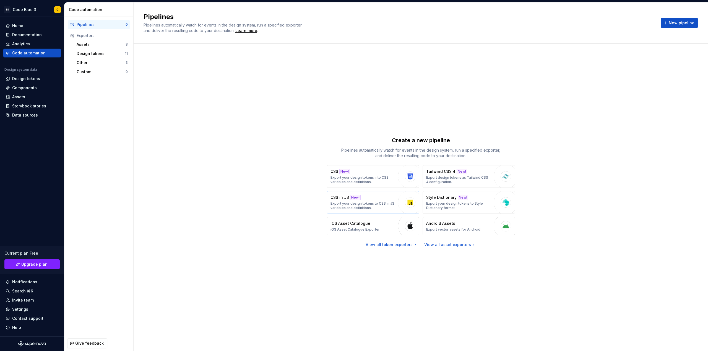
click at [378, 208] on p "Export your design tokens to CSS in JS variables and definitions." at bounding box center [362, 206] width 65 height 9
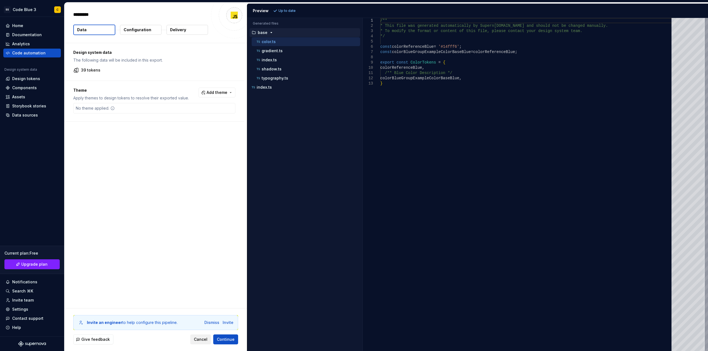
click at [200, 338] on span "Cancel" at bounding box center [201, 340] width 14 height 6
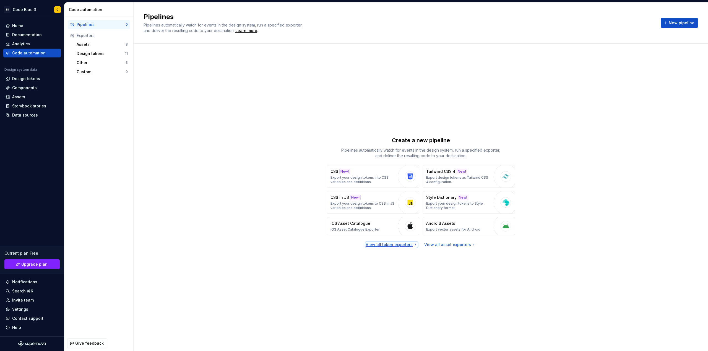
click at [408, 244] on div "View all token exporters" at bounding box center [392, 245] width 52 height 6
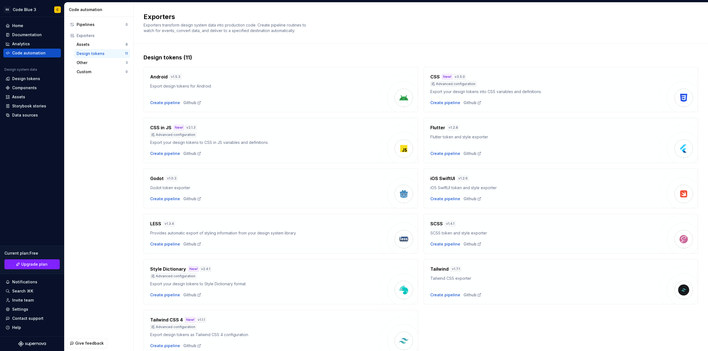
click at [459, 235] on div "SCSS token and style exporter" at bounding box center [544, 234] width 229 height 6
click at [440, 246] on div "Create pipeline" at bounding box center [445, 245] width 30 height 6
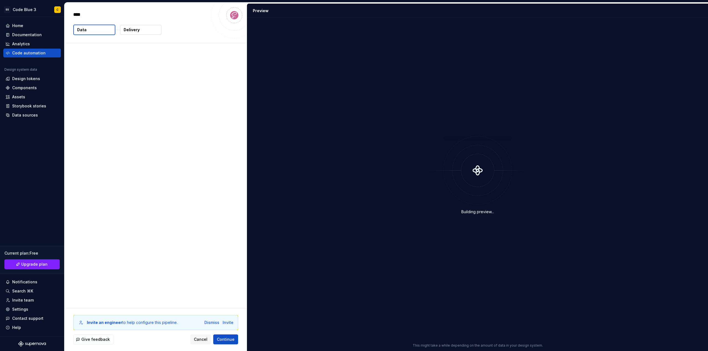
type textarea "*"
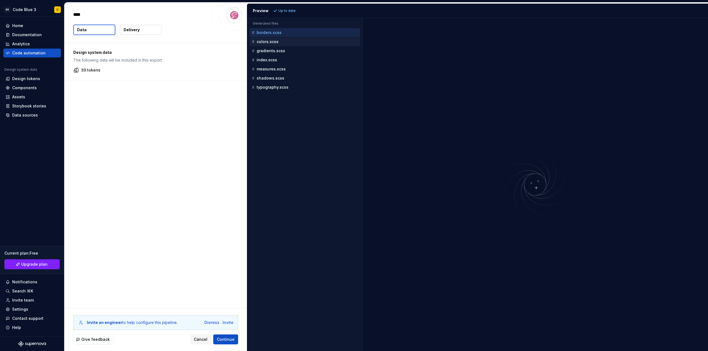
click at [297, 44] on div "colors.scss" at bounding box center [305, 42] width 109 height 6
